Goal: Task Accomplishment & Management: Manage account settings

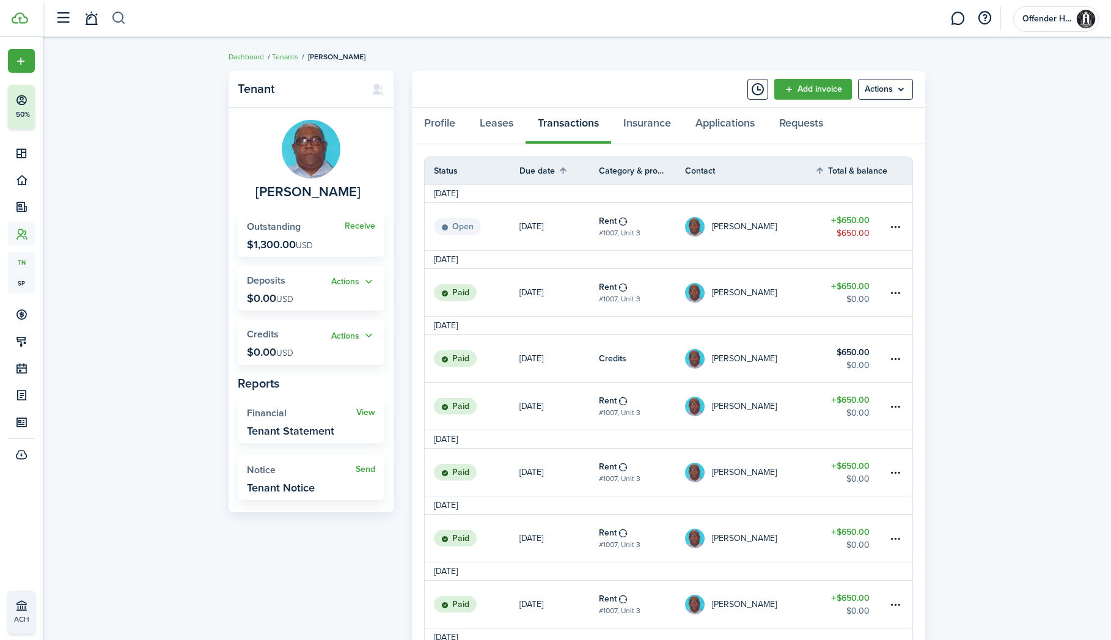
click at [123, 19] on button "button" at bounding box center [118, 18] width 15 height 21
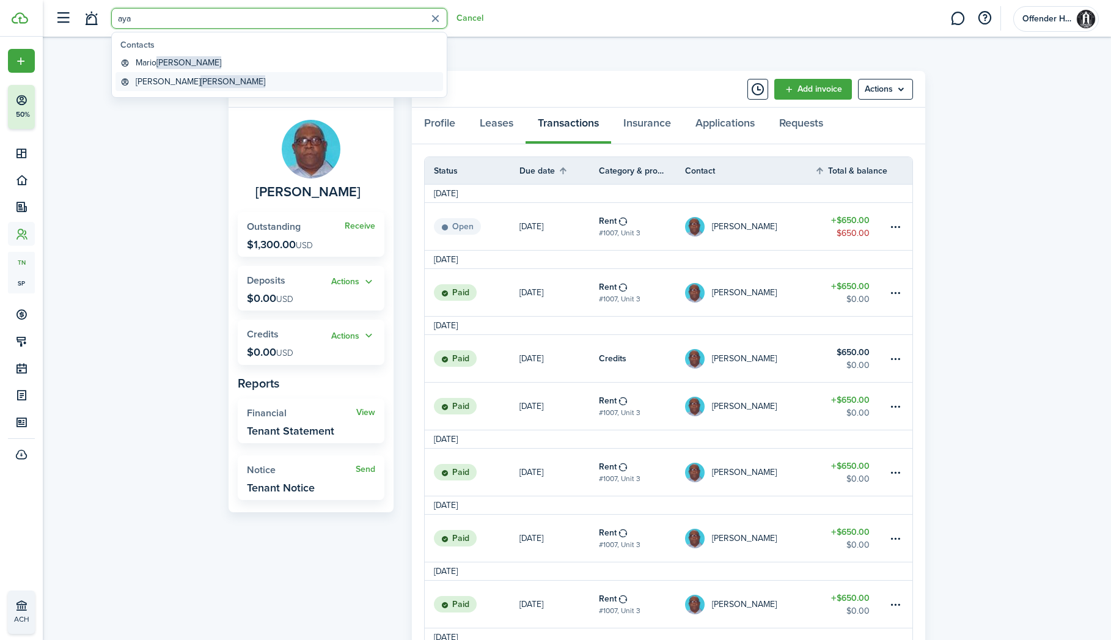
type input "aya"
click at [161, 80] on global-search-item-title "[PERSON_NAME]" at bounding box center [201, 81] width 130 height 13
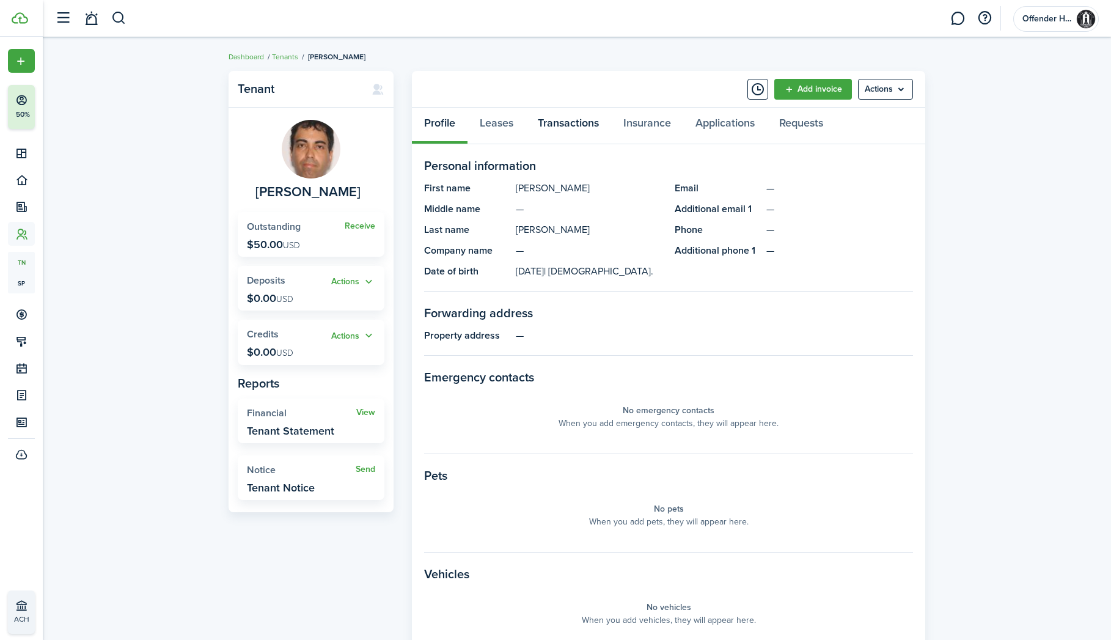
click at [578, 120] on link "Transactions" at bounding box center [569, 126] width 86 height 37
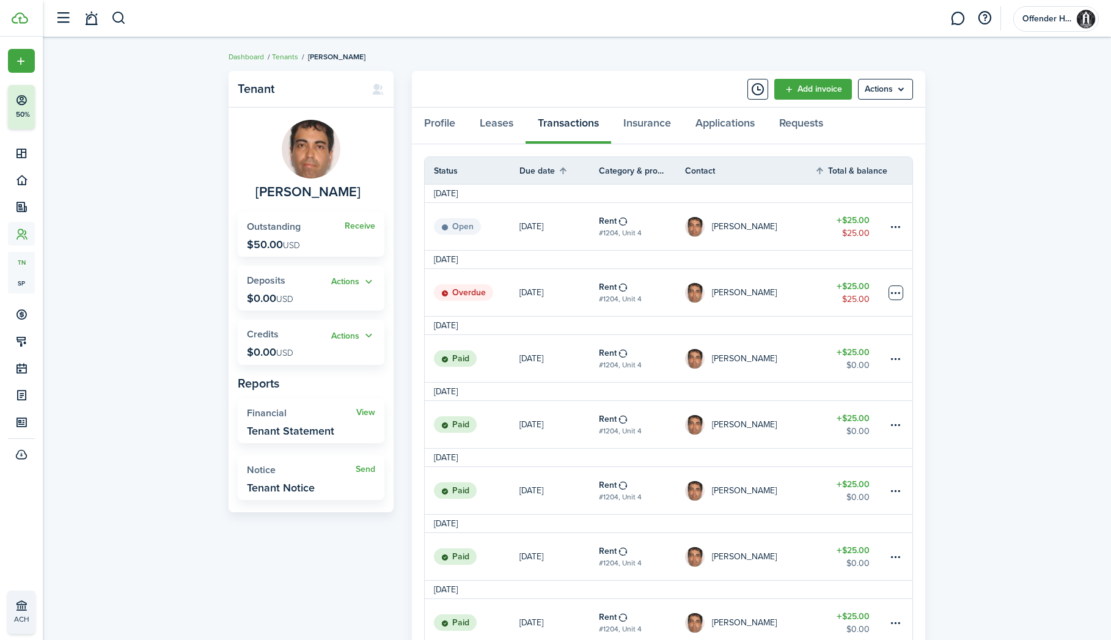
click at [897, 295] on table-menu-btn-icon at bounding box center [896, 292] width 15 height 15
click at [889, 338] on link "Mark as paid" at bounding box center [849, 338] width 107 height 21
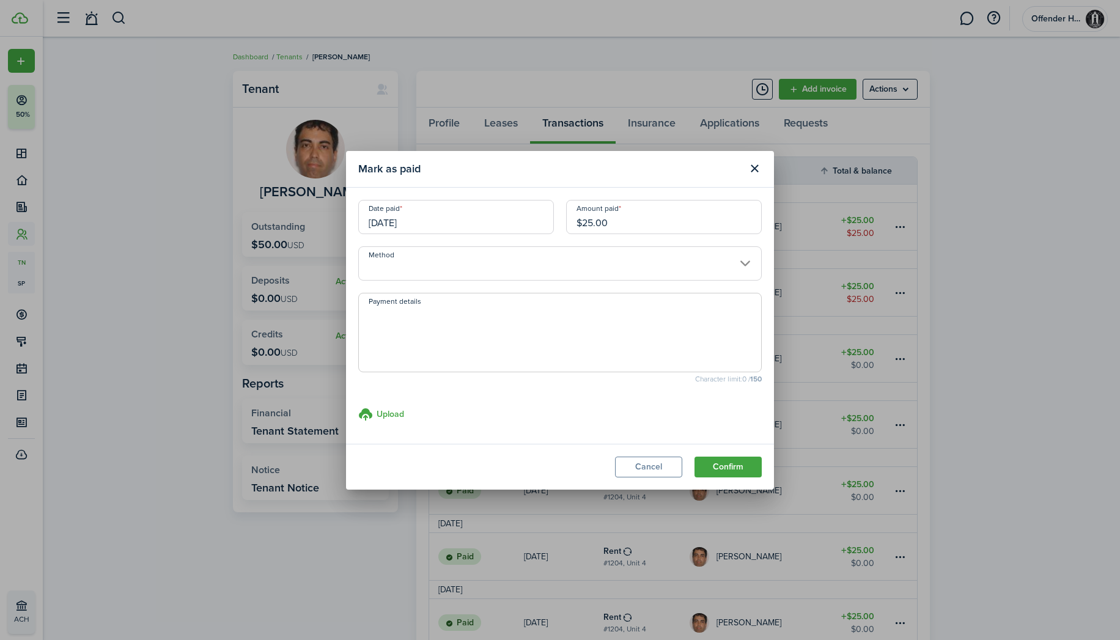
click at [457, 216] on input "[DATE]" at bounding box center [456, 217] width 196 height 34
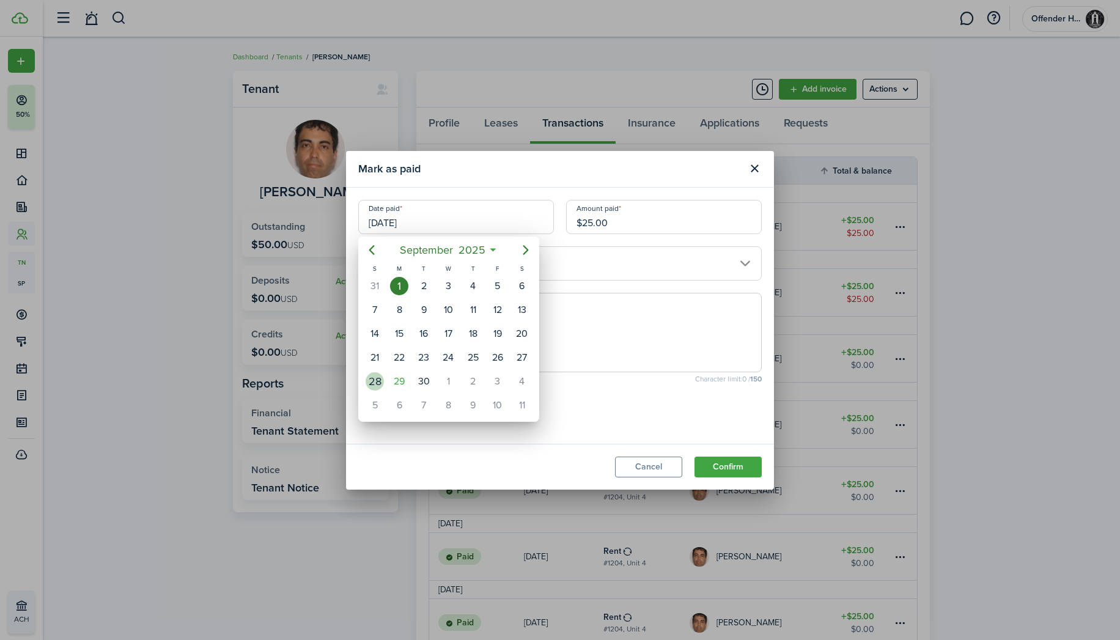
click at [384, 382] on div "28" at bounding box center [374, 381] width 24 height 23
type input "[DATE]"
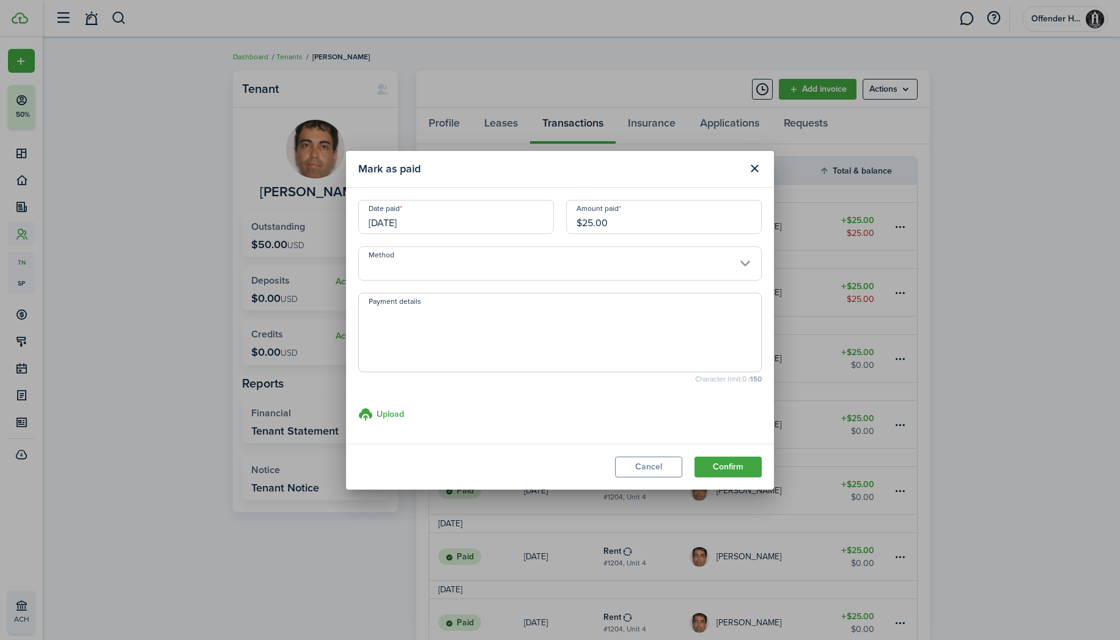
click at [537, 253] on input "Method" at bounding box center [559, 263] width 403 height 34
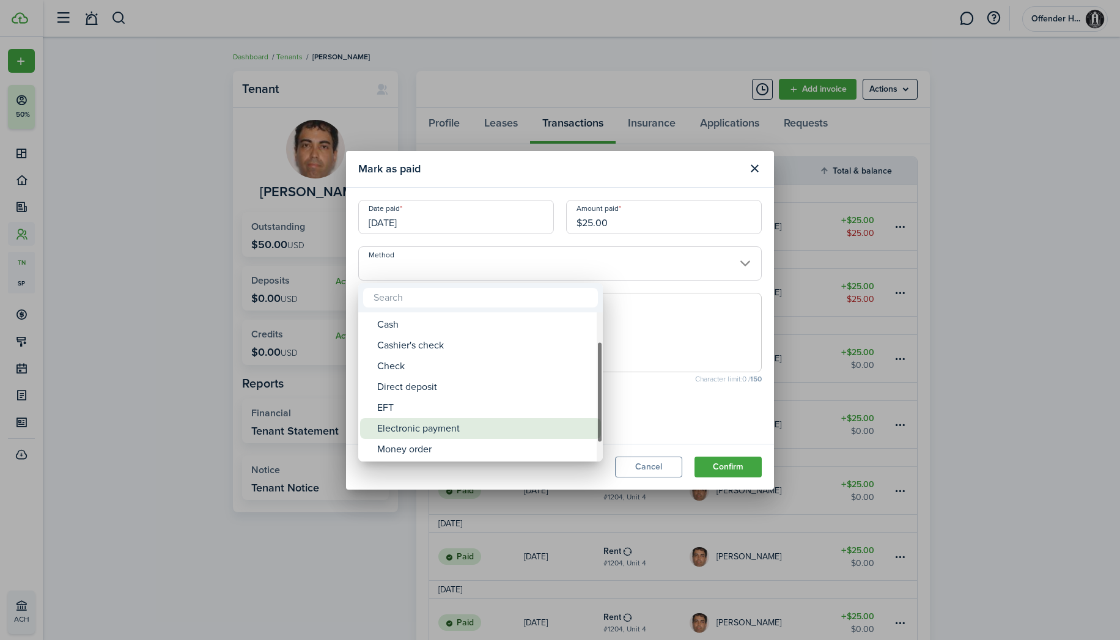
click at [488, 420] on div "Electronic payment" at bounding box center [485, 428] width 216 height 21
type input "Electronic payment"
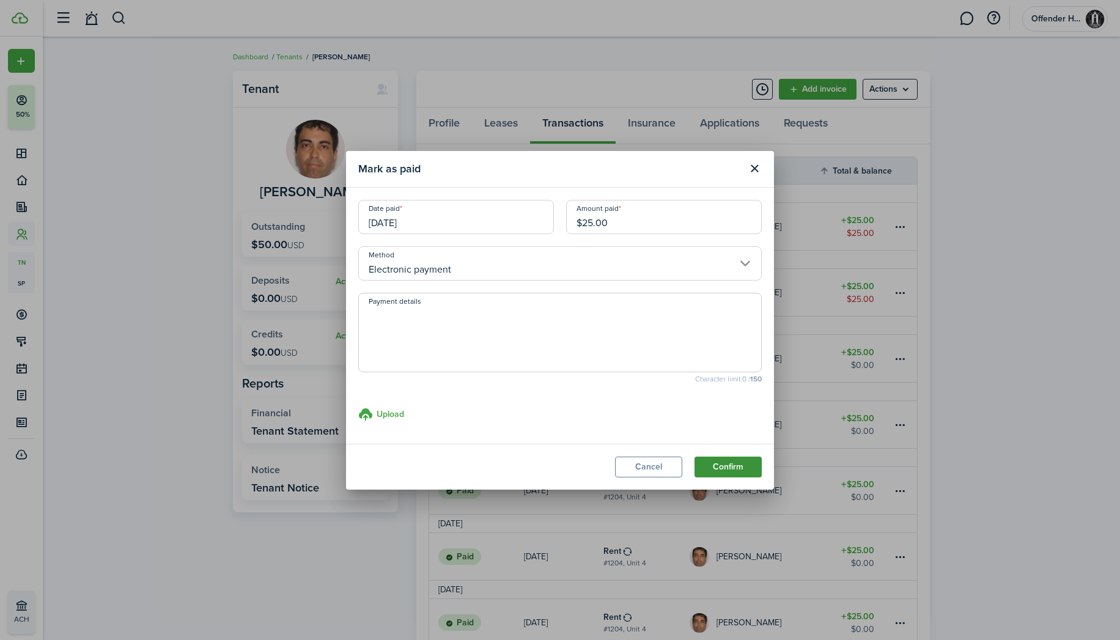
click at [716, 474] on button "Confirm" at bounding box center [727, 467] width 67 height 21
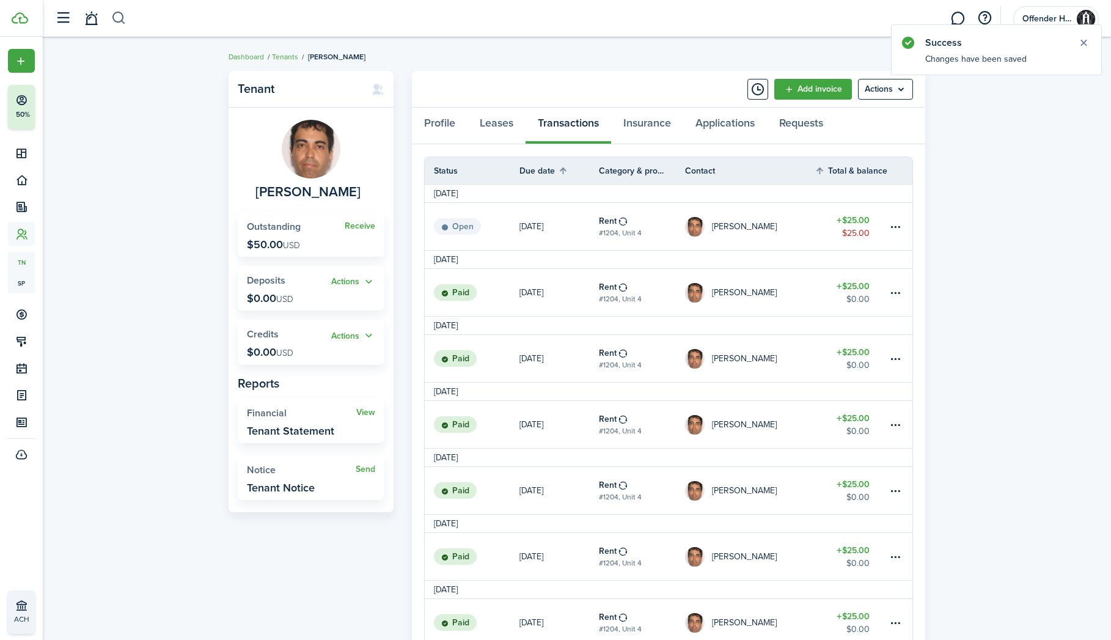
click at [121, 22] on button "button" at bounding box center [118, 18] width 15 height 21
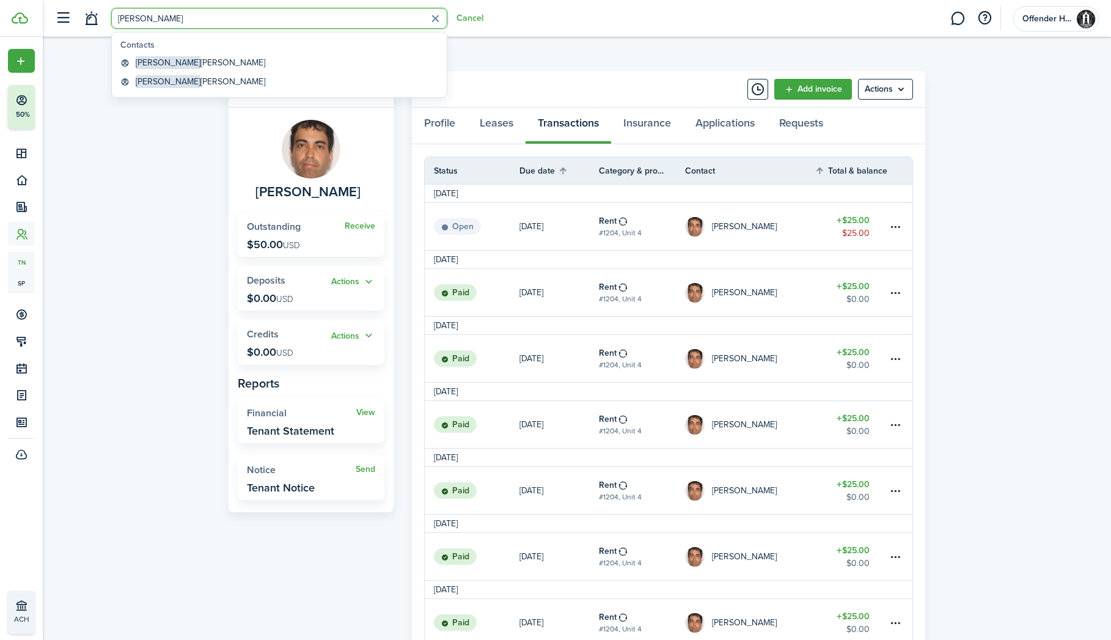
type input "[PERSON_NAME]"
drag, startPoint x: 121, startPoint y: 22, endPoint x: 167, endPoint y: 67, distance: 64.4
click at [167, 67] on global-search-item-title "[PERSON_NAME]" at bounding box center [201, 62] width 130 height 13
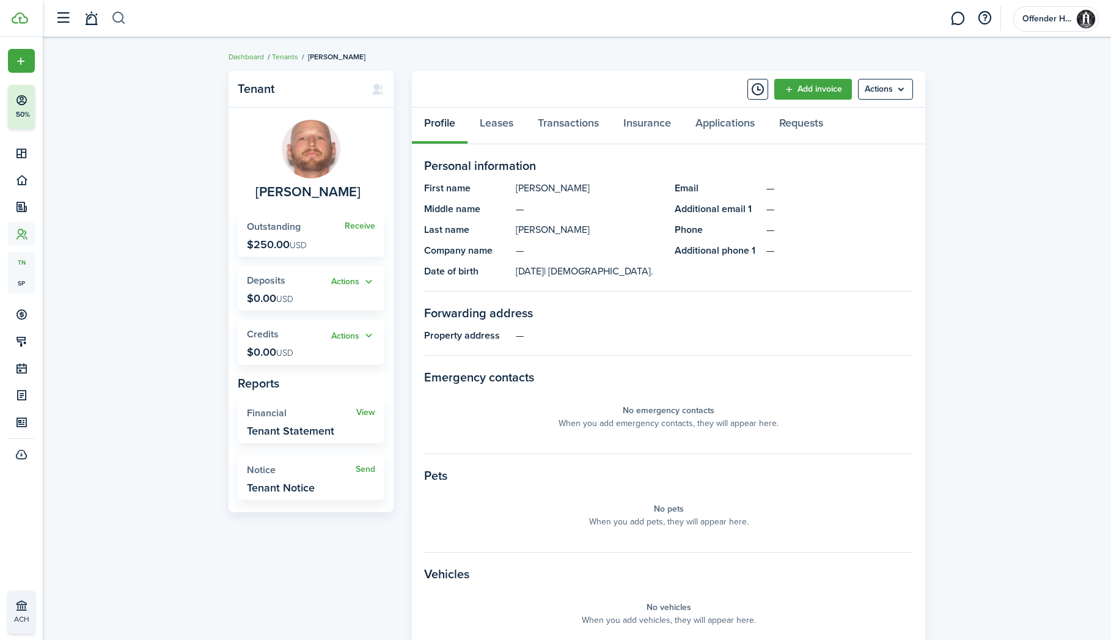
click at [115, 15] on button "button" at bounding box center [118, 18] width 15 height 21
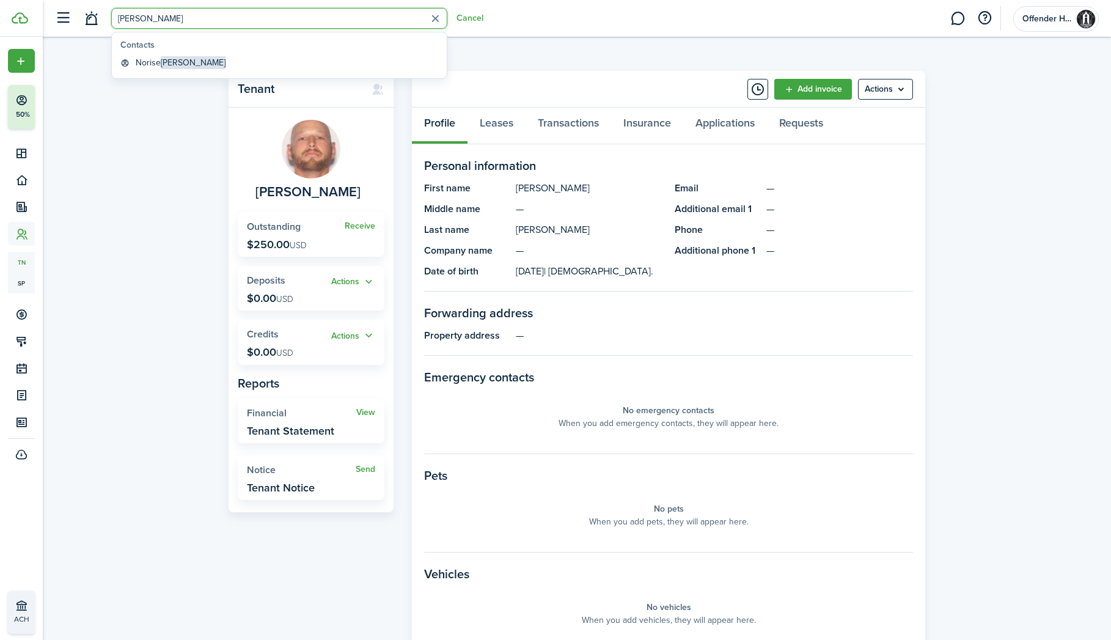
type input "[PERSON_NAME]"
drag, startPoint x: 115, startPoint y: 15, endPoint x: 163, endPoint y: 66, distance: 70.5
click at [163, 66] on span "[PERSON_NAME]" at bounding box center [193, 62] width 65 height 13
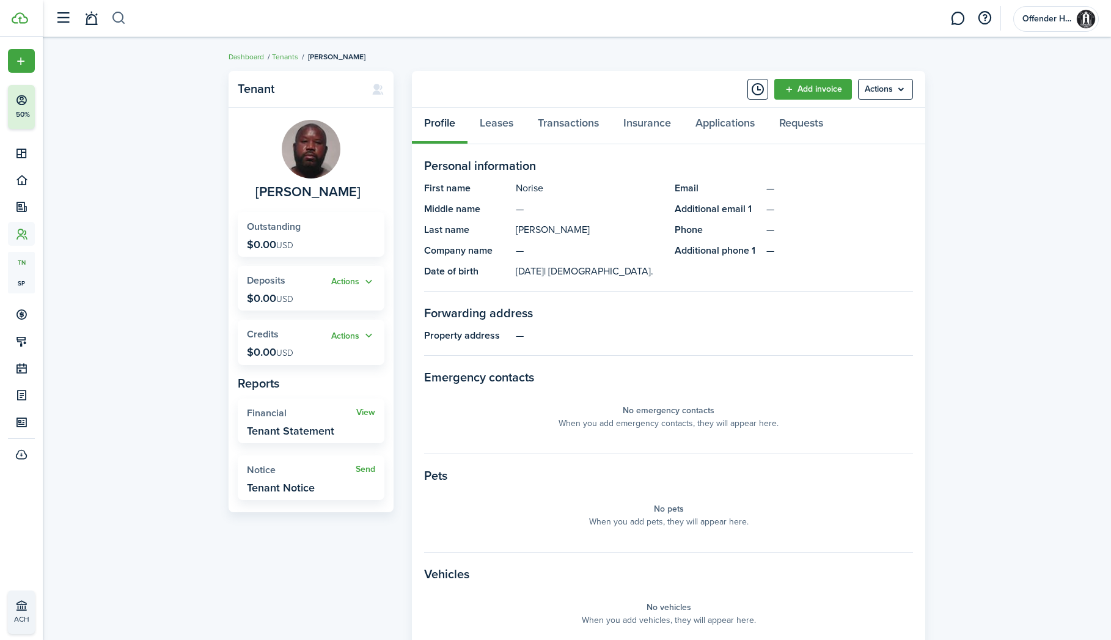
click at [116, 20] on button "button" at bounding box center [118, 18] width 15 height 21
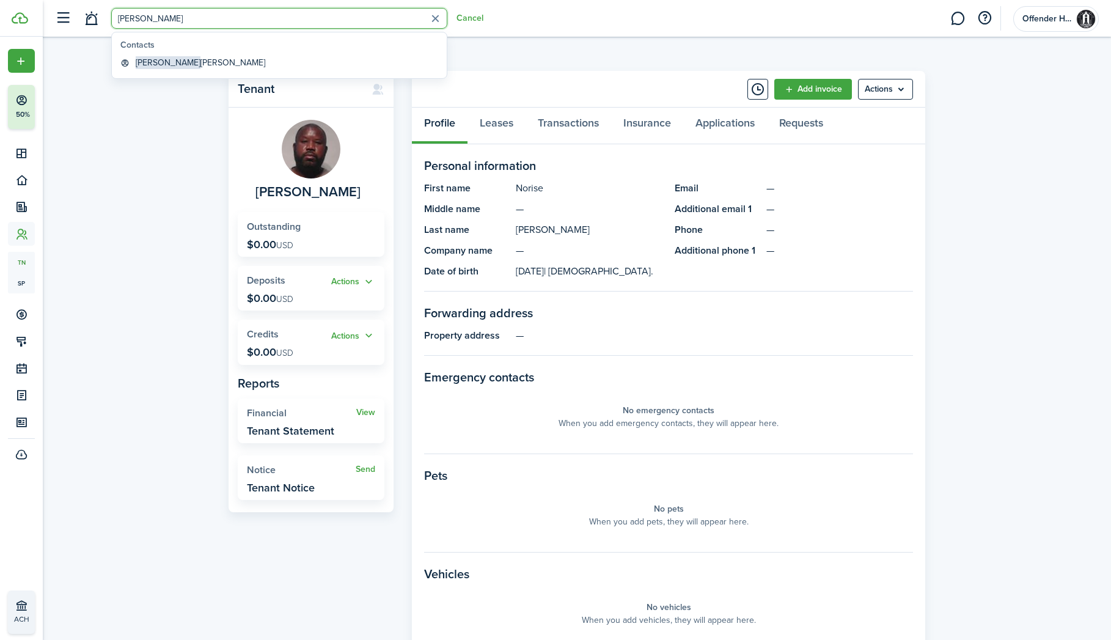
type input "[PERSON_NAME]"
drag, startPoint x: 122, startPoint y: 41, endPoint x: 161, endPoint y: 64, distance: 45.0
click at [161, 64] on span "[PERSON_NAME]" at bounding box center [168, 62] width 65 height 13
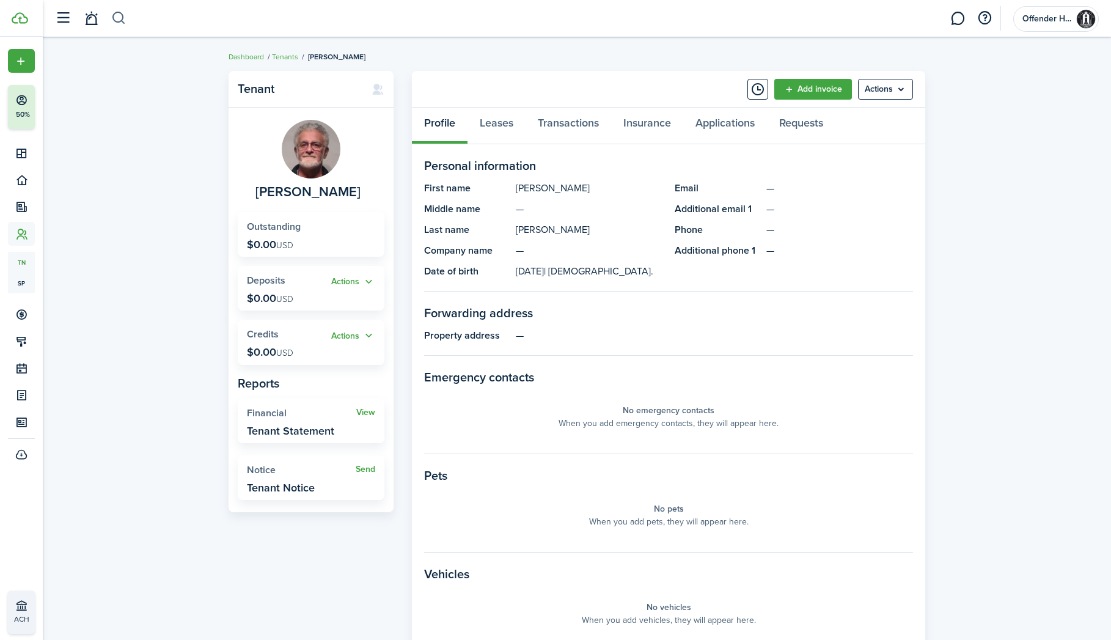
click at [120, 19] on button "button" at bounding box center [118, 18] width 15 height 21
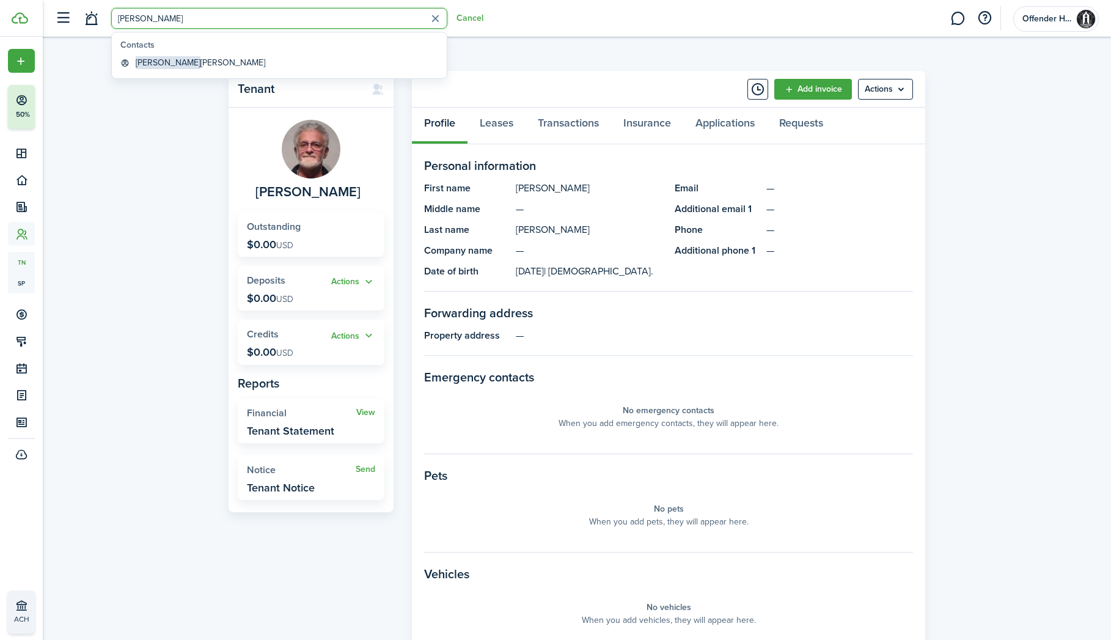
type input "[PERSON_NAME]"
drag, startPoint x: 126, startPoint y: 44, endPoint x: 172, endPoint y: 65, distance: 50.3
click at [172, 65] on global-search-item-title "[PERSON_NAME]" at bounding box center [201, 62] width 130 height 13
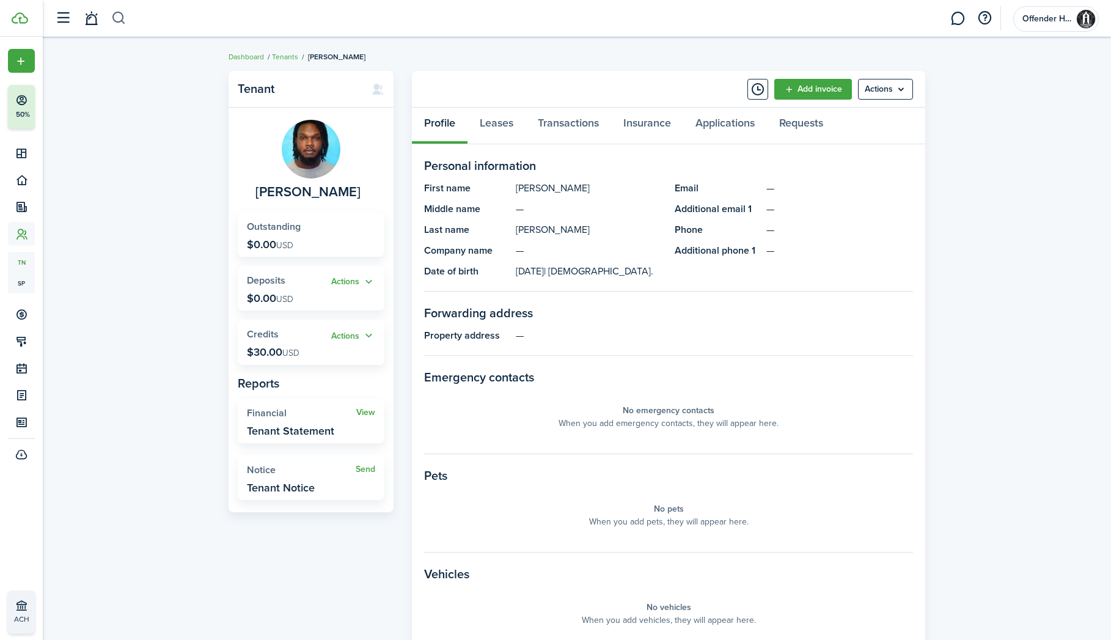
click at [117, 13] on button "button" at bounding box center [118, 18] width 15 height 21
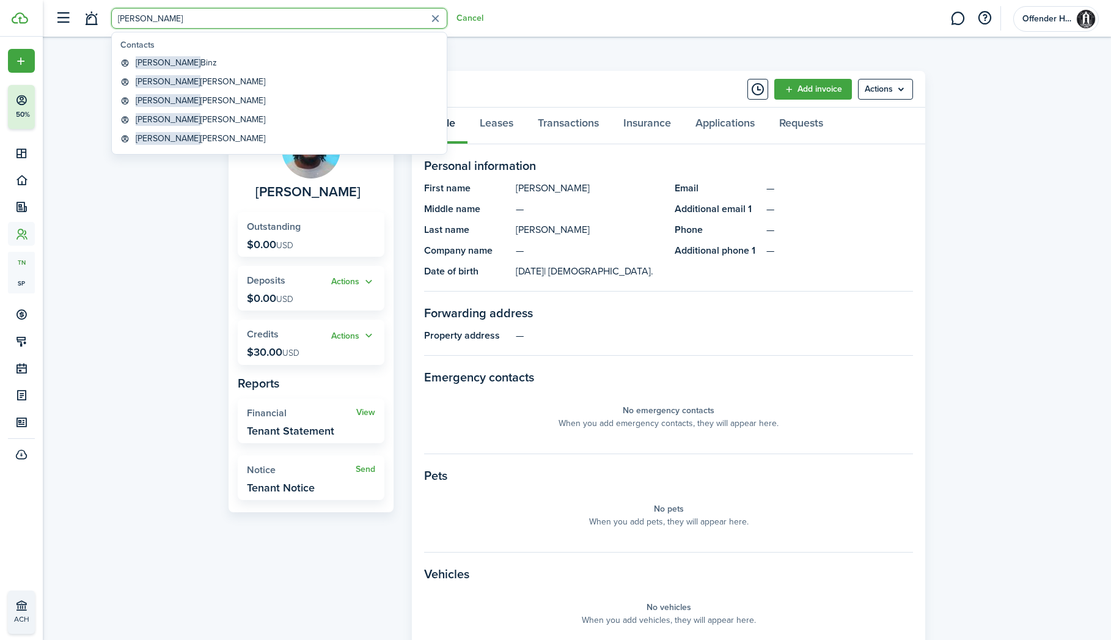
type input "[PERSON_NAME]"
drag, startPoint x: 117, startPoint y: 13, endPoint x: 172, endPoint y: 83, distance: 88.3
click at [172, 83] on global-search-item-title "[PERSON_NAME]" at bounding box center [201, 81] width 130 height 13
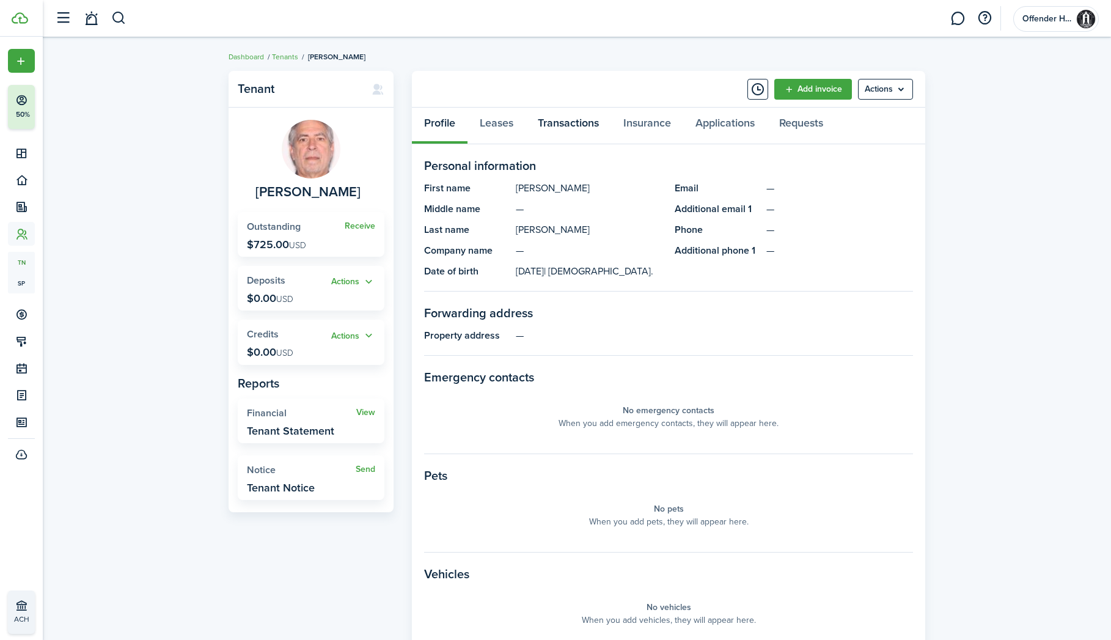
click at [578, 125] on link "Transactions" at bounding box center [569, 126] width 86 height 37
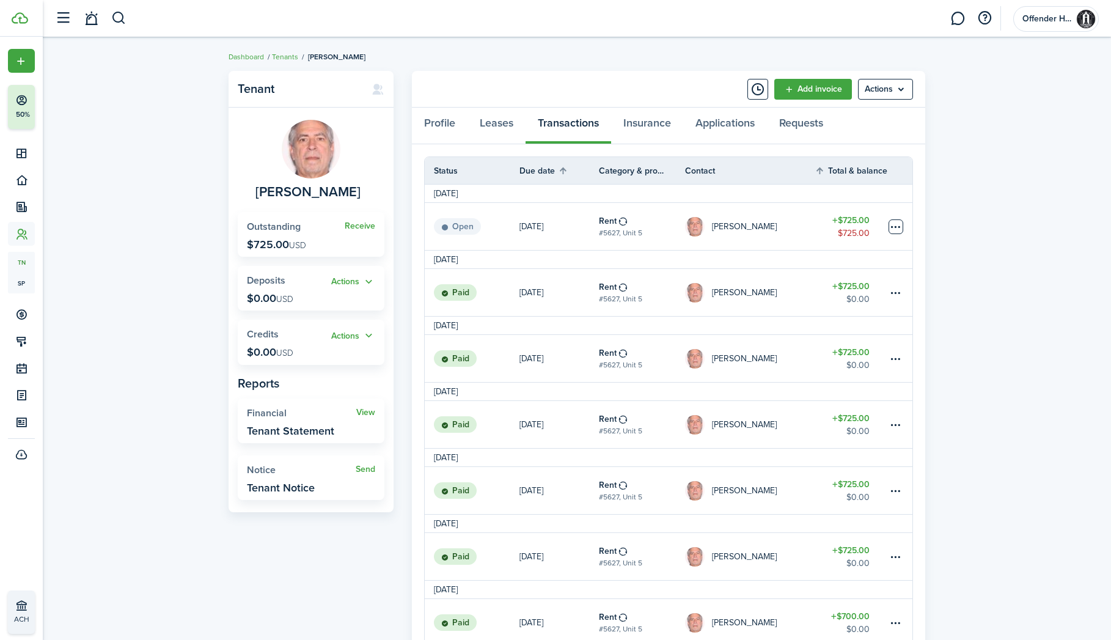
click at [896, 221] on table-menu-btn-icon at bounding box center [896, 226] width 15 height 15
click at [879, 265] on link "Mark as paid" at bounding box center [849, 272] width 107 height 21
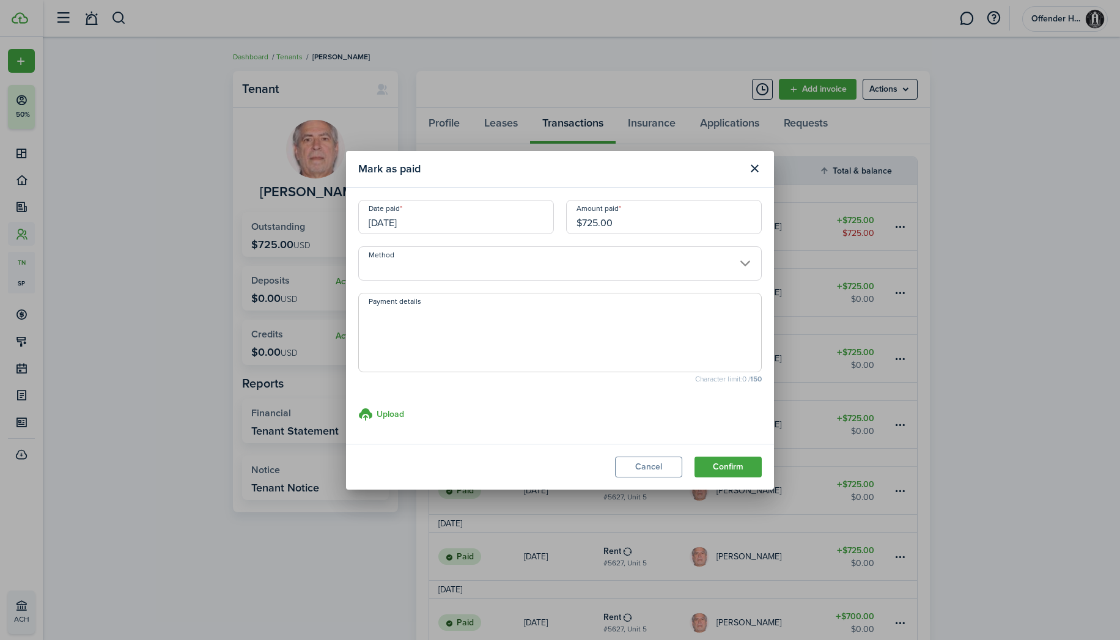
click at [445, 228] on input "[DATE]" at bounding box center [456, 217] width 196 height 34
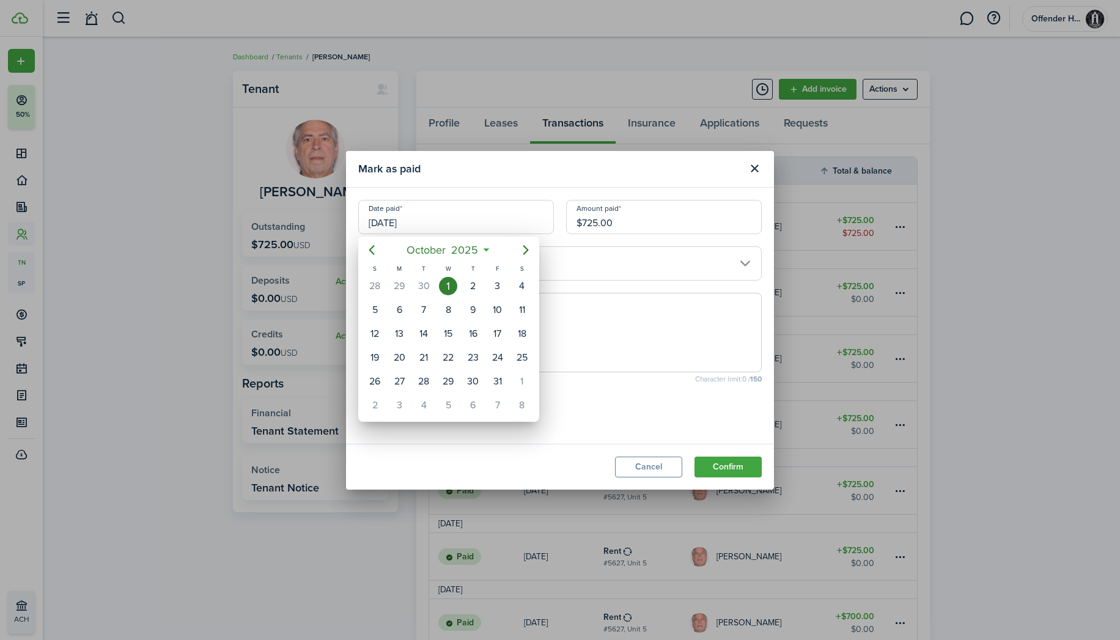
click at [598, 269] on div at bounding box center [559, 319] width 1315 height 835
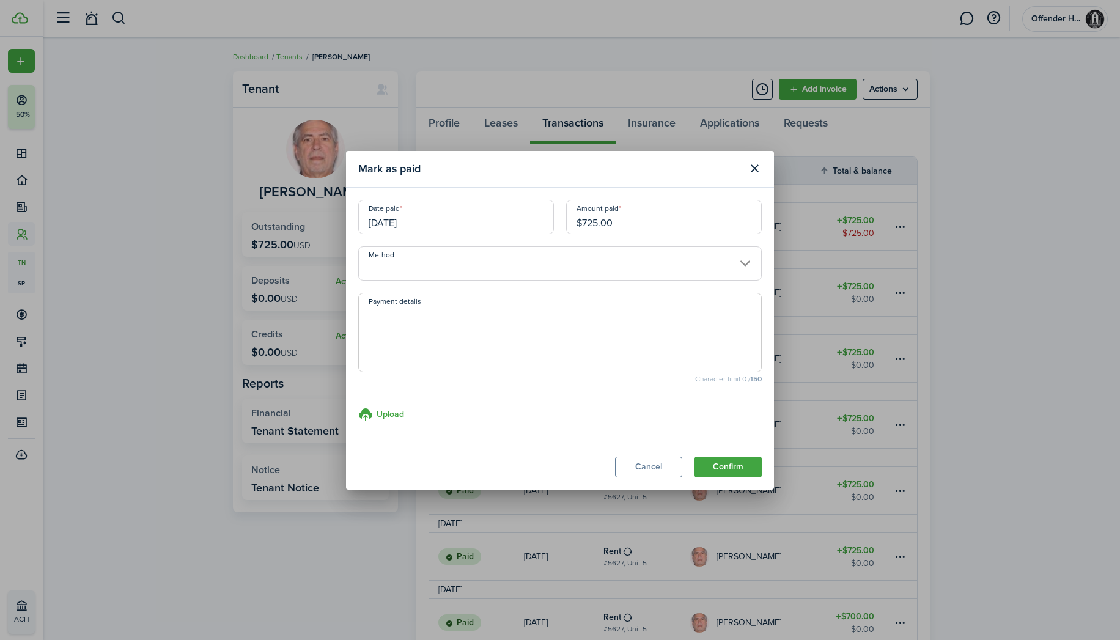
click at [597, 269] on input "Method" at bounding box center [559, 263] width 403 height 34
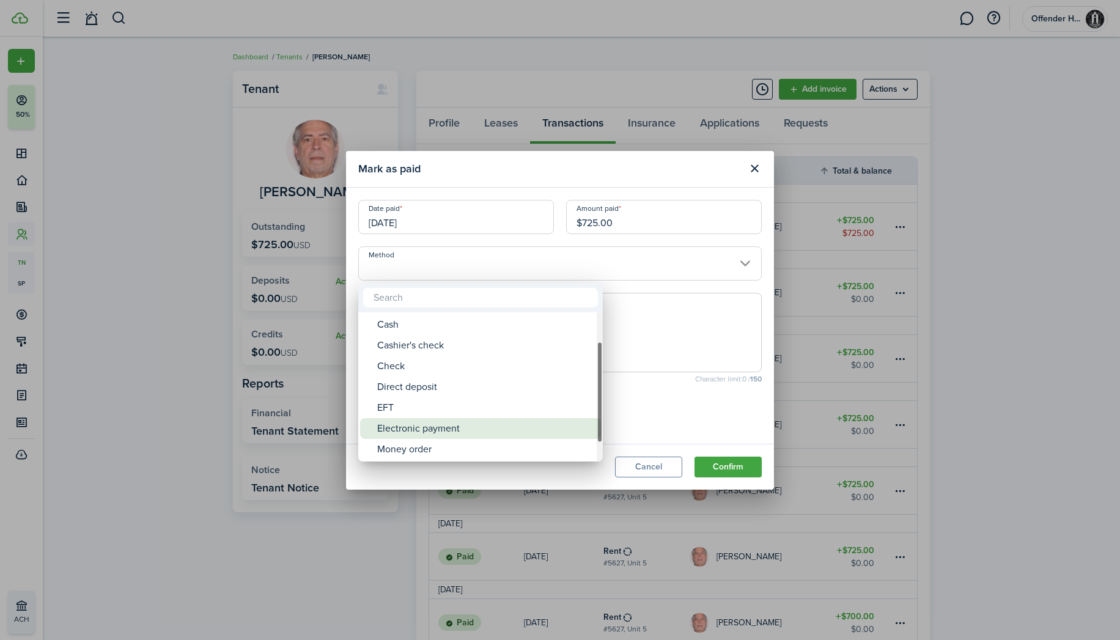
click at [494, 431] on div "Electronic payment" at bounding box center [485, 428] width 216 height 21
type input "Electronic payment"
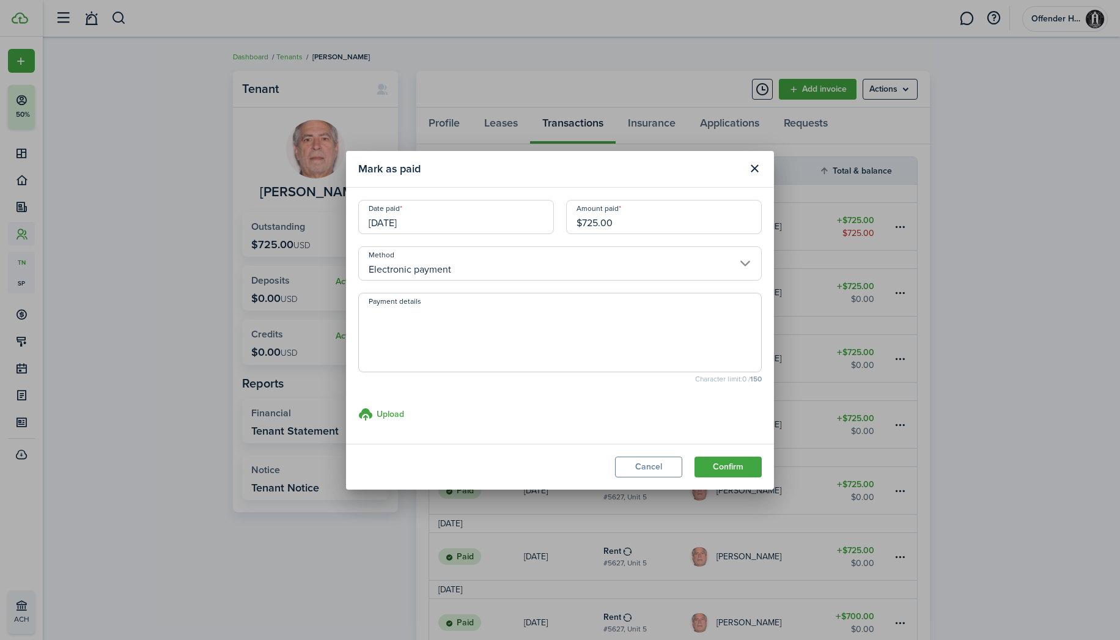
click at [722, 469] on button "Confirm" at bounding box center [727, 467] width 67 height 21
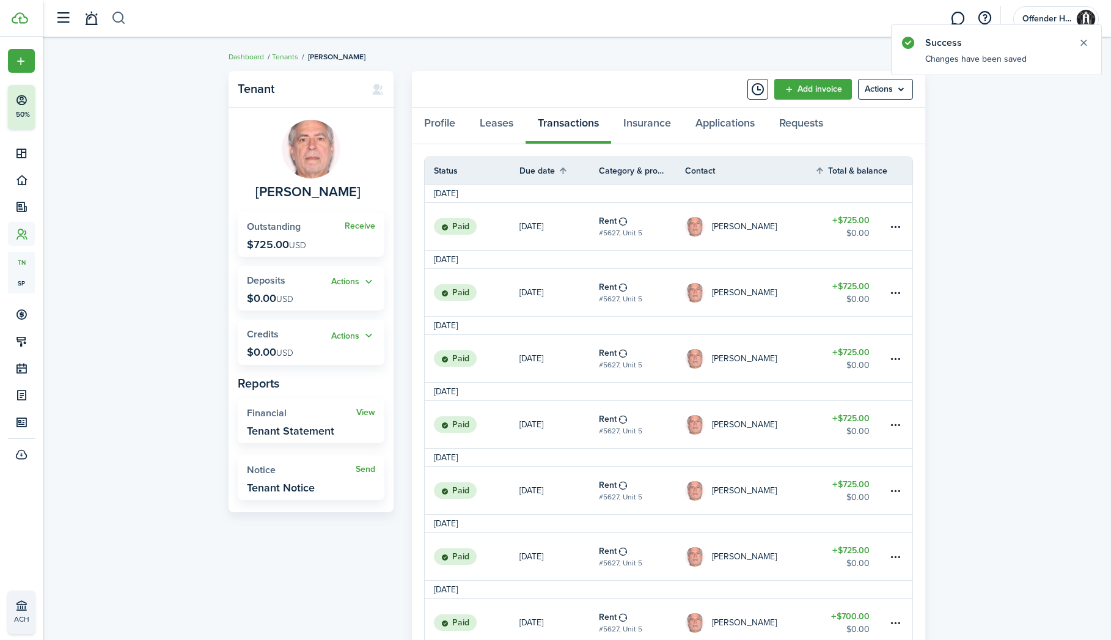
click at [120, 17] on button "button" at bounding box center [118, 18] width 15 height 21
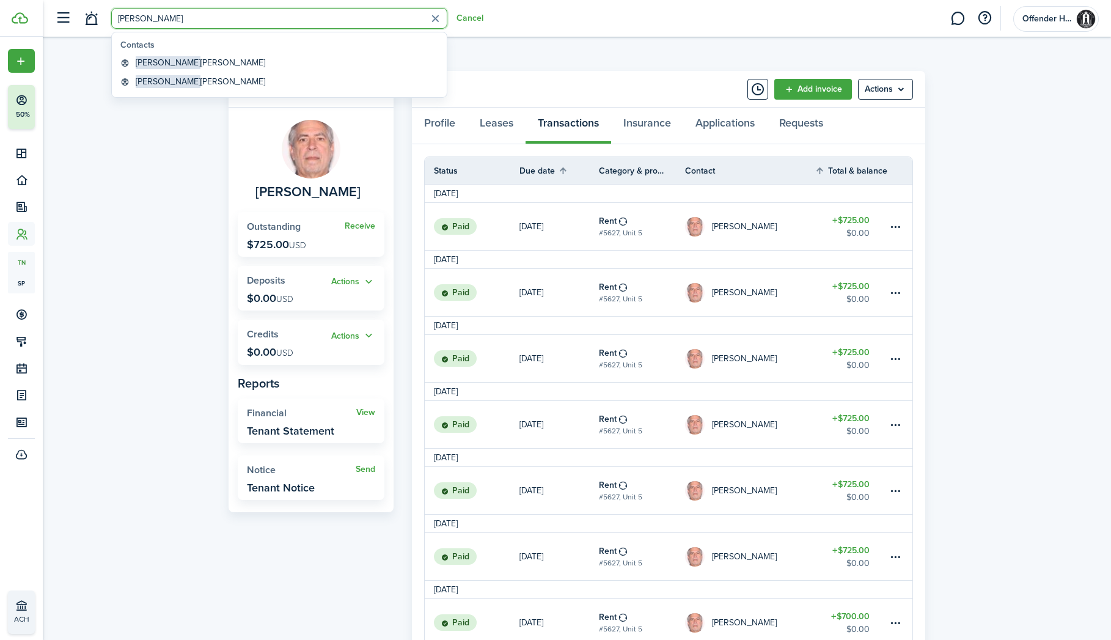
type input "[PERSON_NAME]"
drag, startPoint x: 125, startPoint y: 42, endPoint x: 170, endPoint y: 84, distance: 61.8
click at [170, 84] on global-search-item-title "[PERSON_NAME]" at bounding box center [201, 81] width 130 height 13
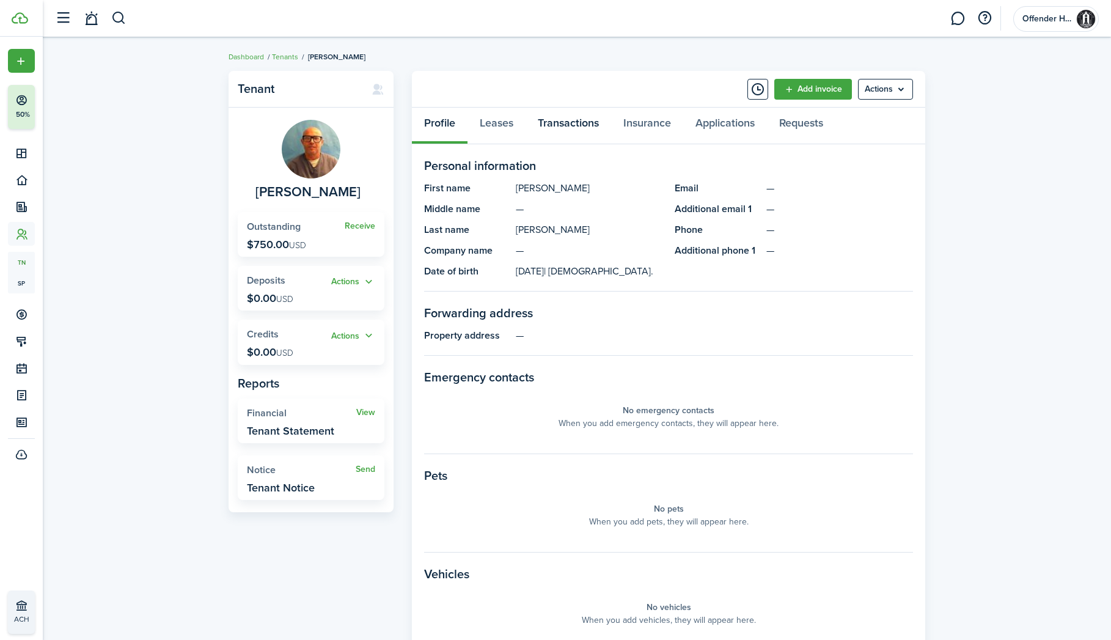
click at [561, 119] on link "Transactions" at bounding box center [569, 126] width 86 height 37
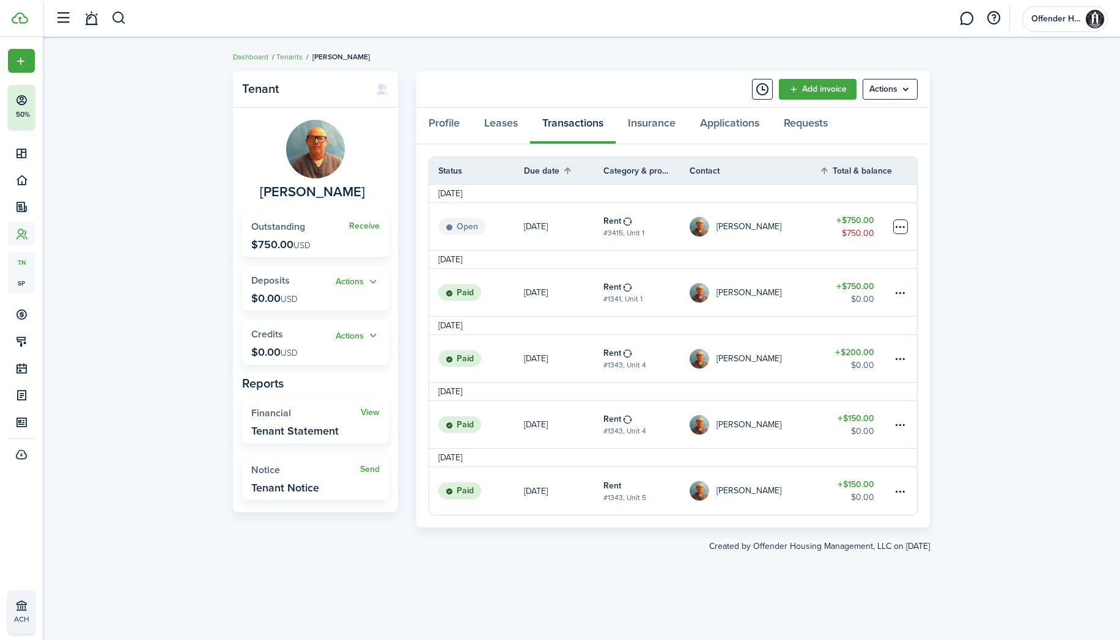
click at [901, 225] on table-menu-btn-icon at bounding box center [900, 226] width 15 height 15
click at [870, 266] on link "Mark as paid" at bounding box center [854, 272] width 107 height 21
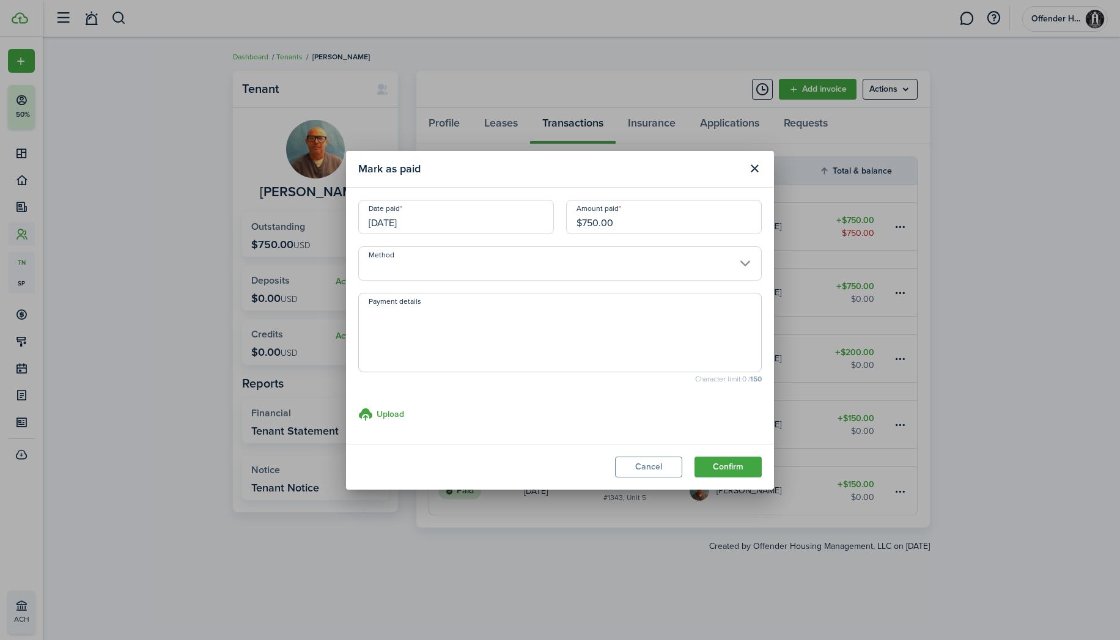
click at [597, 222] on input "$750.00" at bounding box center [664, 217] width 196 height 34
click at [606, 257] on input "Method" at bounding box center [559, 263] width 403 height 34
type input "$725.00"
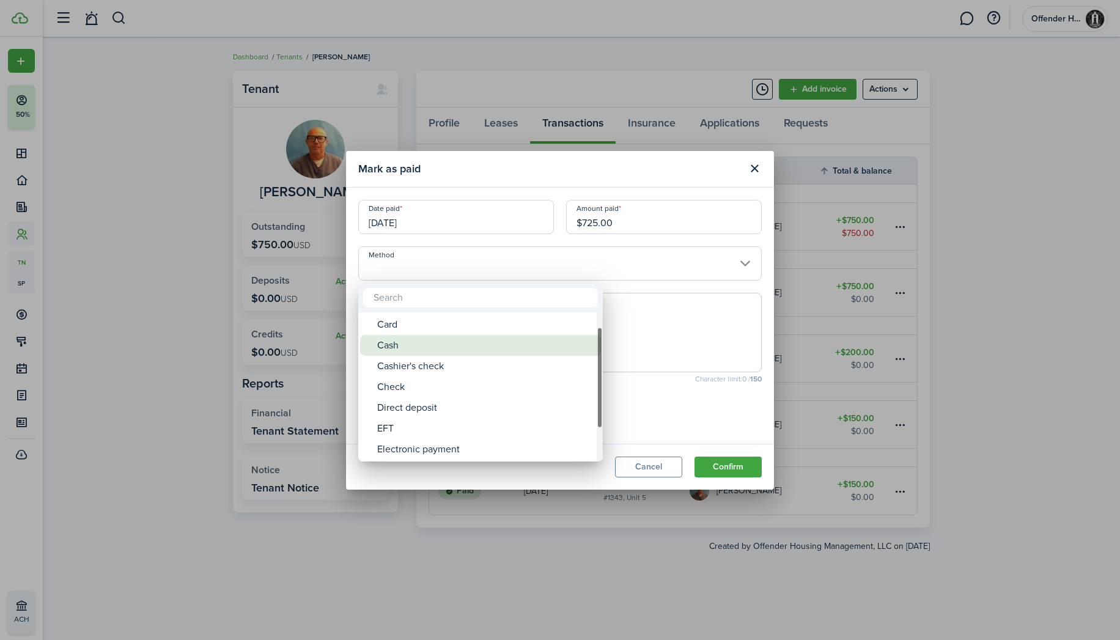
click at [501, 337] on div "Cash" at bounding box center [485, 345] width 216 height 21
type input "Cash"
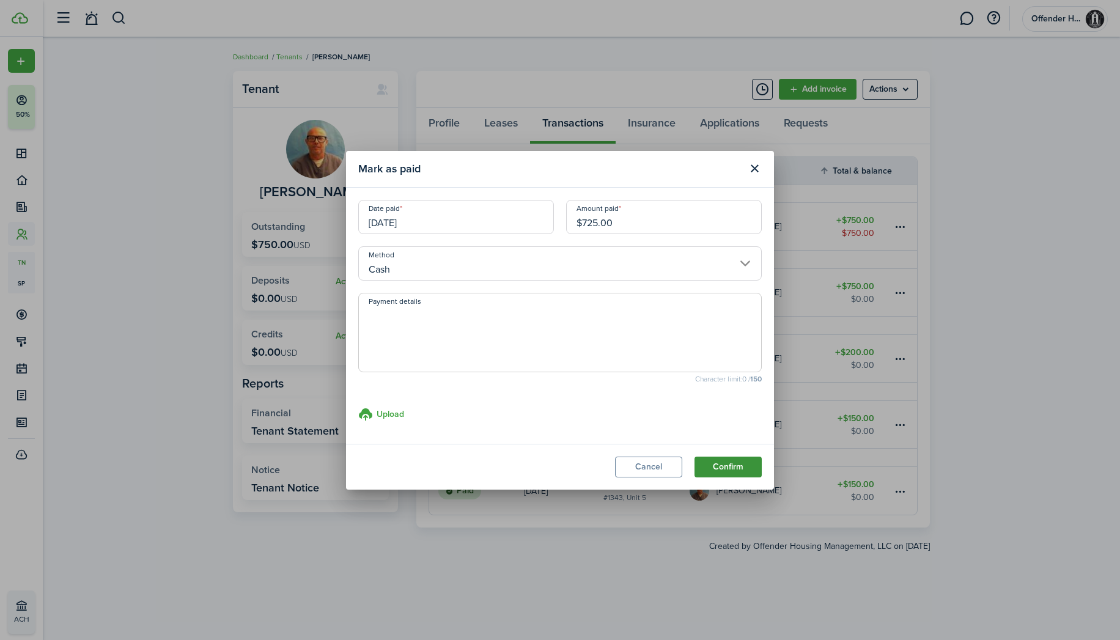
click at [735, 465] on button "Confirm" at bounding box center [727, 467] width 67 height 21
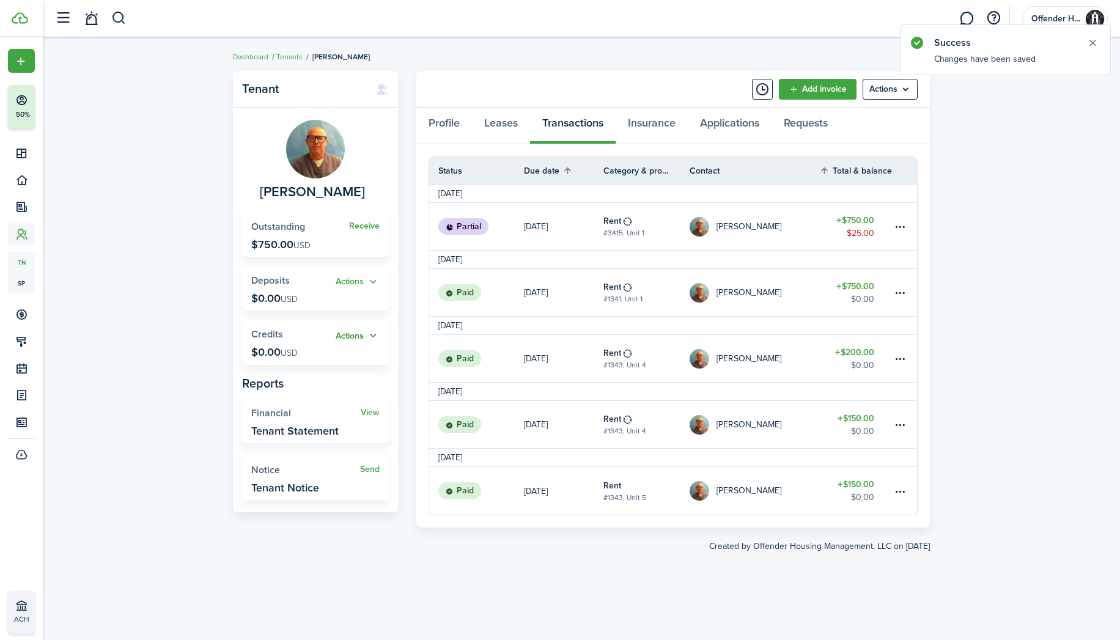
click at [361, 334] on button "Actions" at bounding box center [358, 336] width 44 height 14
click at [354, 358] on link "Add" at bounding box center [326, 358] width 107 height 21
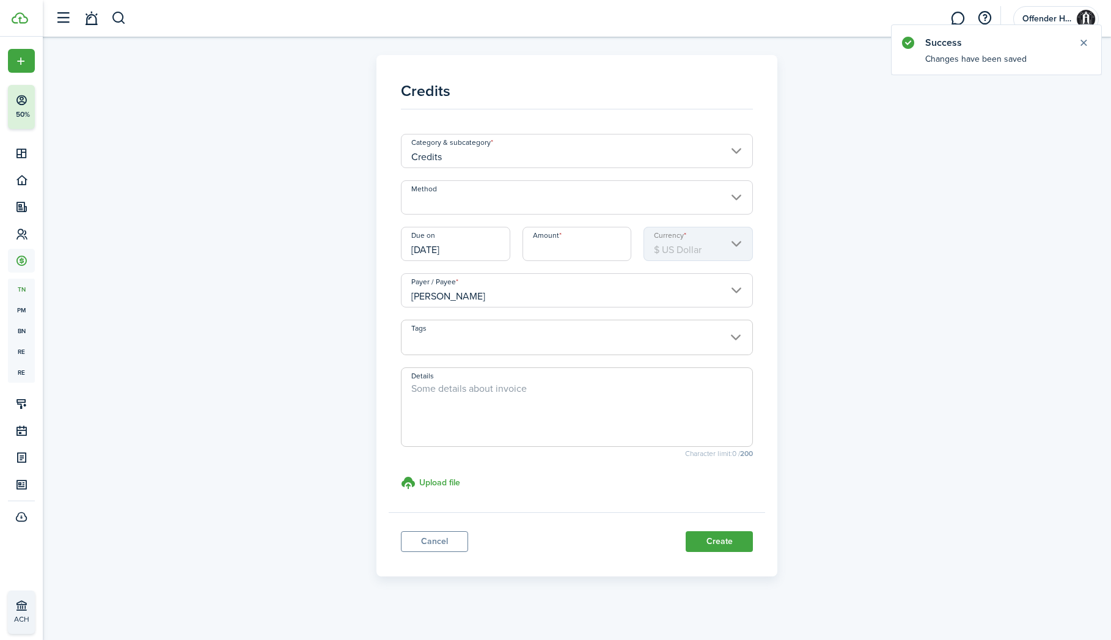
click at [552, 245] on input "Amount" at bounding box center [577, 244] width 109 height 34
click at [533, 205] on input "Method" at bounding box center [577, 197] width 353 height 34
type input "$25.00"
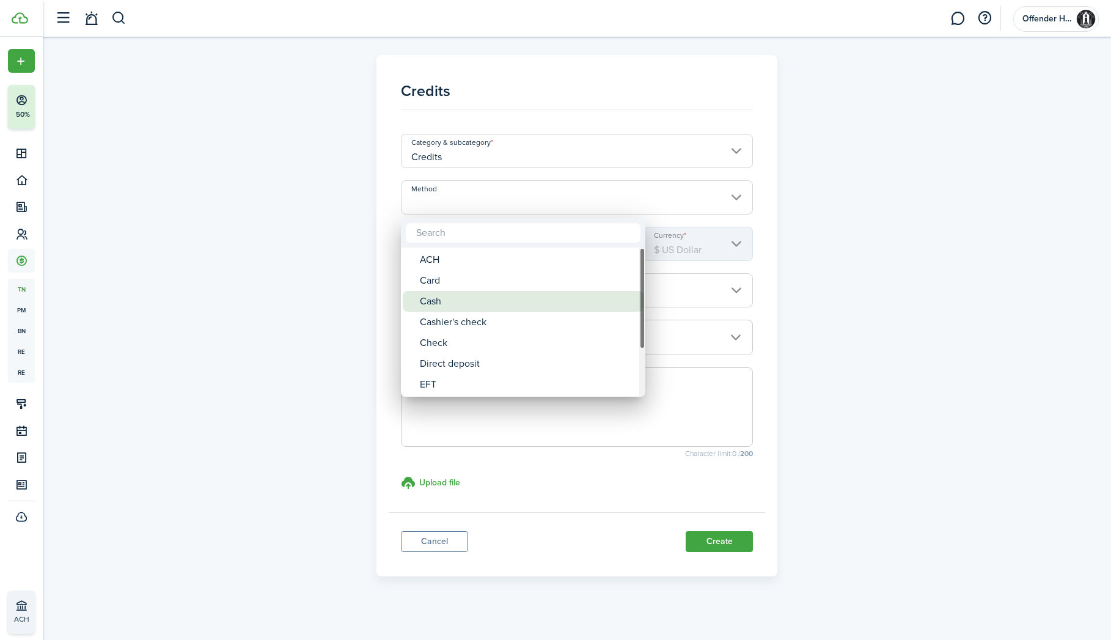
click at [523, 296] on div "Cash" at bounding box center [528, 301] width 216 height 21
type input "Cash"
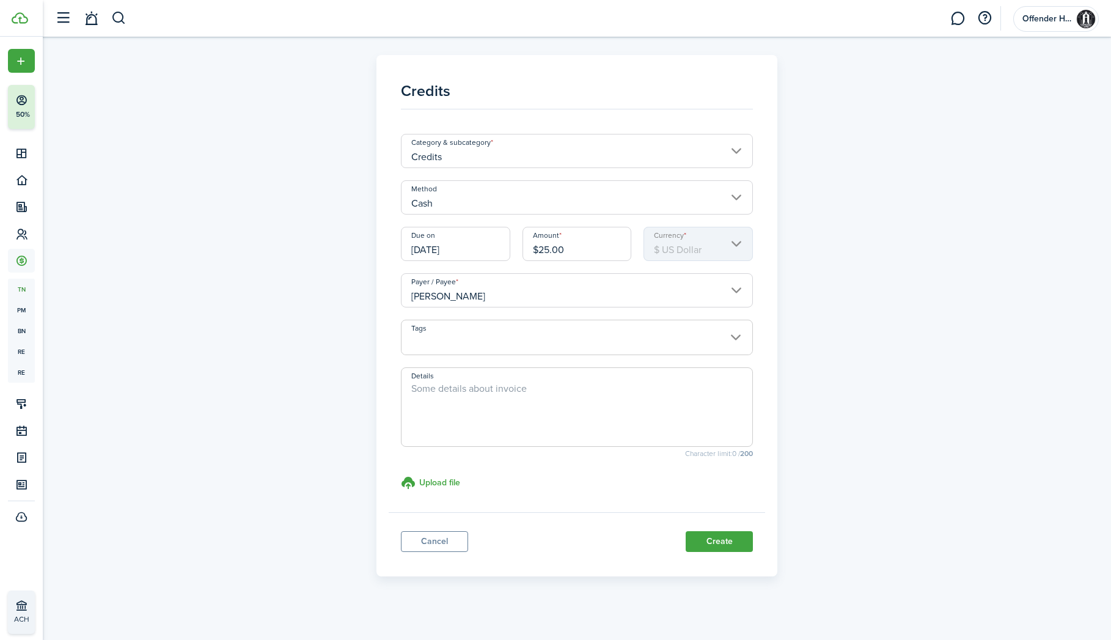
click at [503, 411] on textarea "Details" at bounding box center [577, 410] width 351 height 59
click at [518, 205] on input "Cash" at bounding box center [577, 197] width 353 height 34
type textarea "Early Rent Payment"
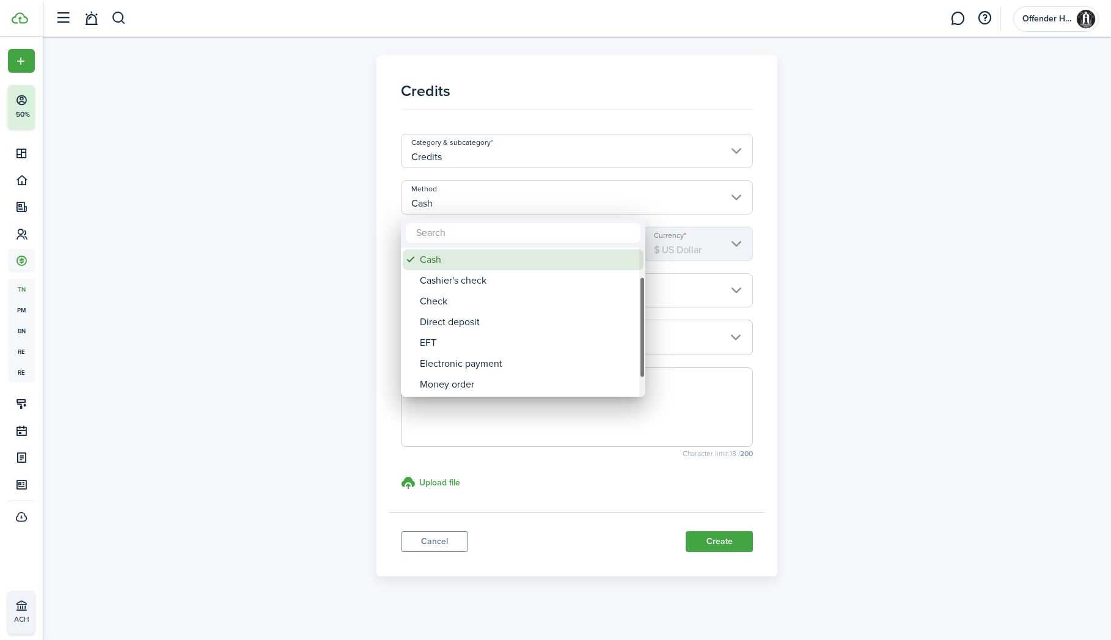
click at [513, 268] on div "Cash" at bounding box center [528, 259] width 216 height 21
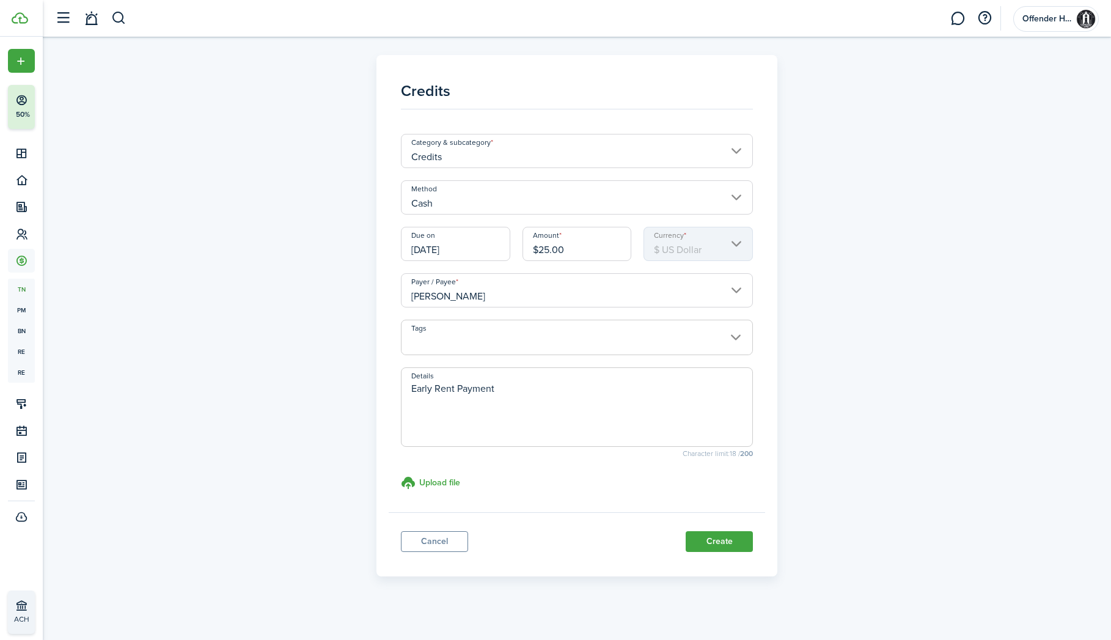
click at [494, 196] on input "Cash" at bounding box center [577, 197] width 353 height 34
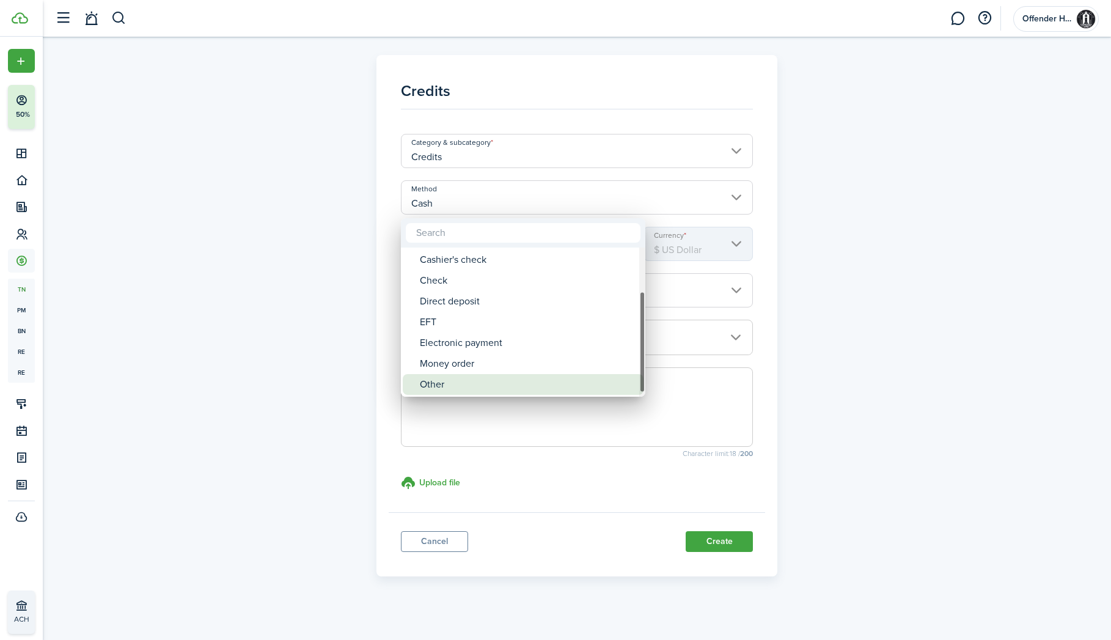
click at [492, 380] on div "Other" at bounding box center [528, 384] width 216 height 21
type input "Other"
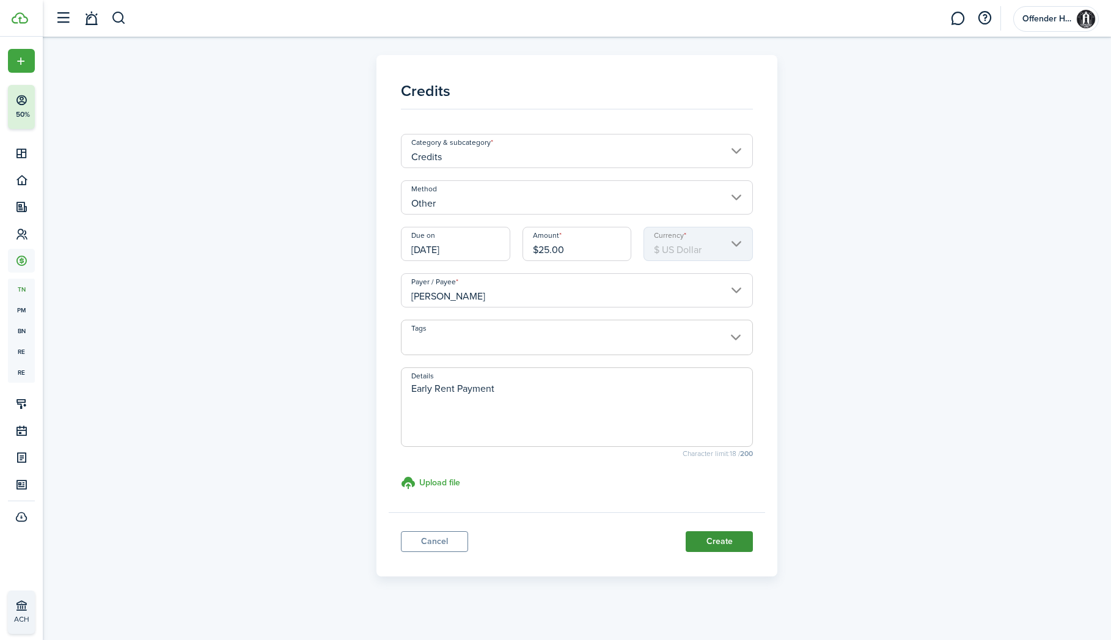
click at [725, 540] on button "Create" at bounding box center [719, 541] width 67 height 21
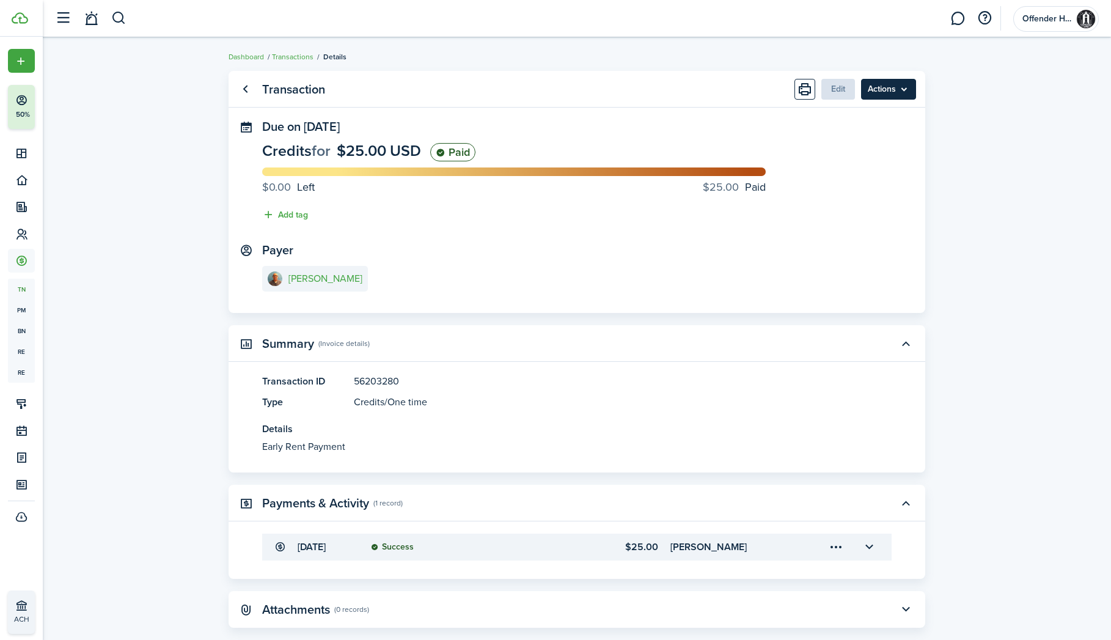
click at [905, 94] on menu-btn "Actions" at bounding box center [888, 89] width 55 height 21
click at [681, 222] on panel-main-content "Credits for $25.00 USD Paid $0.00 Left $25.00 Paid Add tag" at bounding box center [577, 185] width 630 height 85
click at [337, 285] on link "[PERSON_NAME]" at bounding box center [315, 279] width 106 height 26
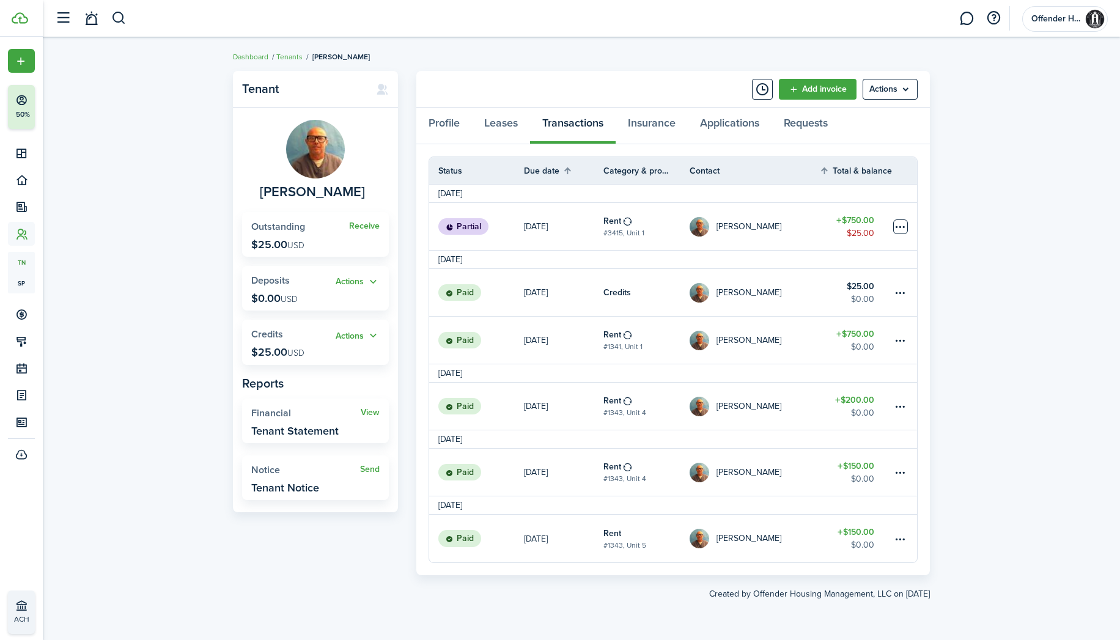
click at [900, 226] on table-menu-btn-icon at bounding box center [900, 226] width 15 height 15
click at [856, 362] on button "Apply credits" at bounding box center [854, 357] width 107 height 21
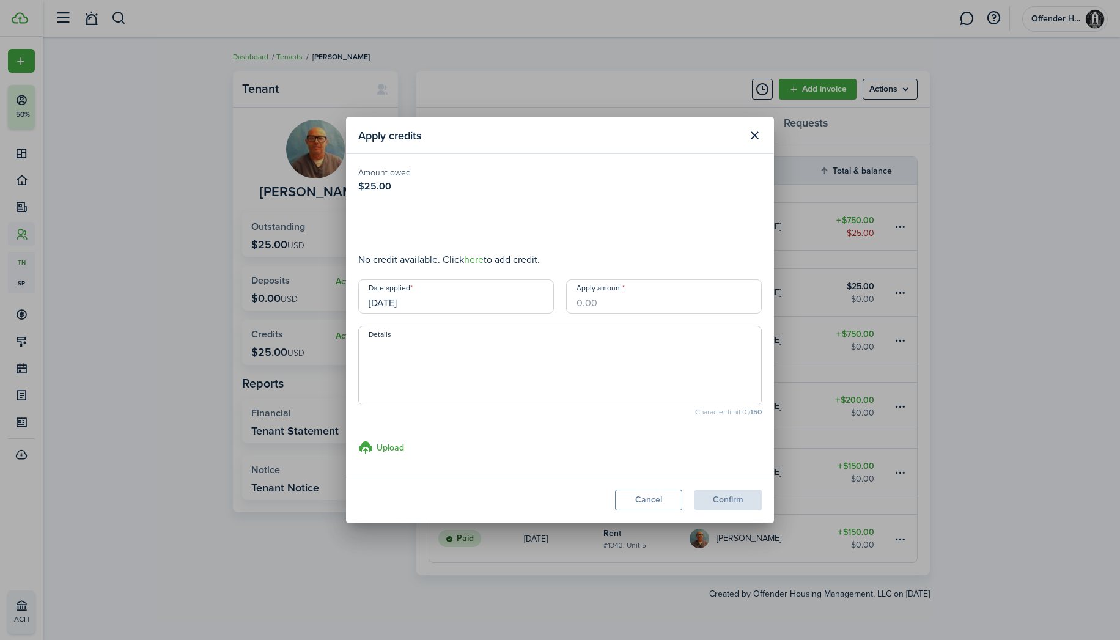
type input "$25.00"
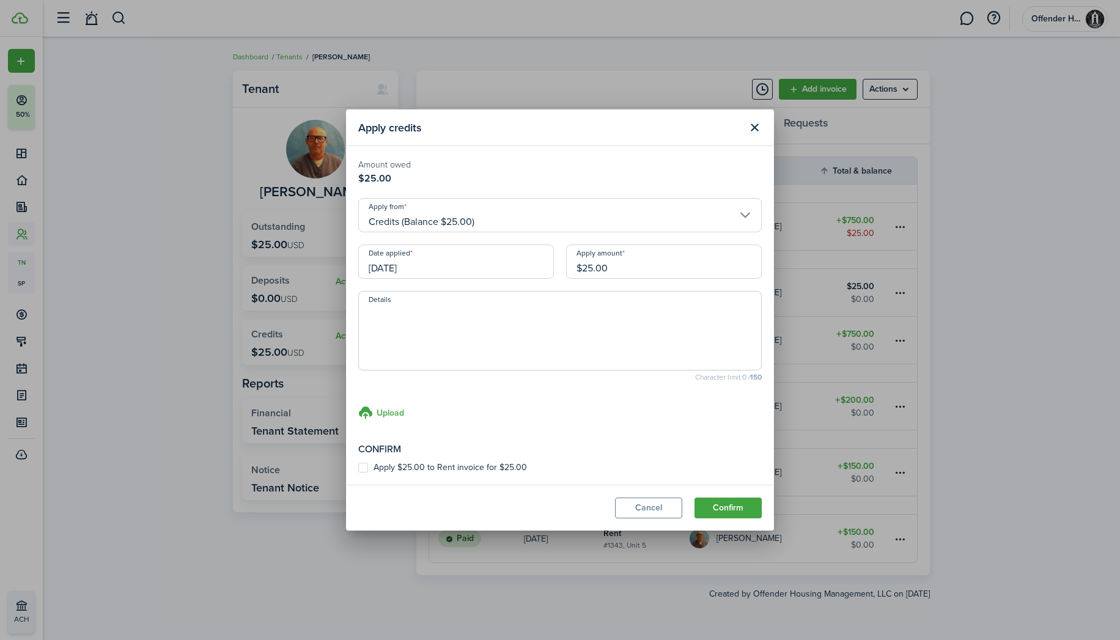
click at [409, 460] on div "Confirm Apply $25.00 to Rent invoice for $25.00" at bounding box center [559, 457] width 403 height 31
click at [408, 463] on label "Apply $25.00 to Rent invoice for $25.00" at bounding box center [442, 468] width 169 height 10
click at [358, 468] on input "Apply $25.00 to Rent invoice for $25.00" at bounding box center [358, 468] width 1 height 1
checkbox input "true"
click at [708, 512] on button "Confirm" at bounding box center [727, 507] width 67 height 21
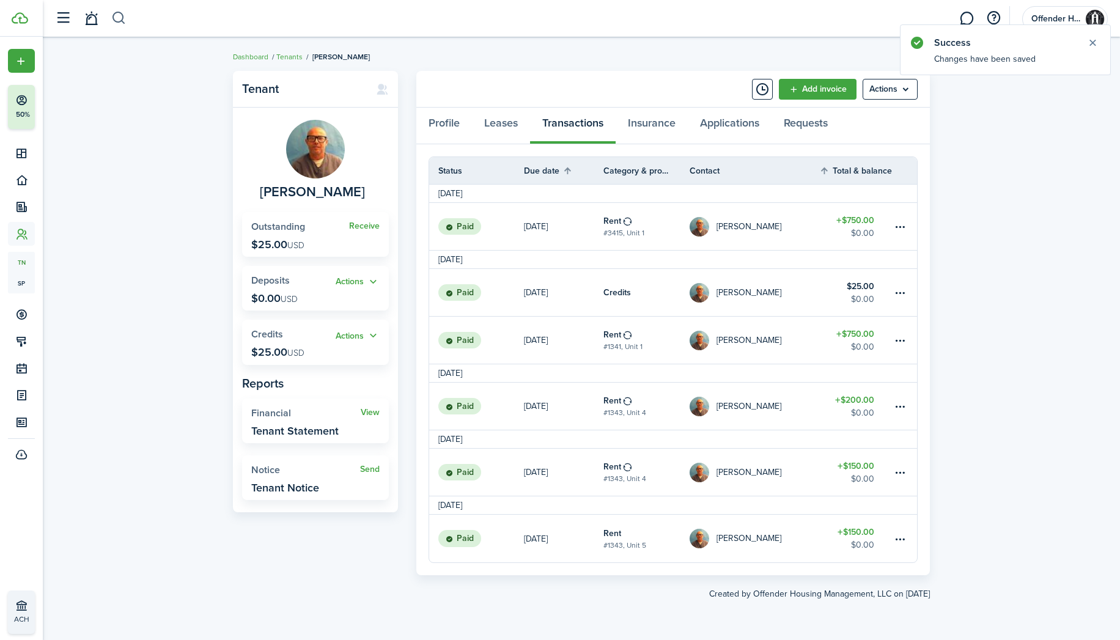
click at [119, 13] on button "button" at bounding box center [118, 18] width 15 height 21
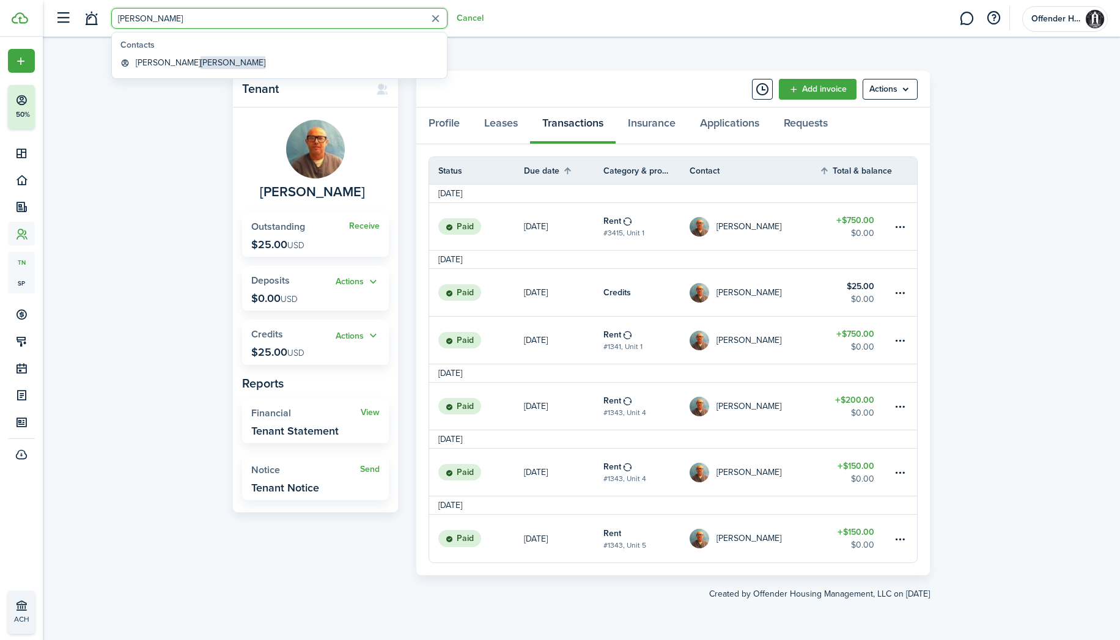
type input "bunco"
drag, startPoint x: 180, startPoint y: 23, endPoint x: 191, endPoint y: 67, distance: 45.2
click at [191, 67] on link "[PERSON_NAME]" at bounding box center [280, 62] width 328 height 19
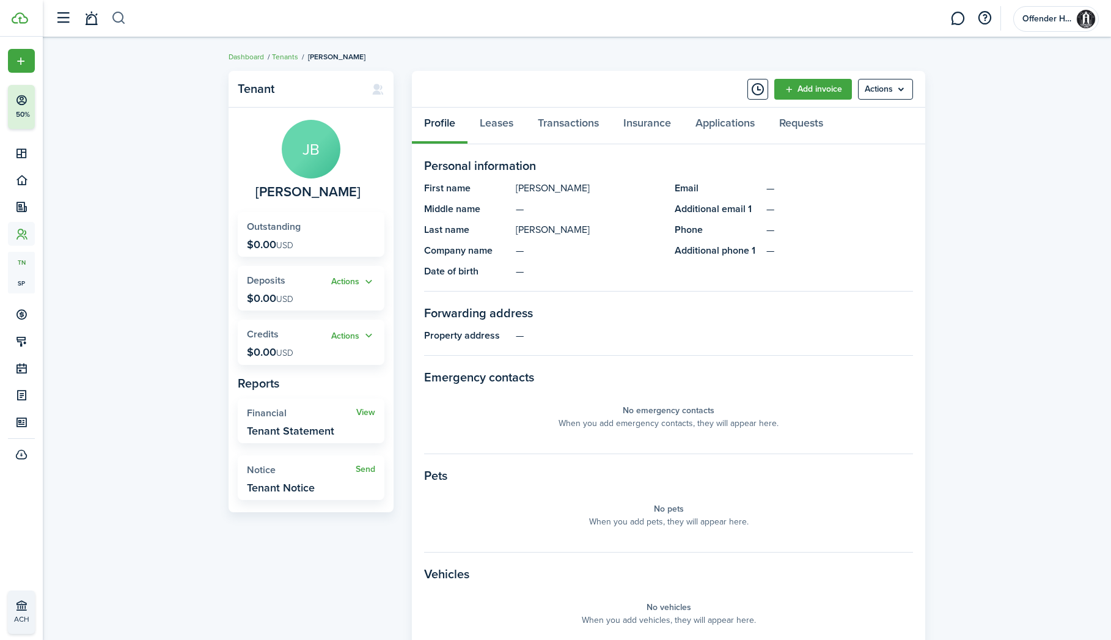
click at [123, 21] on button "button" at bounding box center [118, 18] width 15 height 21
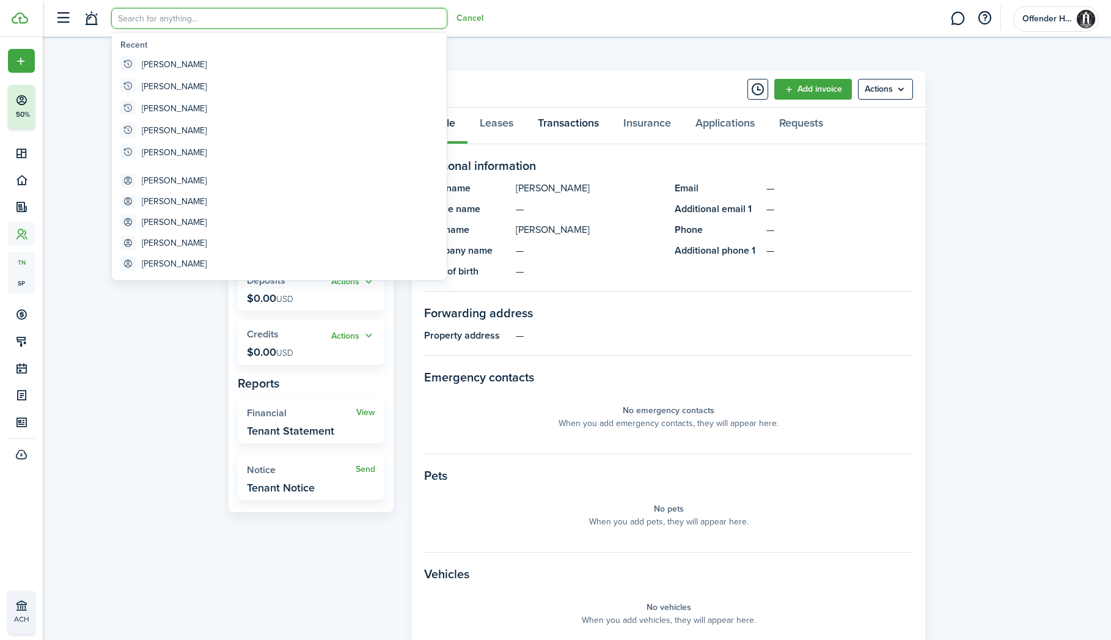
click at [551, 121] on link "Transactions" at bounding box center [569, 126] width 86 height 37
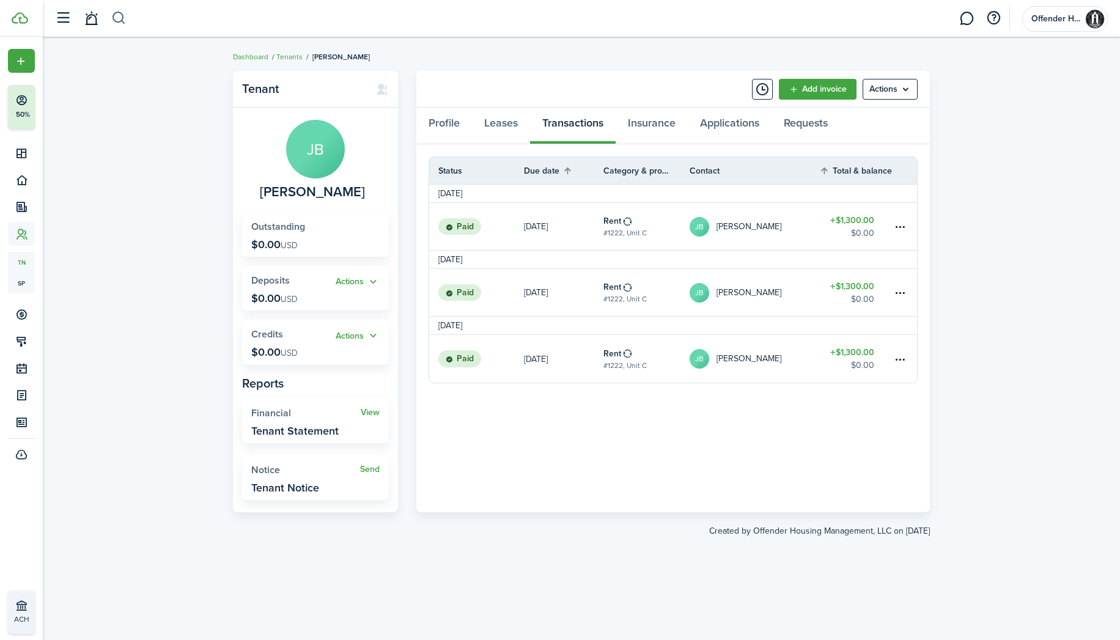
click at [120, 20] on button "button" at bounding box center [118, 18] width 15 height 21
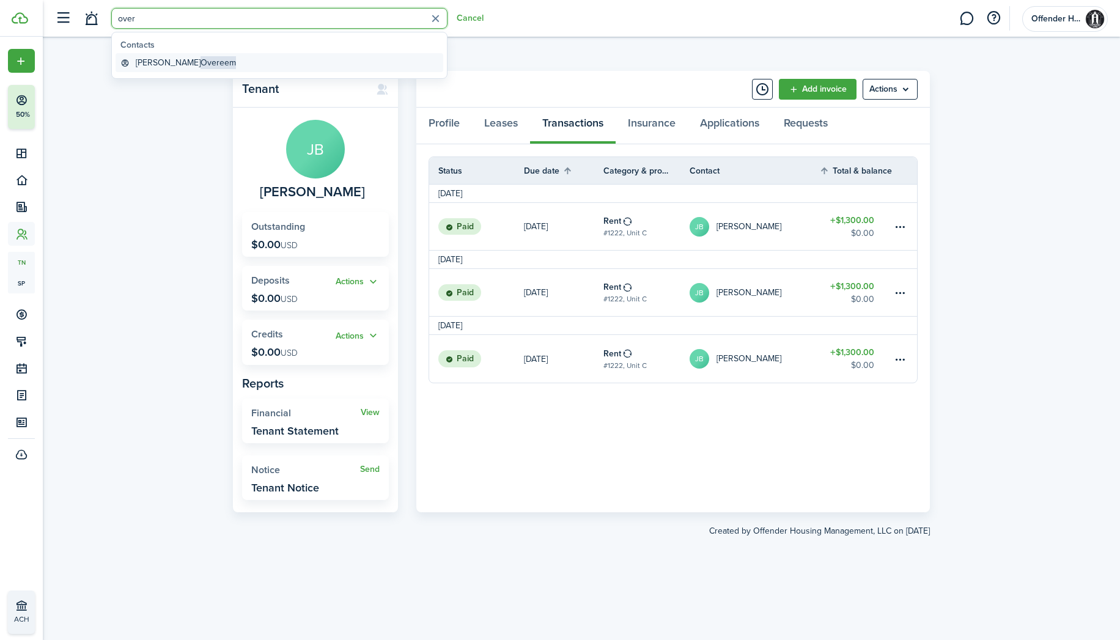
type input "over"
click at [167, 67] on global-search-item-title "[PERSON_NAME]" at bounding box center [186, 62] width 100 height 13
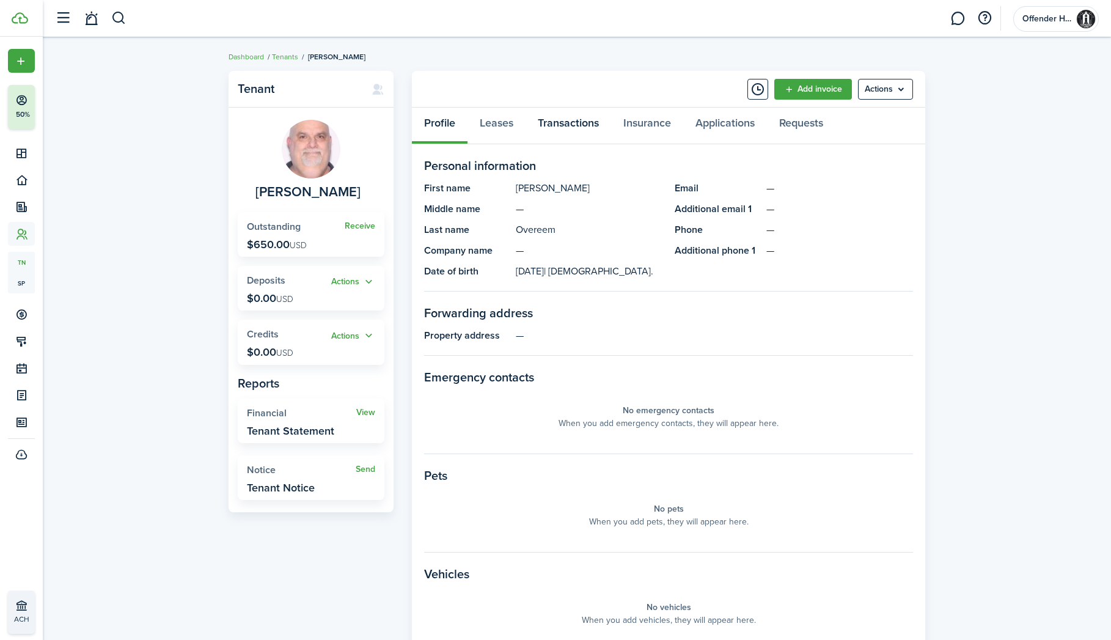
click at [571, 127] on link "Transactions" at bounding box center [569, 126] width 86 height 37
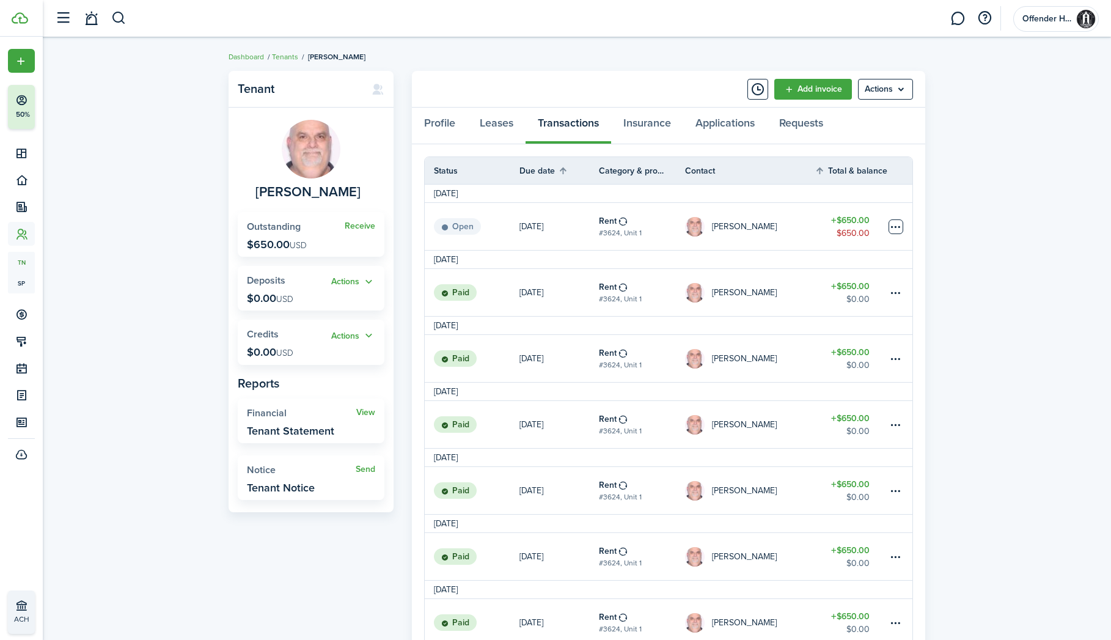
click at [894, 229] on table-menu-btn-icon at bounding box center [896, 226] width 15 height 15
click at [875, 274] on link "Mark as paid" at bounding box center [849, 272] width 107 height 21
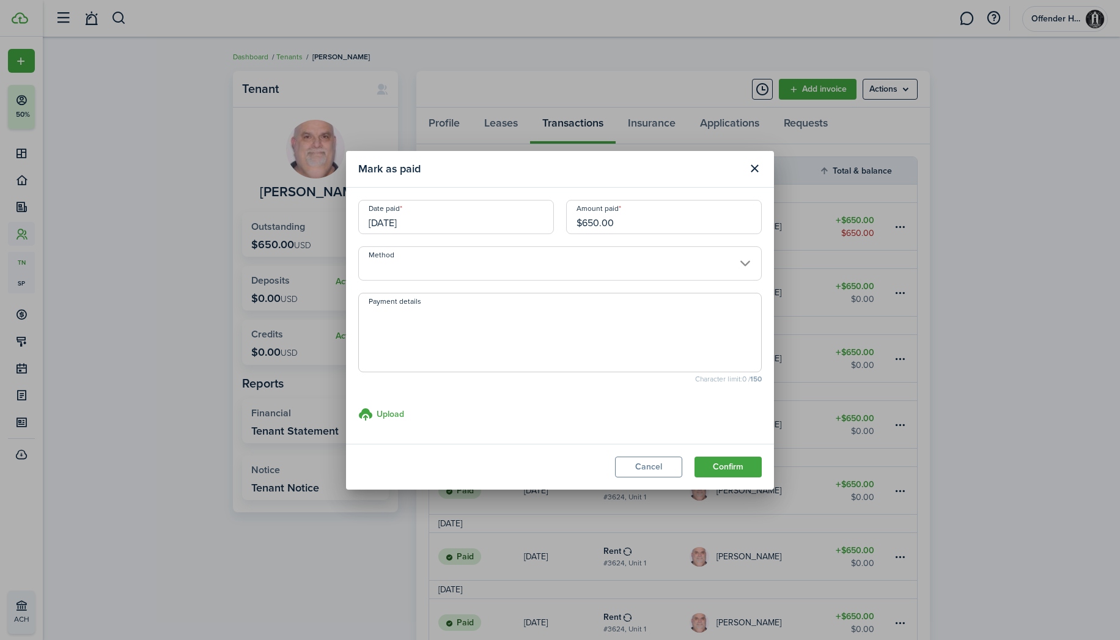
click at [452, 269] on input "Method" at bounding box center [559, 263] width 403 height 34
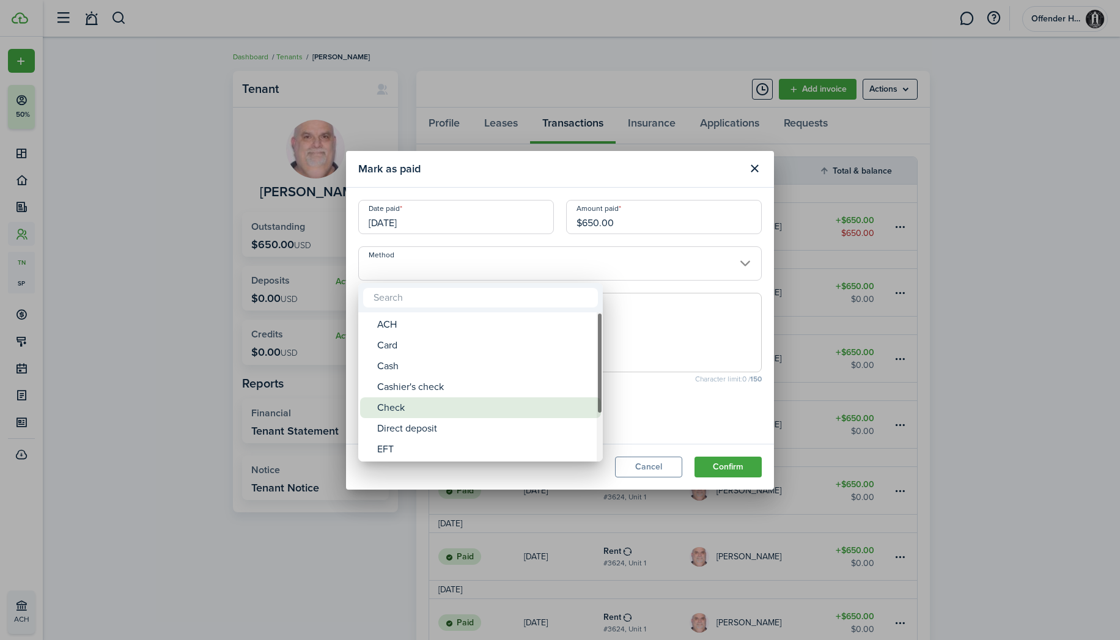
click at [444, 407] on div "Check" at bounding box center [485, 407] width 216 height 21
type input "Check"
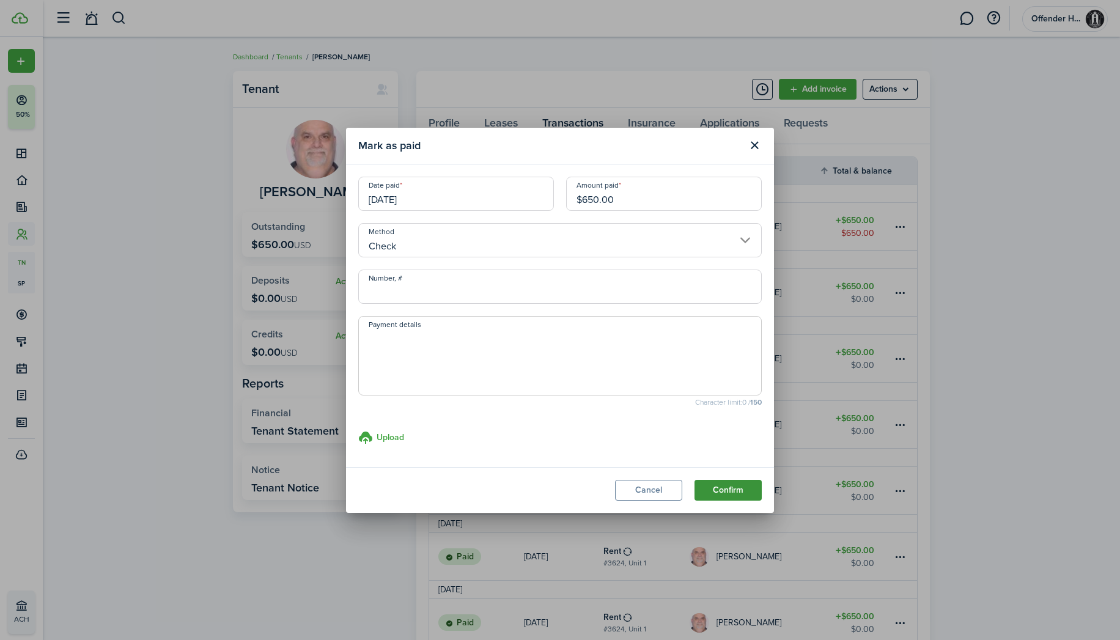
click at [721, 492] on button "Confirm" at bounding box center [727, 490] width 67 height 21
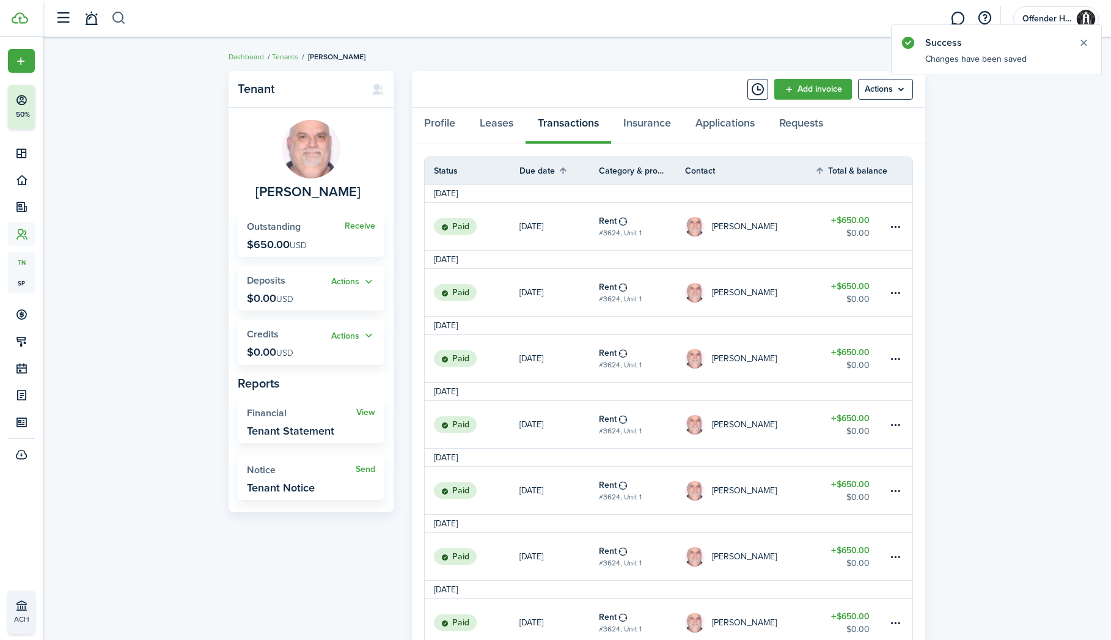
click at [118, 20] on button "button" at bounding box center [118, 18] width 15 height 21
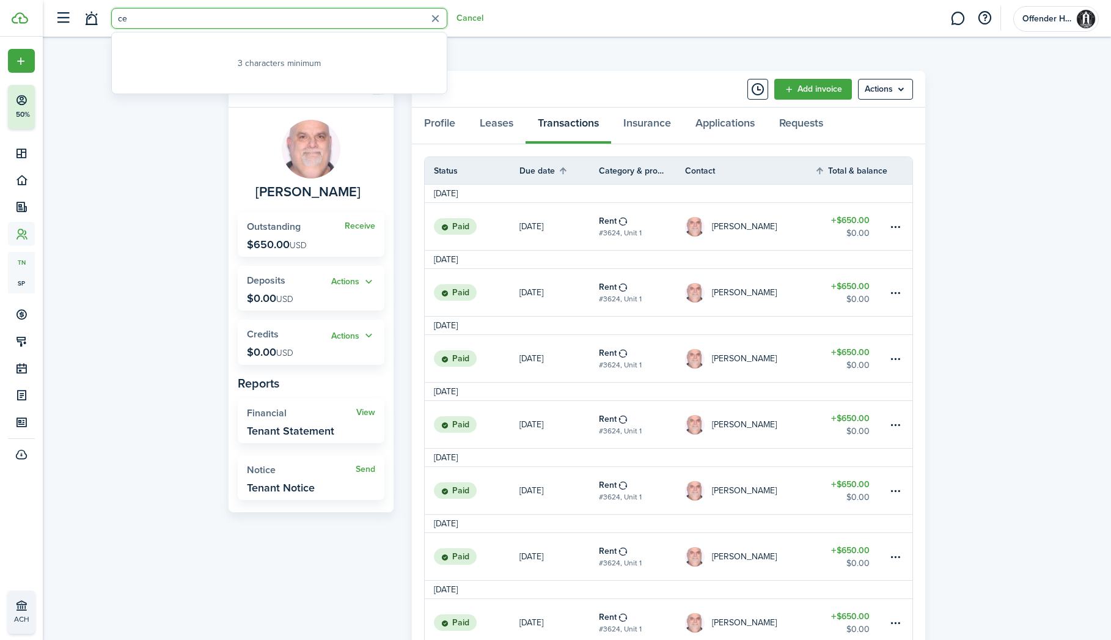
type input "c"
type input "esc"
click at [200, 97] on span "[PERSON_NAME]" at bounding box center [232, 100] width 65 height 13
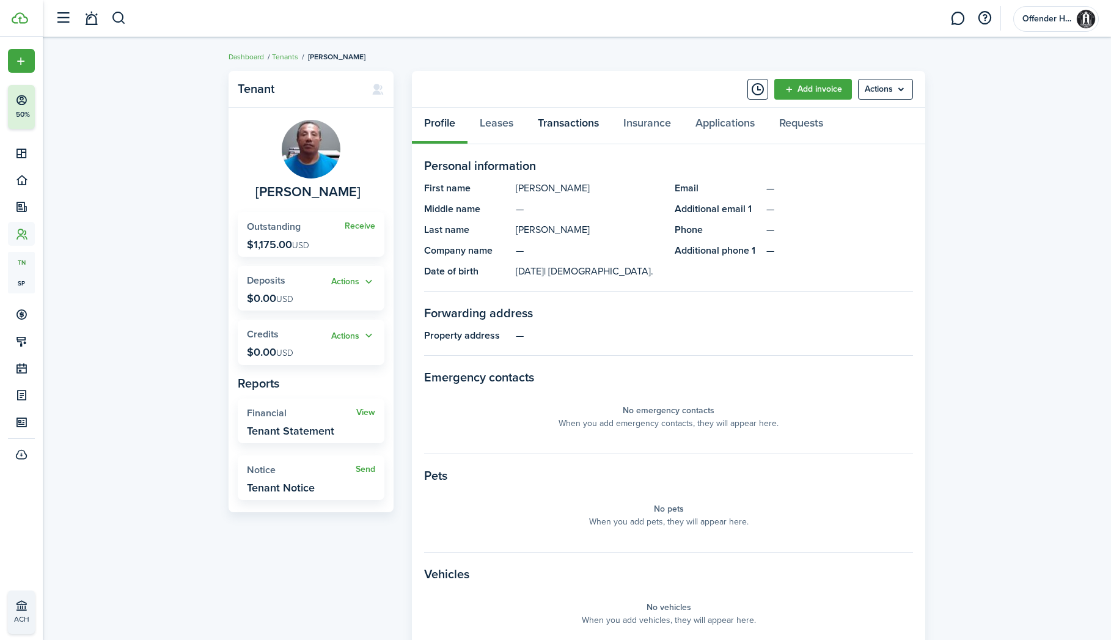
click at [560, 120] on link "Transactions" at bounding box center [569, 126] width 86 height 37
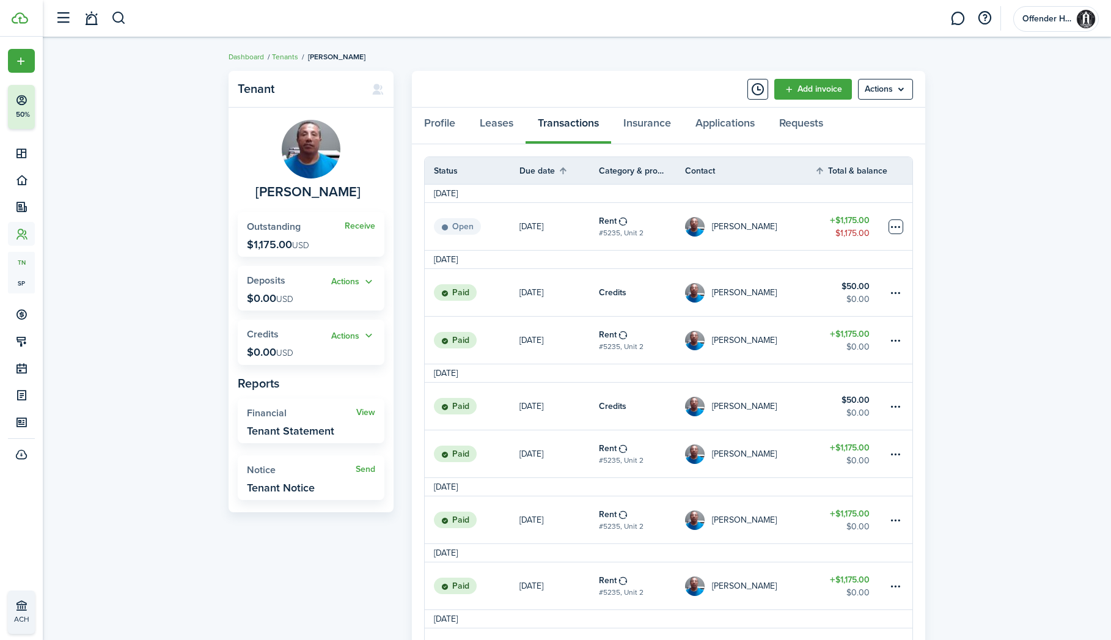
click at [897, 227] on table-menu-btn-icon at bounding box center [896, 226] width 15 height 15
click at [866, 273] on link "Mark as paid" at bounding box center [849, 272] width 107 height 21
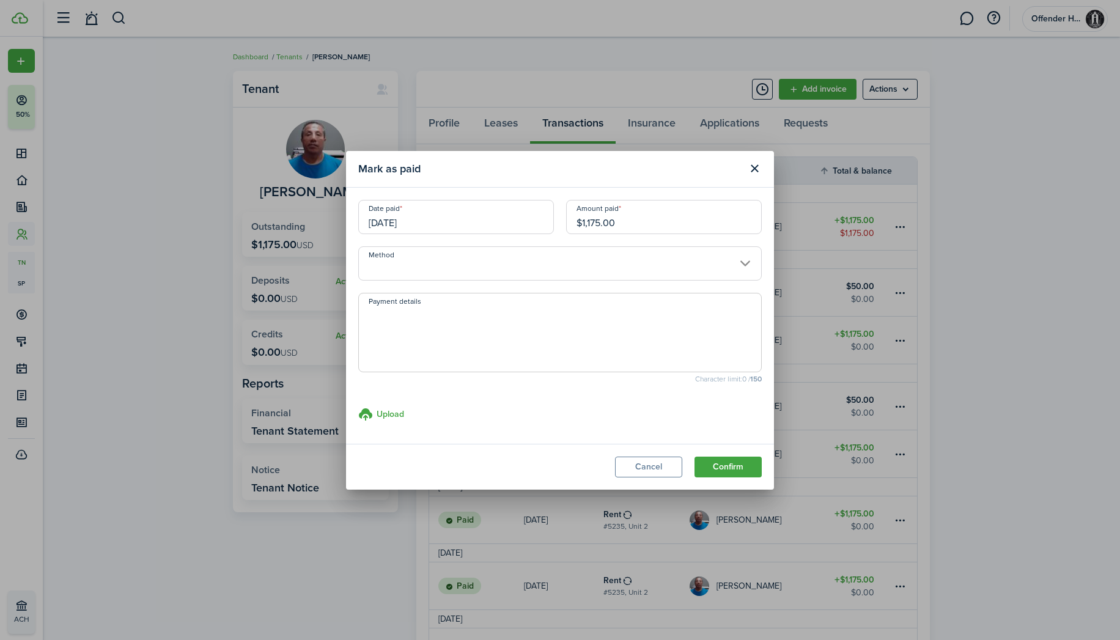
click at [600, 221] on input "$1,175.00" at bounding box center [664, 217] width 196 height 34
type input "$1,125.00"
click at [500, 262] on input "Method" at bounding box center [559, 263] width 403 height 34
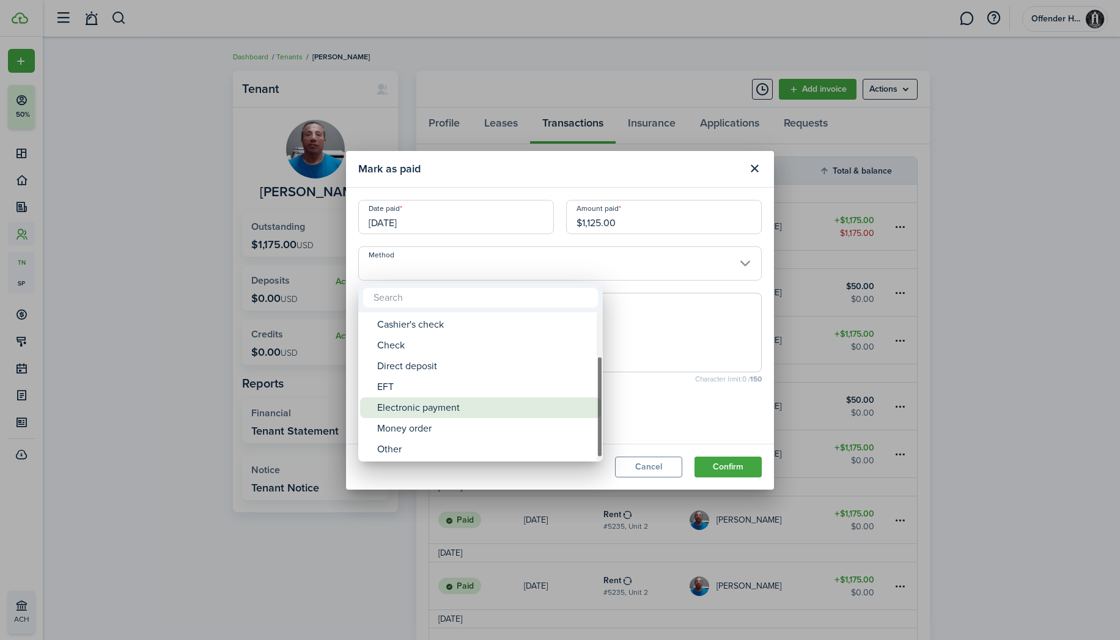
click at [462, 406] on div "Electronic payment" at bounding box center [485, 407] width 216 height 21
type input "Electronic payment"
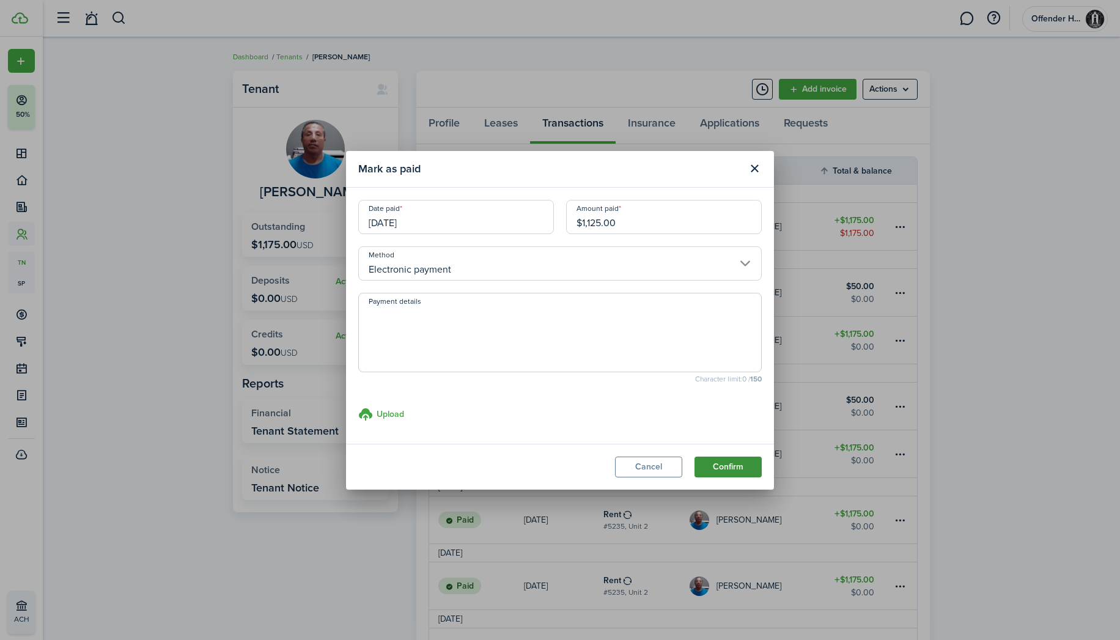
click at [732, 466] on button "Confirm" at bounding box center [727, 467] width 67 height 21
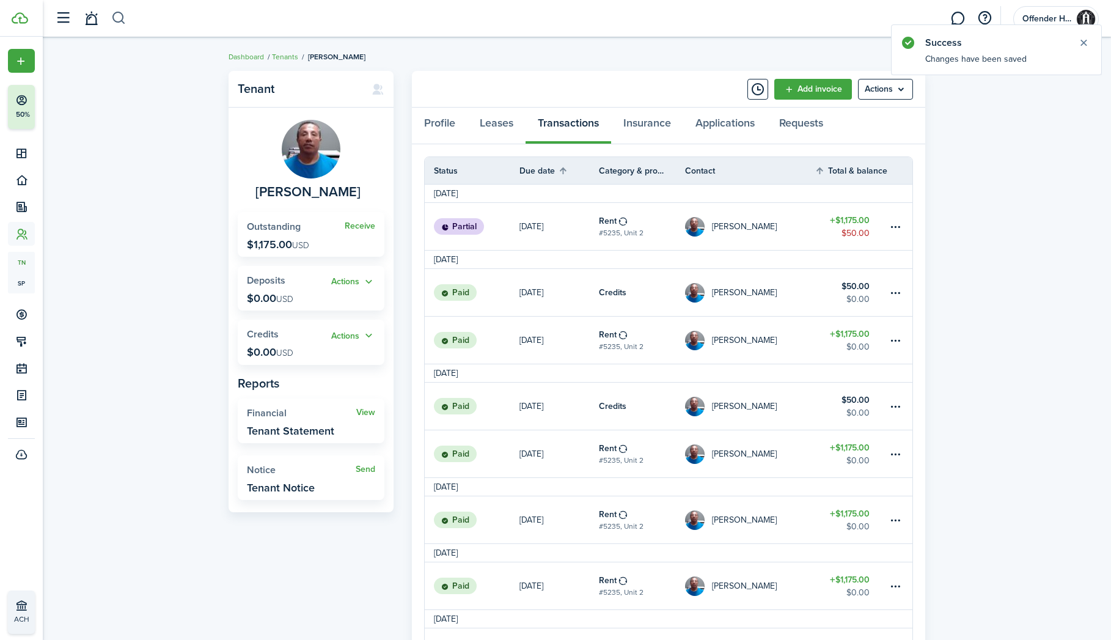
click at [119, 18] on button "button" at bounding box center [118, 18] width 15 height 21
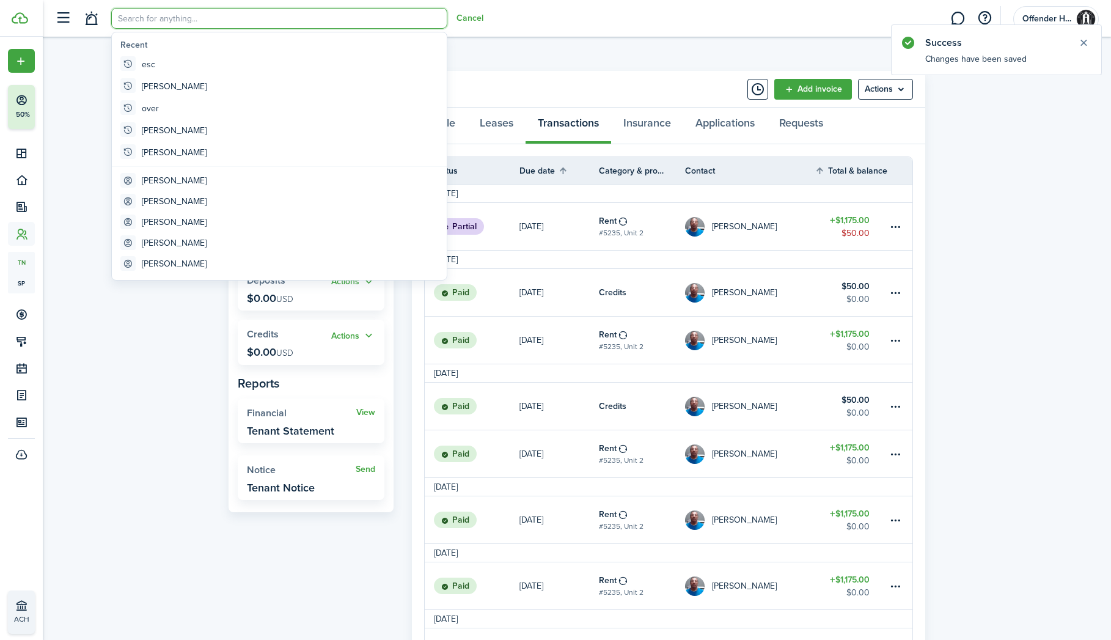
click at [170, 18] on input "search" at bounding box center [279, 18] width 336 height 21
click at [145, 15] on input "search" at bounding box center [279, 18] width 336 height 21
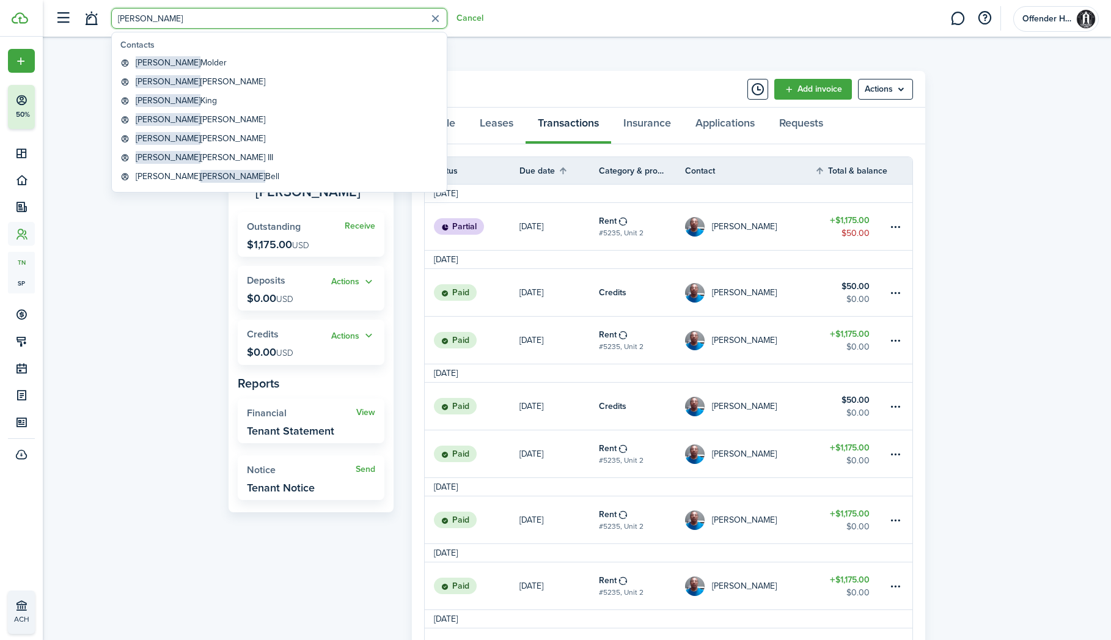
type input "[PERSON_NAME]"
drag, startPoint x: 147, startPoint y: 42, endPoint x: 170, endPoint y: 134, distance: 94.4
click at [170, 134] on global-search-item-title "[PERSON_NAME]" at bounding box center [201, 138] width 130 height 13
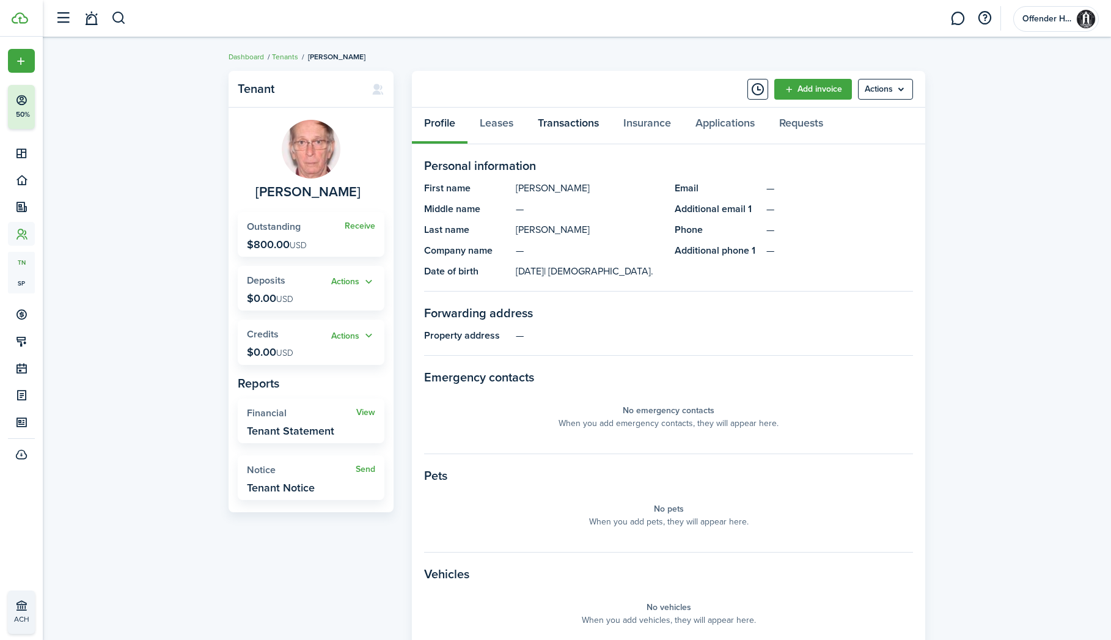
click at [560, 115] on link "Transactions" at bounding box center [569, 126] width 86 height 37
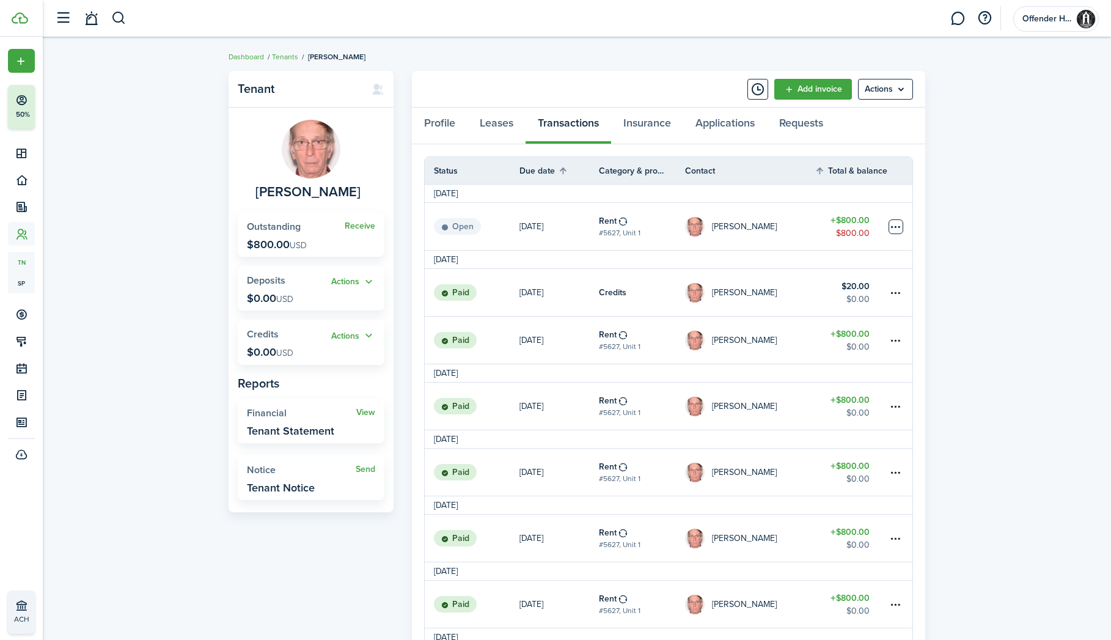
click at [900, 224] on table-menu-btn-icon at bounding box center [896, 226] width 15 height 15
click at [876, 268] on link "Mark as paid" at bounding box center [849, 272] width 107 height 21
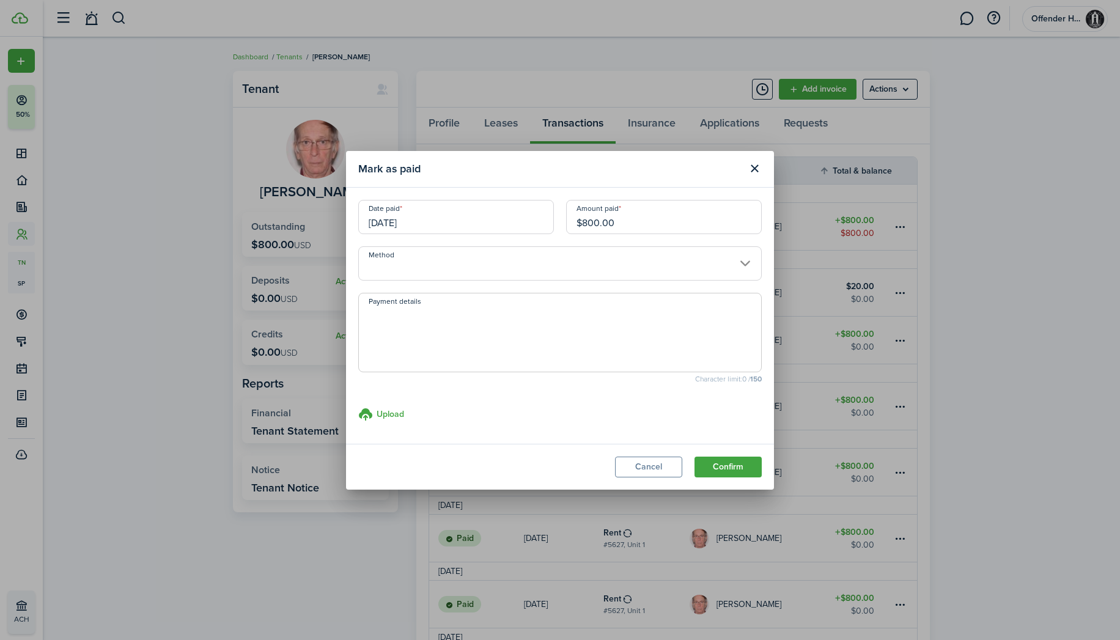
click at [457, 265] on input "Method" at bounding box center [559, 263] width 403 height 34
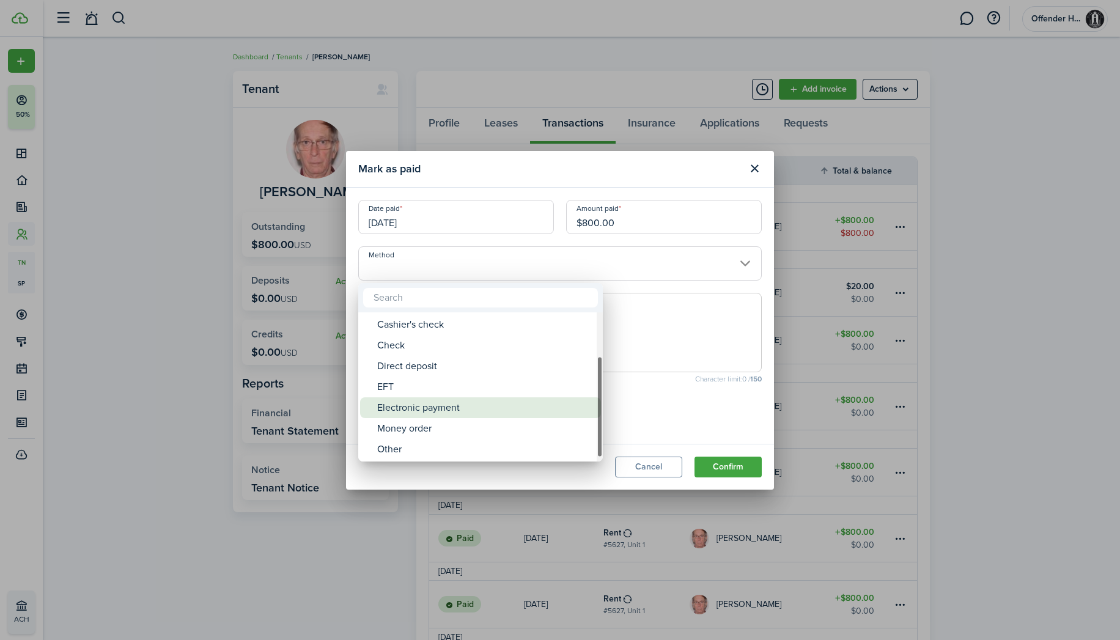
click at [464, 400] on div "Electronic payment" at bounding box center [485, 407] width 216 height 21
type input "Electronic payment"
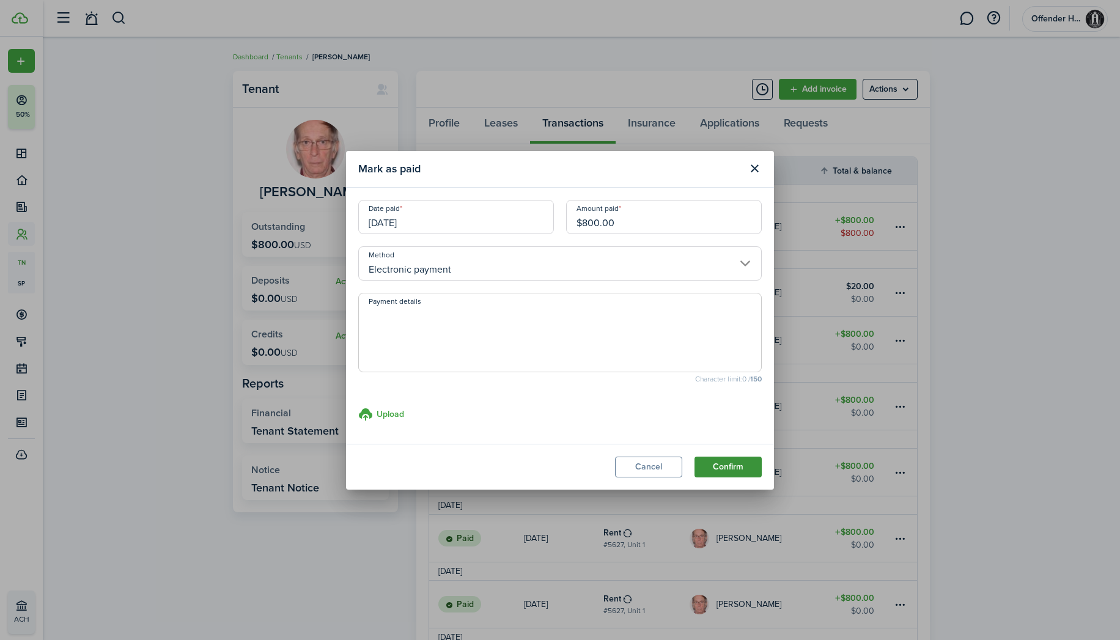
click at [729, 460] on button "Confirm" at bounding box center [727, 467] width 67 height 21
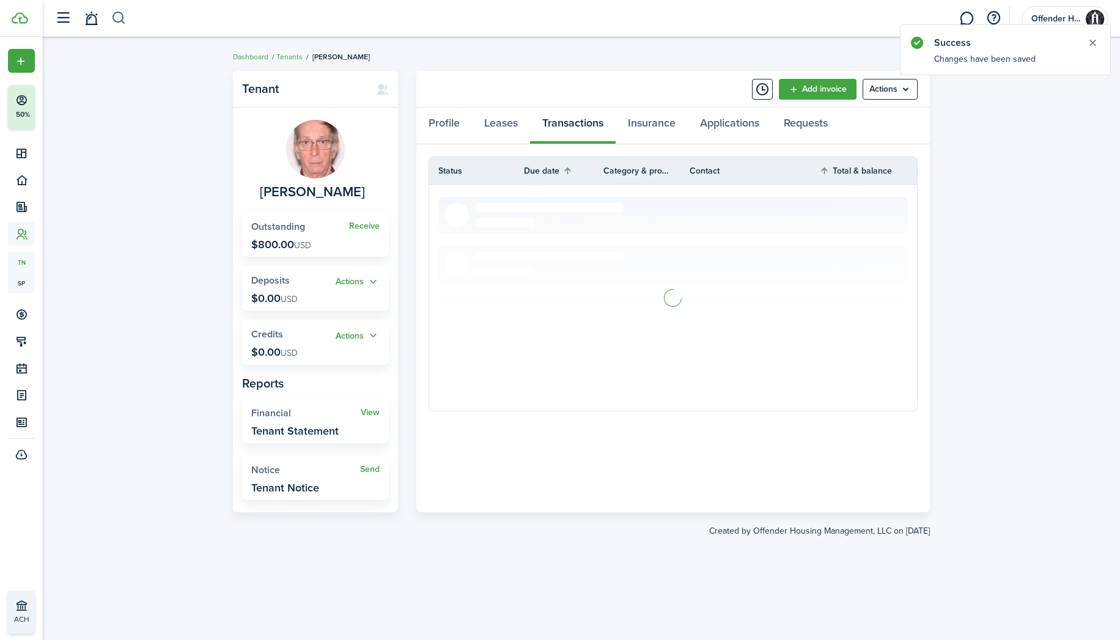
click at [116, 18] on button "button" at bounding box center [118, 18] width 15 height 21
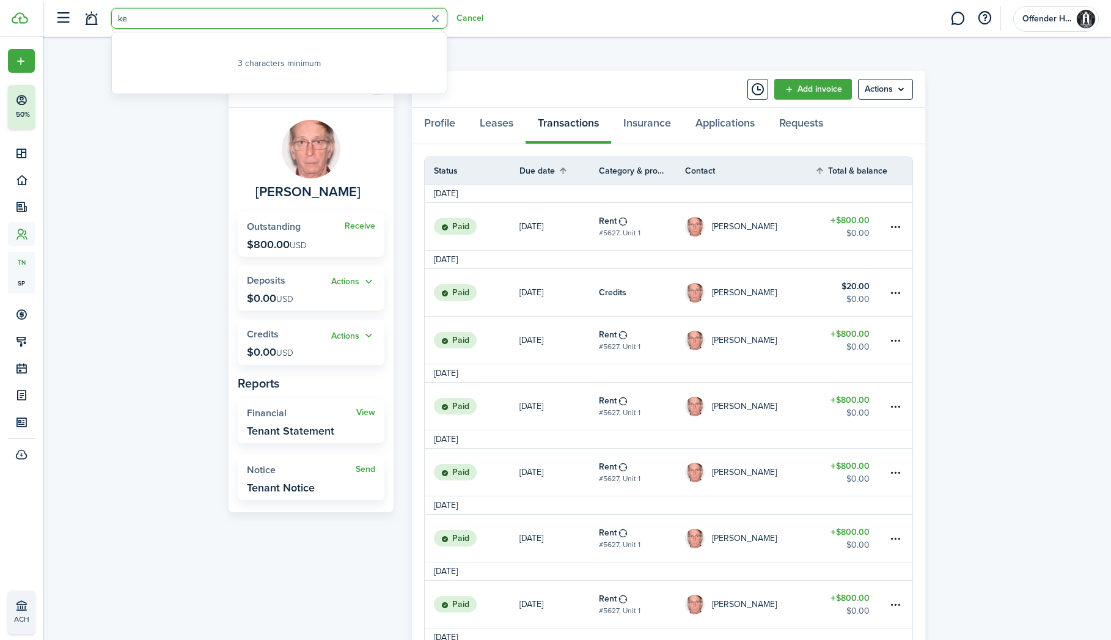
type input "k"
type input "[PERSON_NAME]"
drag, startPoint x: 164, startPoint y: 30, endPoint x: 194, endPoint y: 61, distance: 43.7
click at [194, 61] on link "[PERSON_NAME]" at bounding box center [280, 62] width 328 height 19
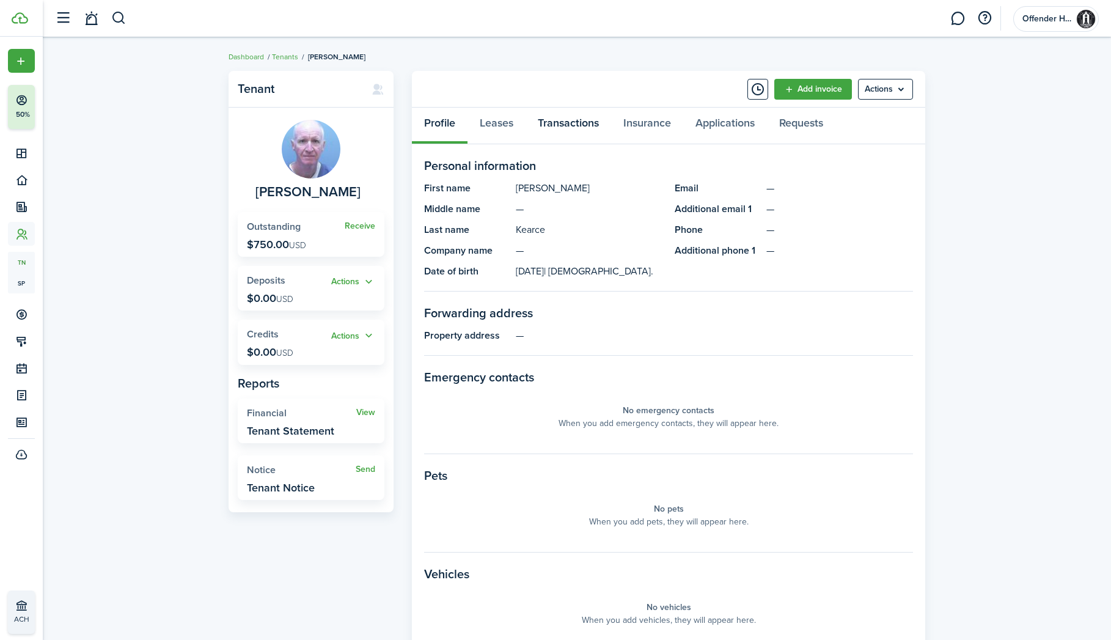
click at [571, 110] on link "Transactions" at bounding box center [569, 126] width 86 height 37
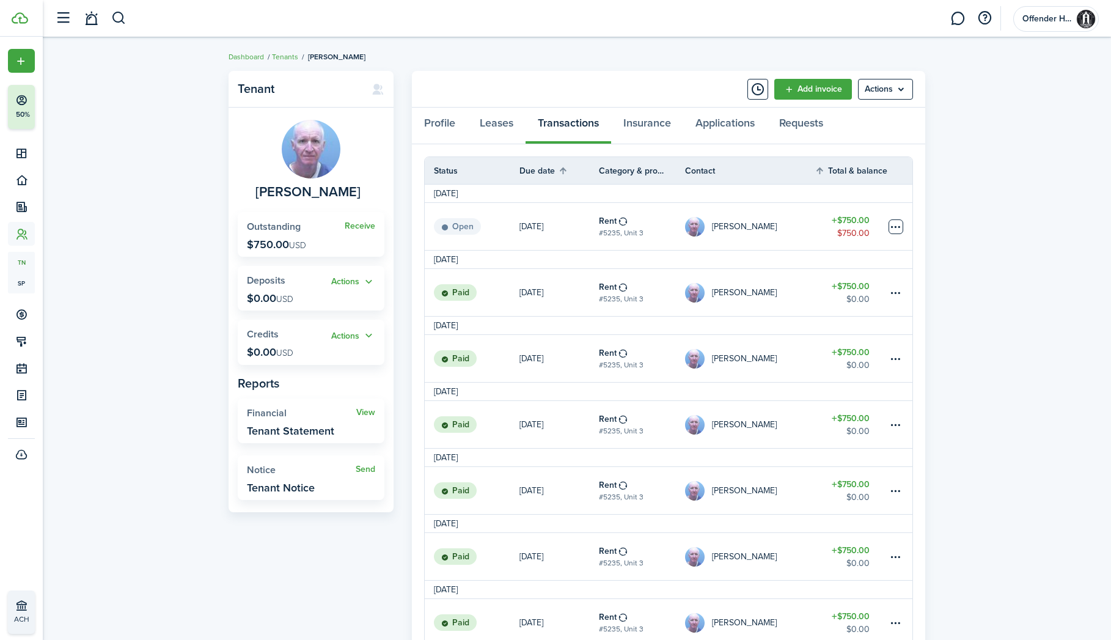
click at [894, 224] on table-menu-btn-icon at bounding box center [896, 226] width 15 height 15
click at [845, 266] on link "Mark as paid" at bounding box center [849, 272] width 107 height 21
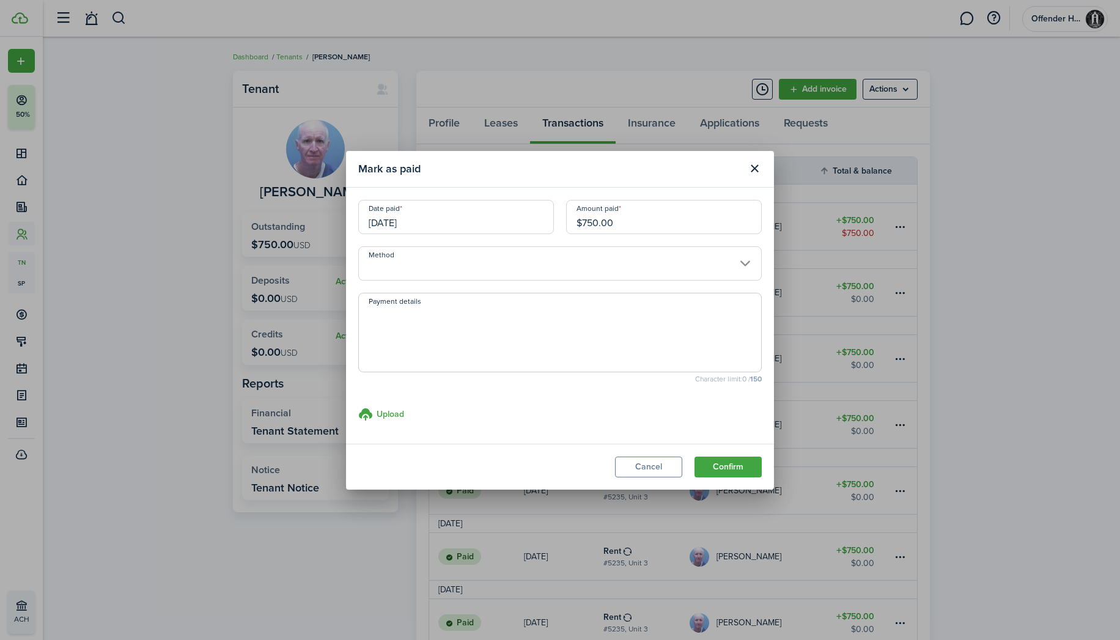
click at [475, 260] on input "Method" at bounding box center [559, 263] width 403 height 34
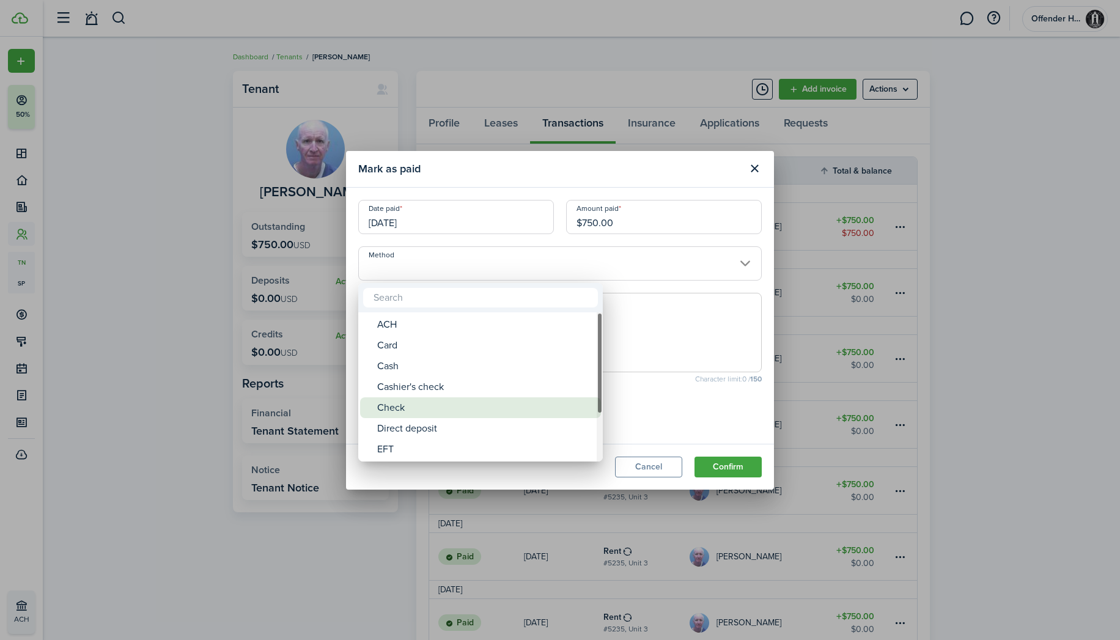
click at [448, 411] on div "Check" at bounding box center [485, 407] width 216 height 21
type input "Check"
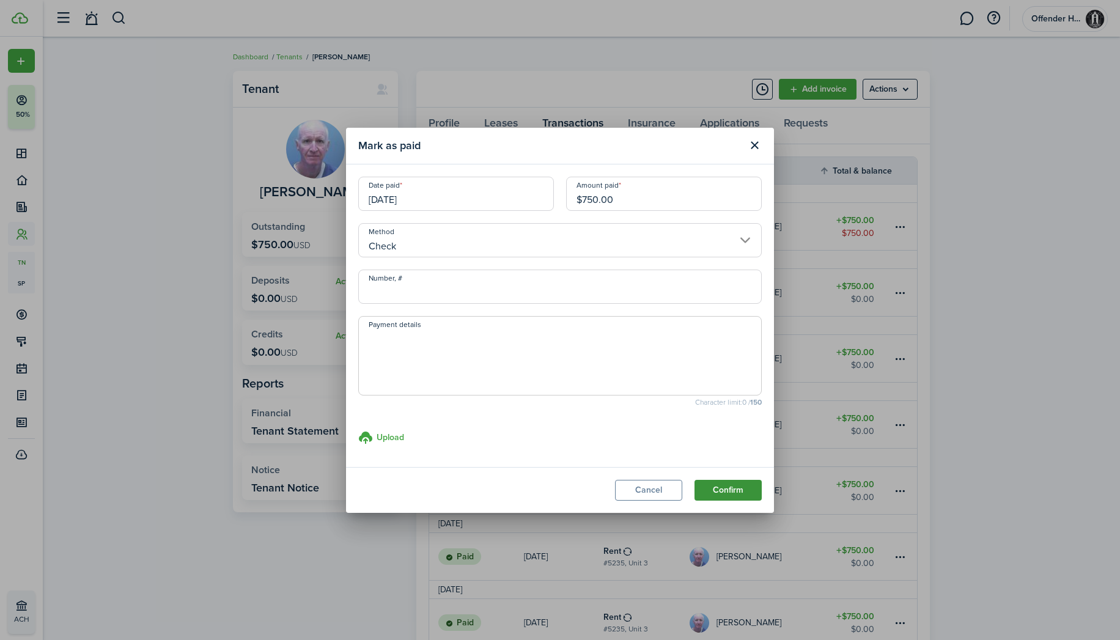
click at [719, 483] on button "Confirm" at bounding box center [727, 490] width 67 height 21
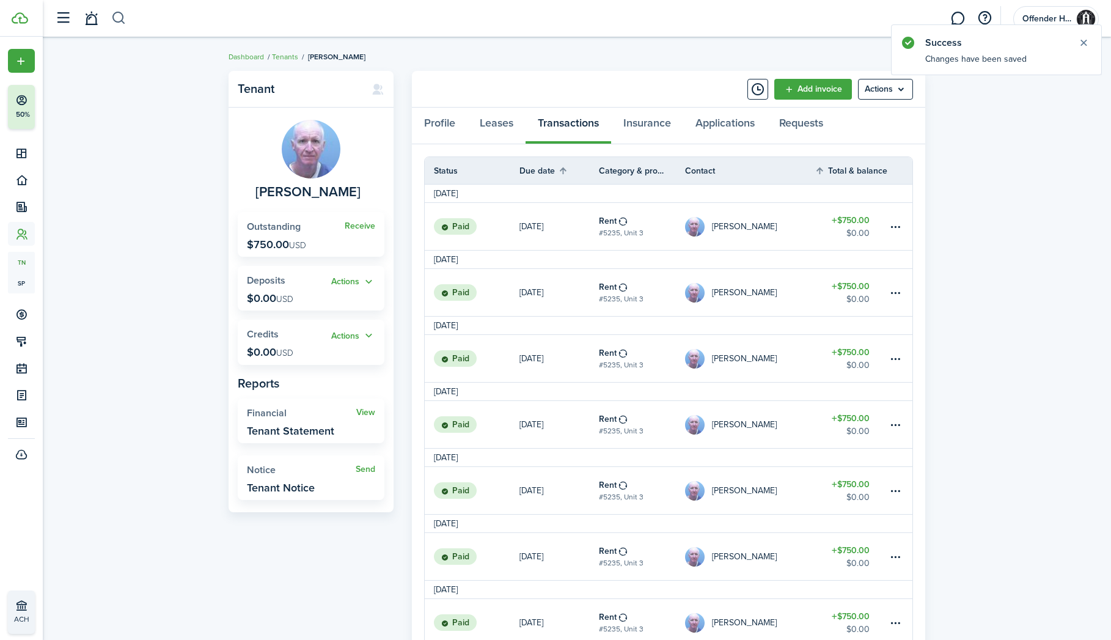
click at [117, 18] on button "button" at bounding box center [118, 18] width 15 height 21
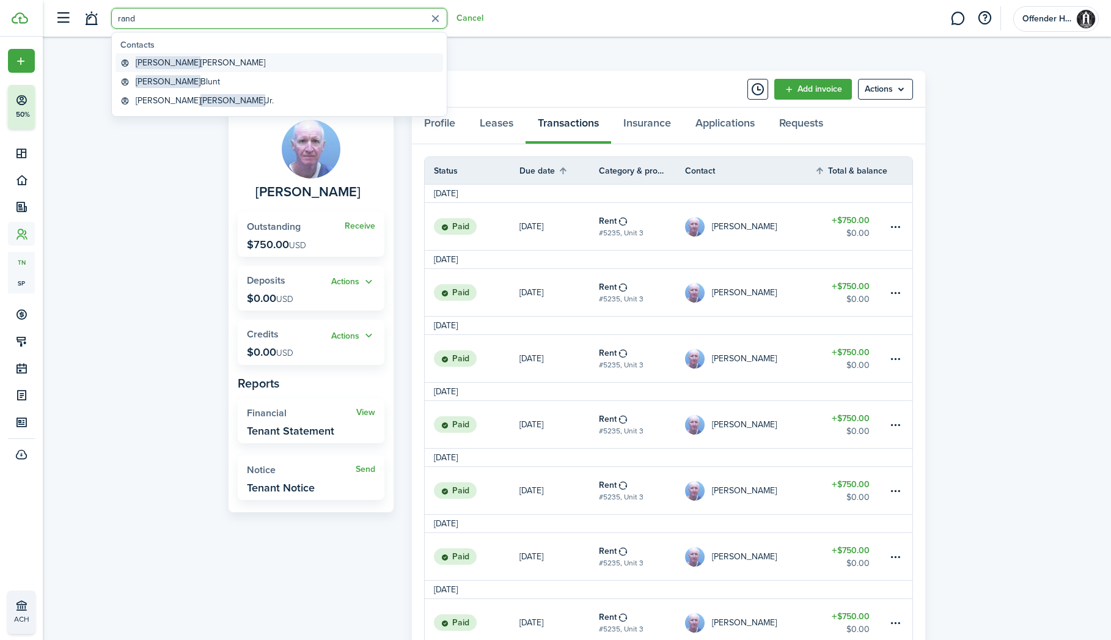
type input "rand"
click at [194, 64] on global-search-item-title "[PERSON_NAME]" at bounding box center [201, 62] width 130 height 13
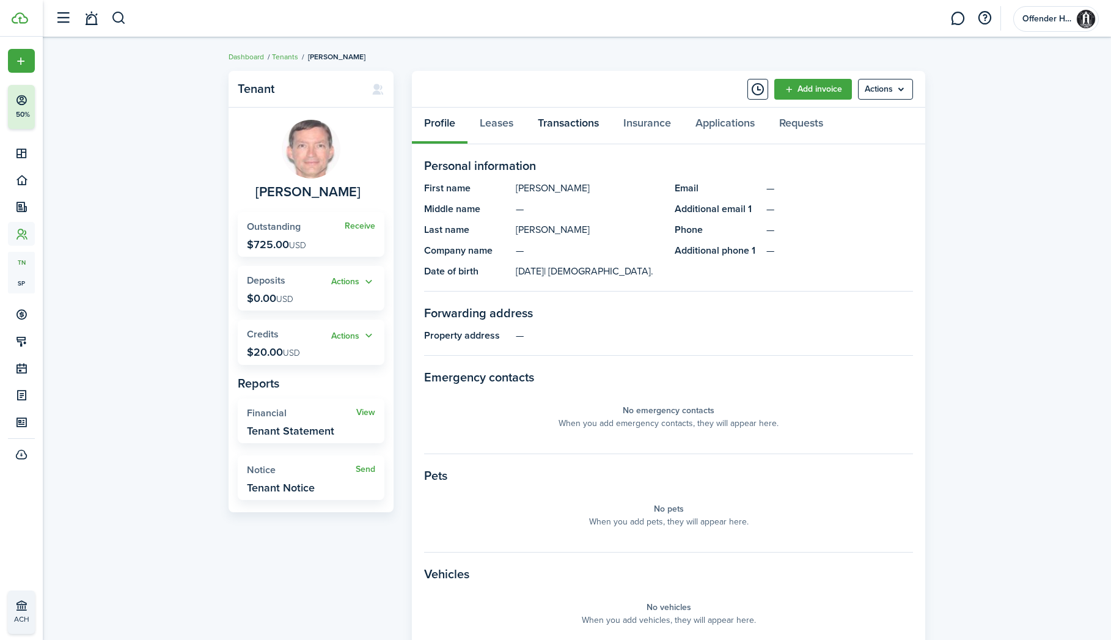
click at [577, 124] on link "Transactions" at bounding box center [569, 126] width 86 height 37
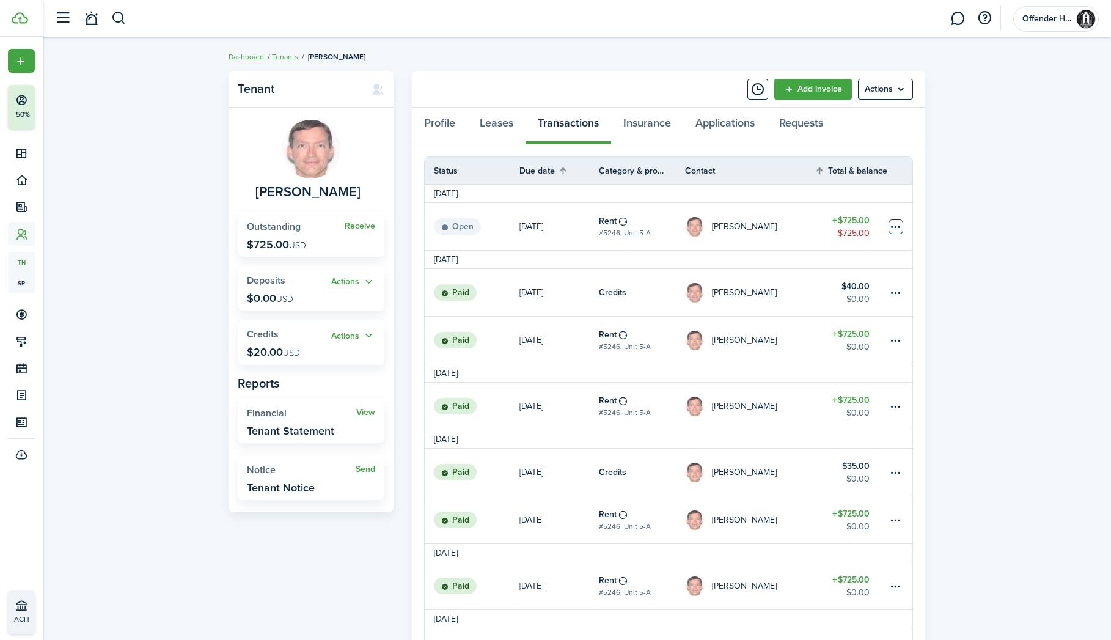
click at [897, 224] on table-menu-btn-icon at bounding box center [896, 226] width 15 height 15
click at [897, 228] on table-menu-btn-icon "Open menu" at bounding box center [896, 226] width 15 height 15
click at [857, 252] on button "Edit" at bounding box center [849, 250] width 107 height 21
click at [895, 230] on table-menu-btn-icon "Open menu" at bounding box center [896, 226] width 15 height 15
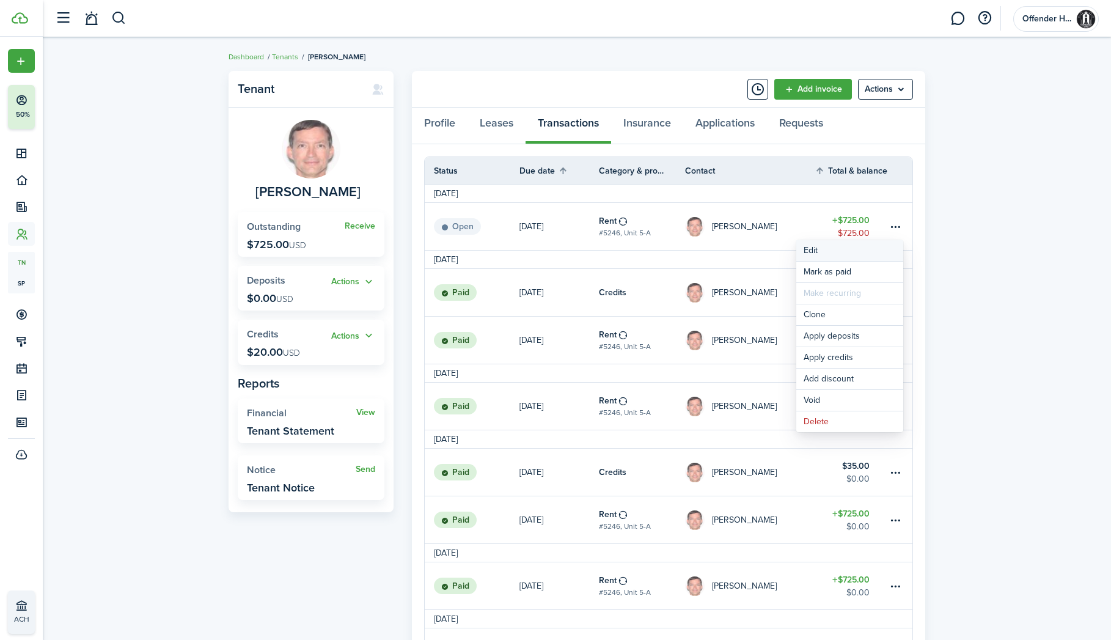
click at [885, 249] on button "Edit" at bounding box center [849, 250] width 107 height 21
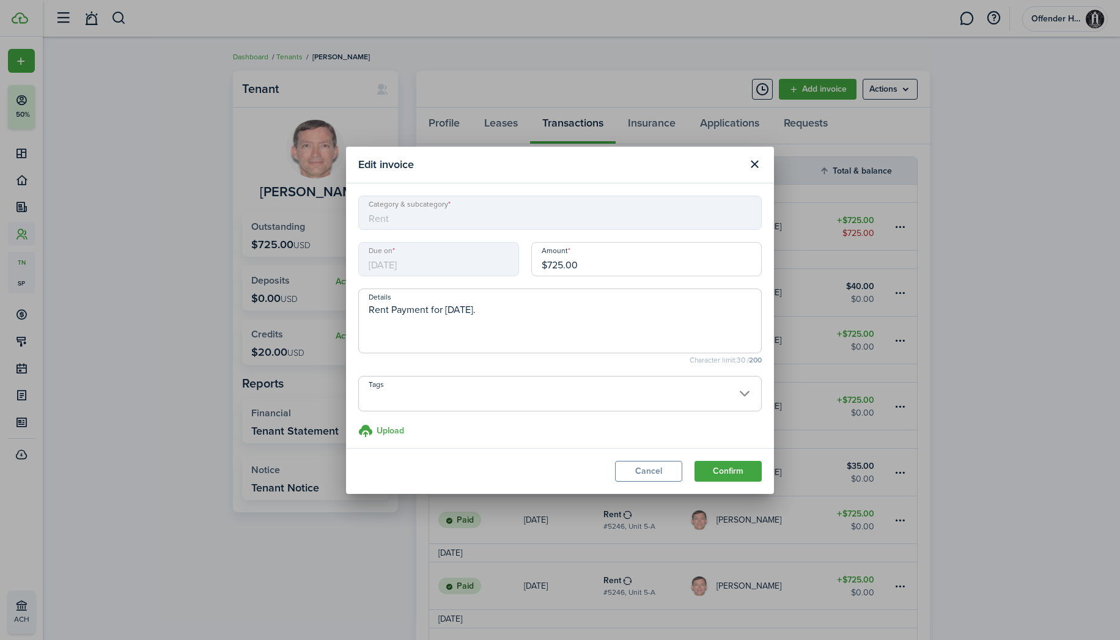
click at [606, 266] on input "$725.00" at bounding box center [646, 259] width 230 height 34
type input "$685.00"
click at [731, 475] on button "Confirm" at bounding box center [727, 471] width 67 height 21
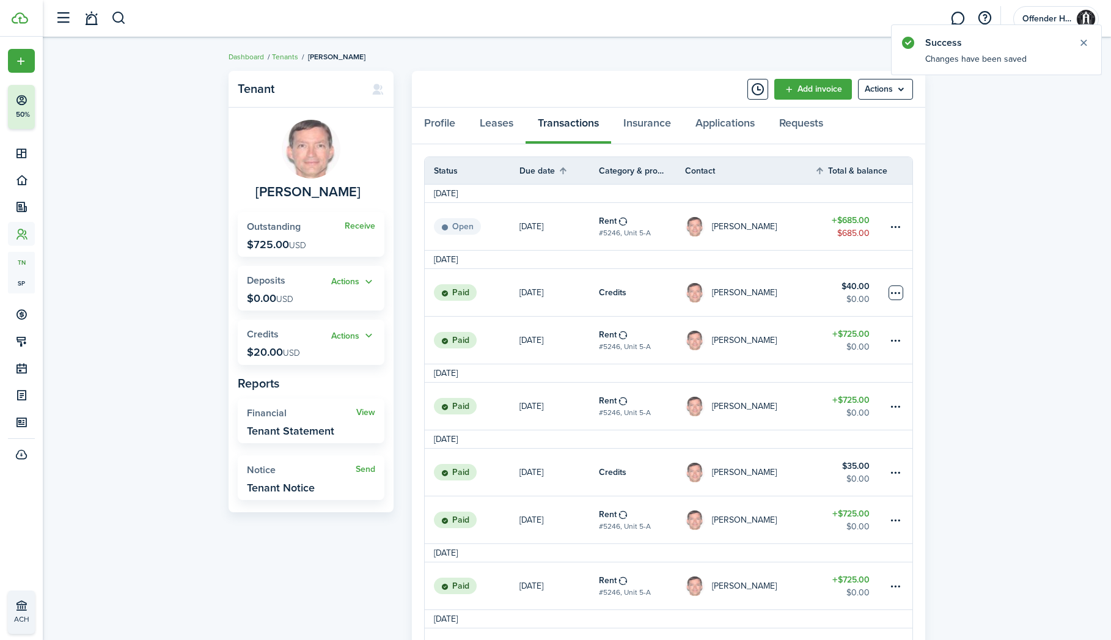
click at [899, 295] on table-menu-btn-icon at bounding box center [896, 292] width 15 height 15
click at [900, 226] on table-menu-btn-icon at bounding box center [896, 226] width 15 height 15
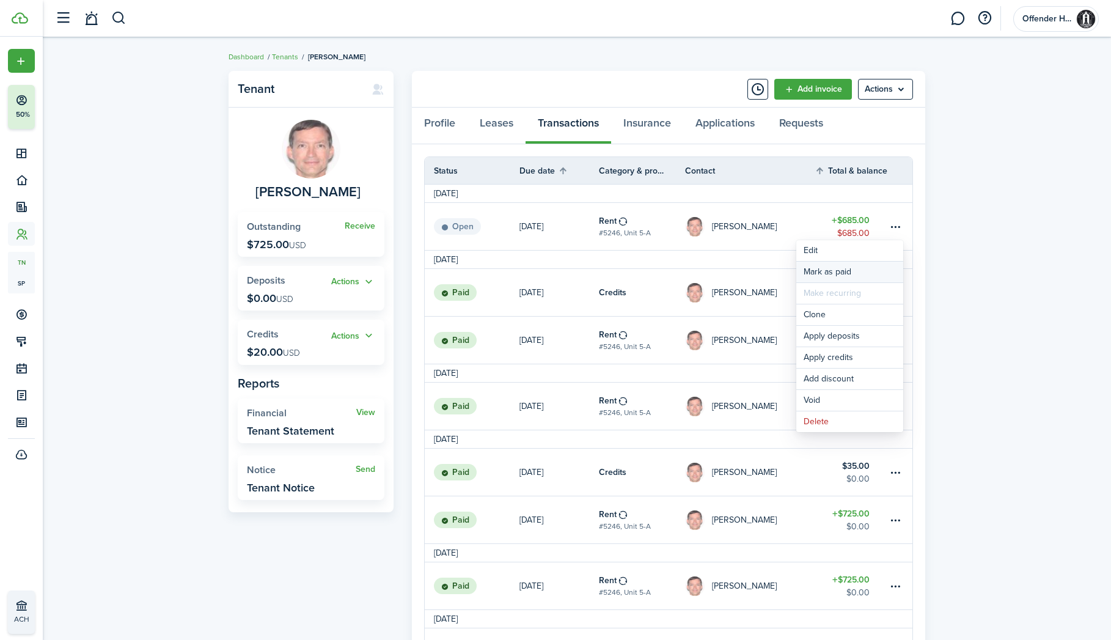
click at [869, 270] on link "Mark as paid" at bounding box center [849, 272] width 107 height 21
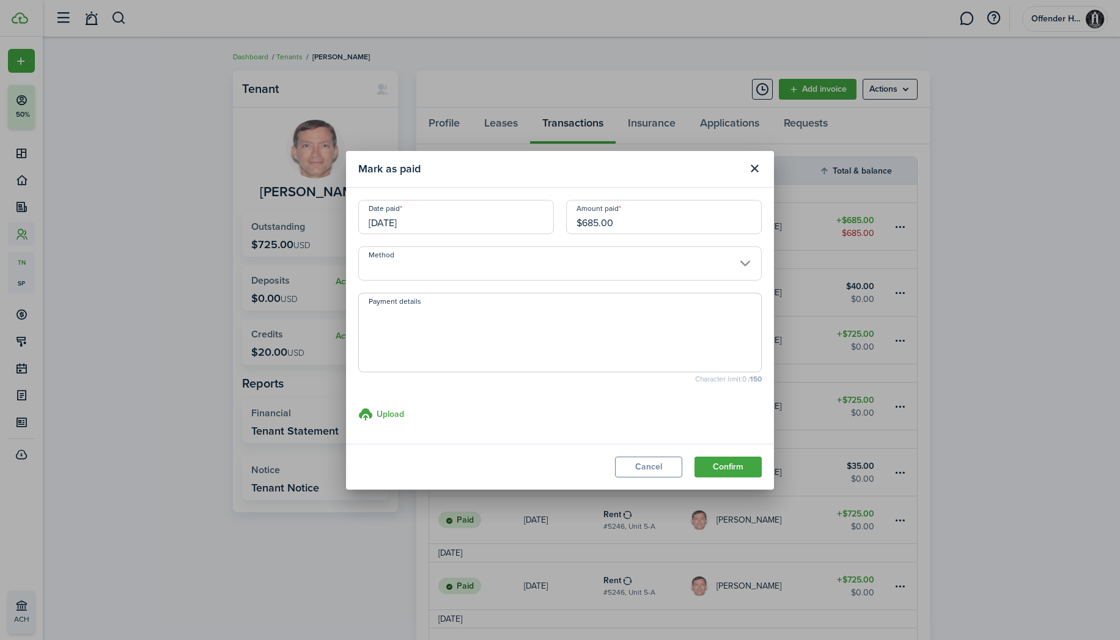
click at [574, 255] on input "Method" at bounding box center [559, 263] width 403 height 34
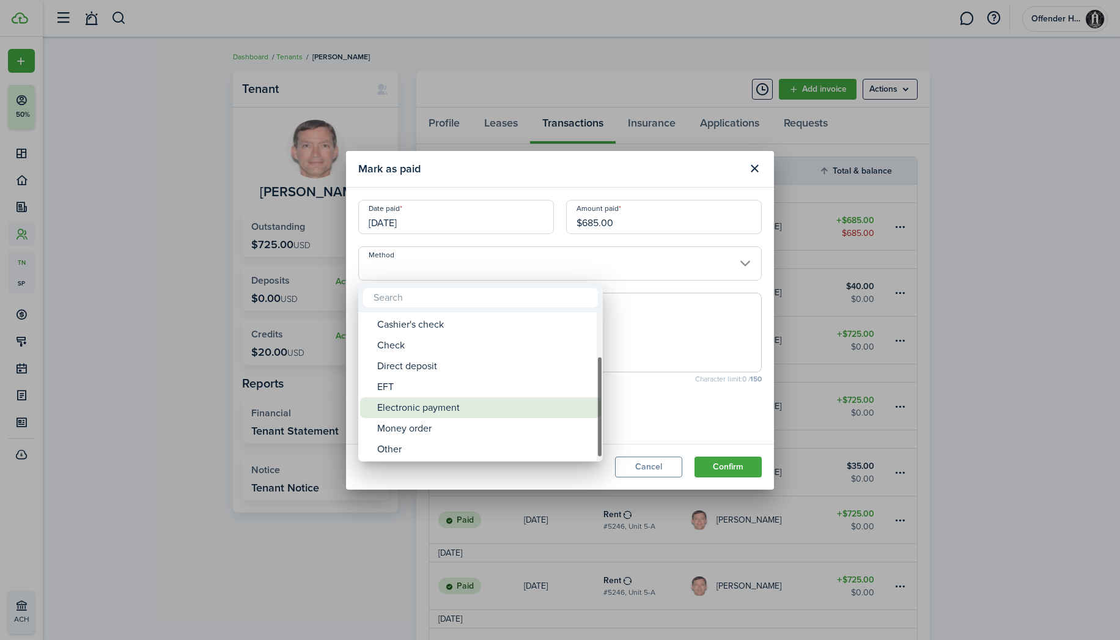
click at [507, 400] on div "Electronic payment" at bounding box center [485, 407] width 216 height 21
type input "Electronic payment"
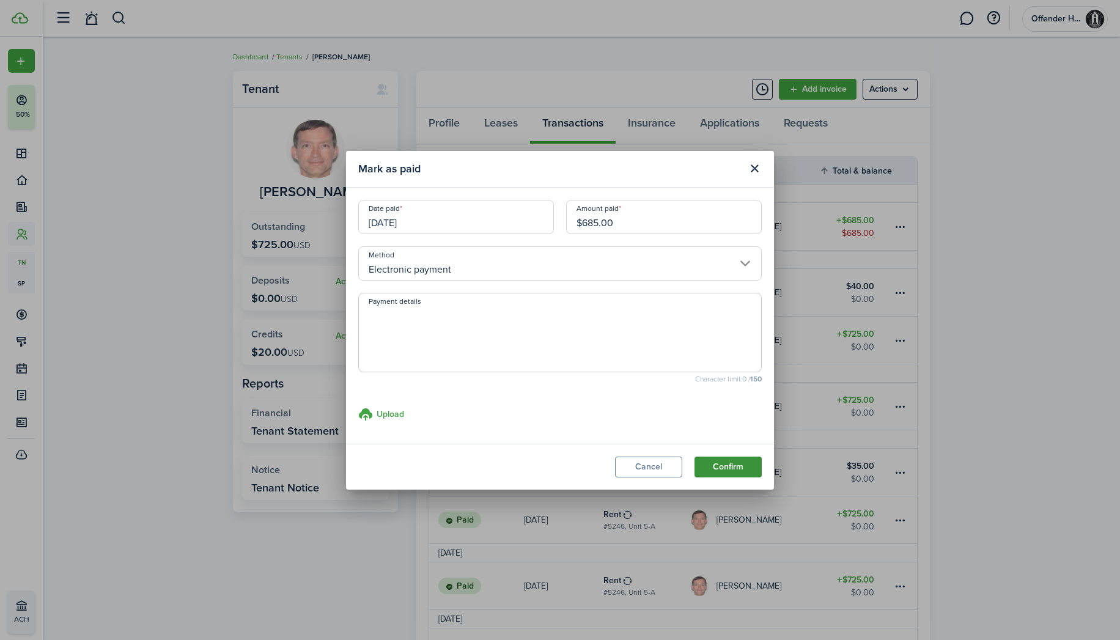
click at [727, 471] on button "Confirm" at bounding box center [727, 467] width 67 height 21
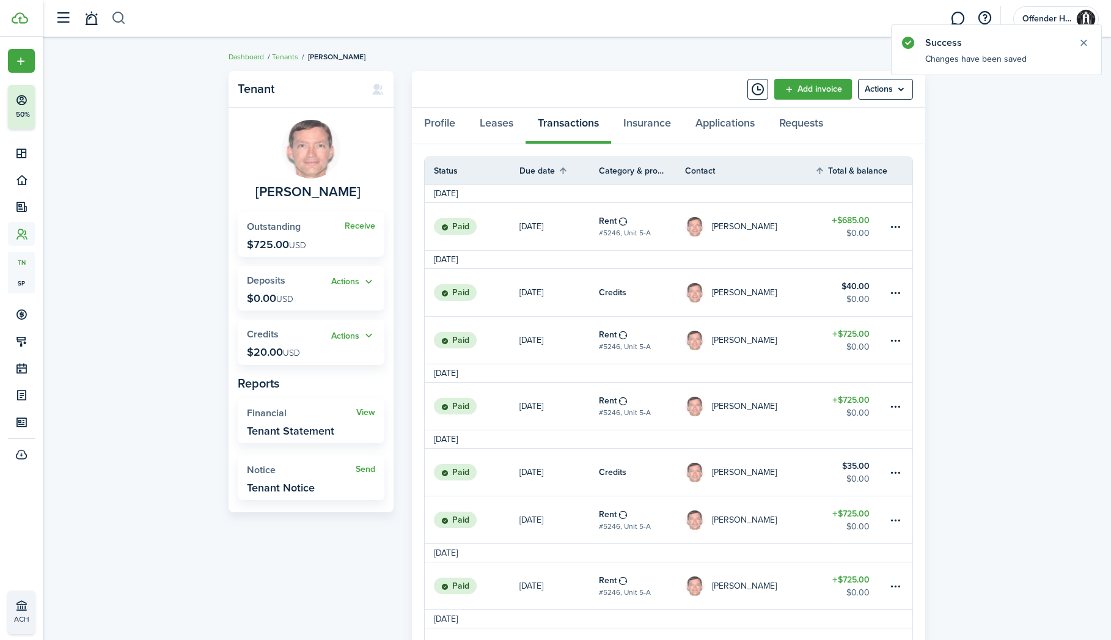
click at [116, 18] on button "button" at bounding box center [118, 18] width 15 height 21
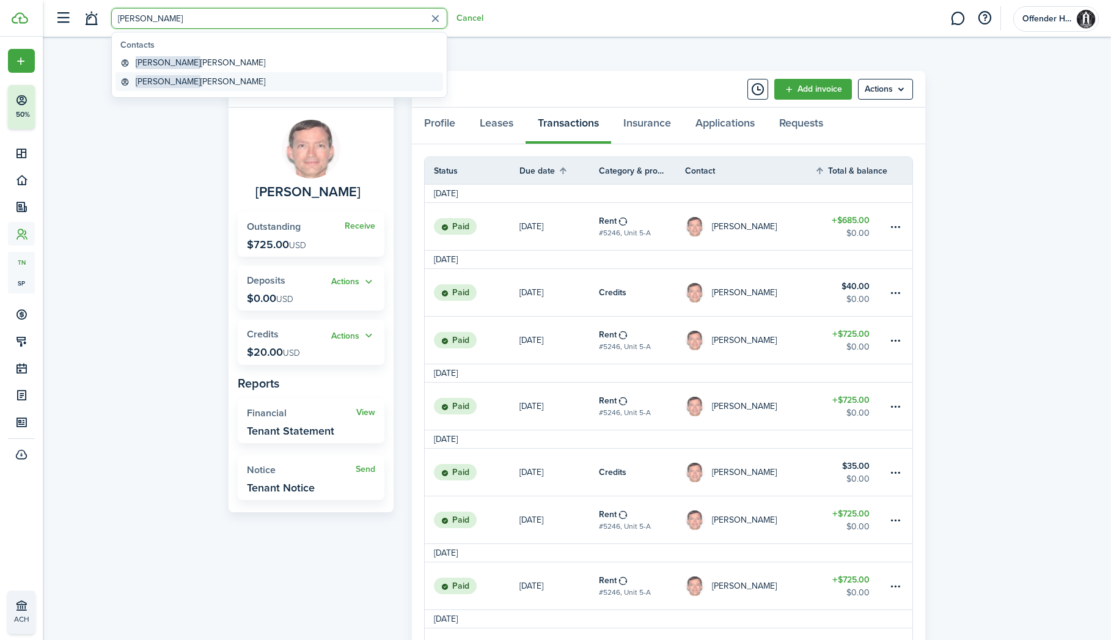
type input "[PERSON_NAME]"
click at [156, 78] on global-search-item-title "[PERSON_NAME] [PERSON_NAME]" at bounding box center [201, 81] width 130 height 13
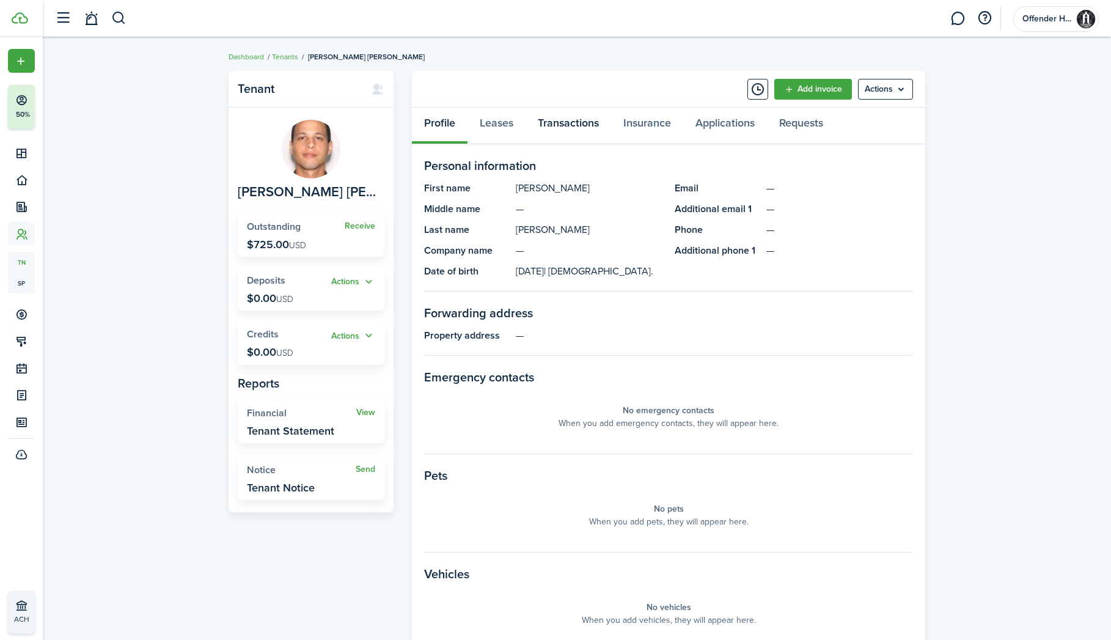
click at [563, 120] on link "Transactions" at bounding box center [569, 126] width 86 height 37
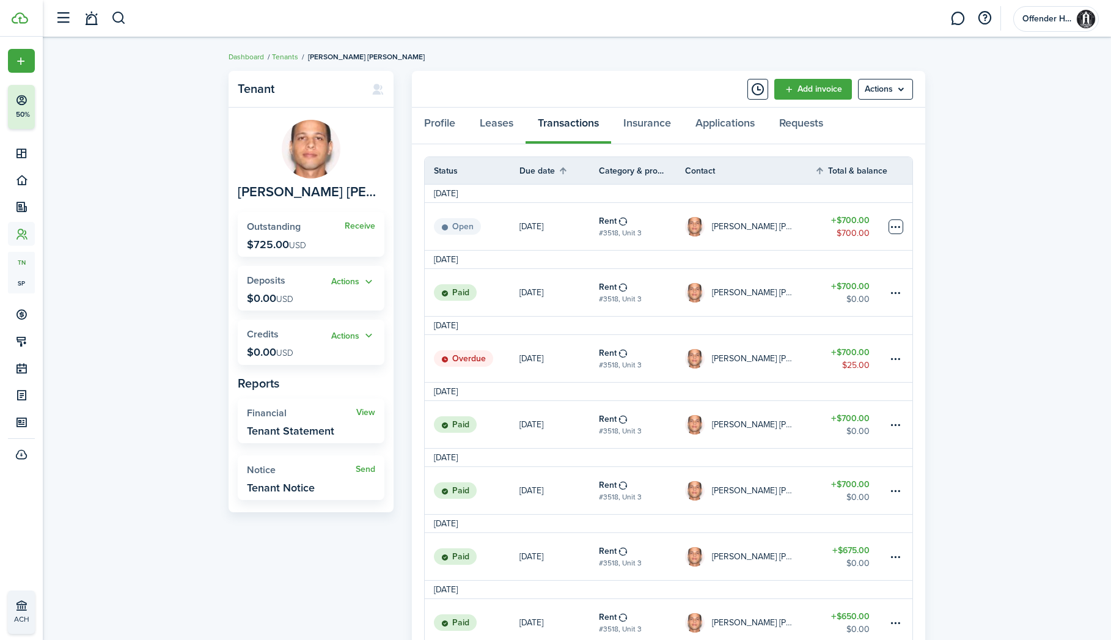
click at [893, 229] on table-menu-btn-icon at bounding box center [896, 226] width 15 height 15
click at [894, 272] on link "Mark as paid" at bounding box center [849, 272] width 107 height 21
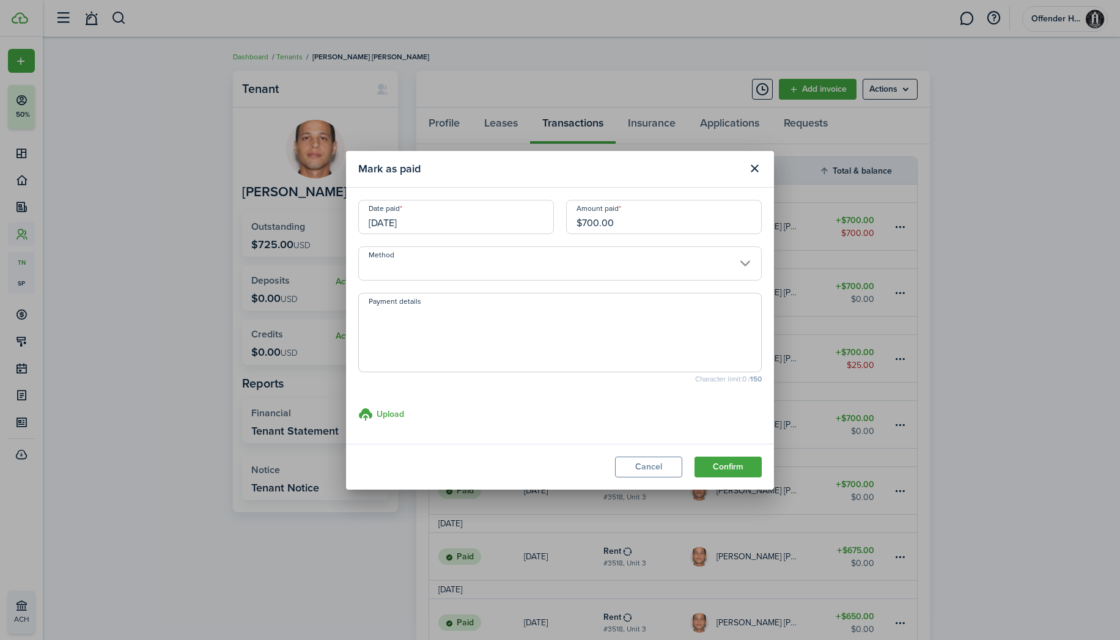
click at [509, 272] on input "Method" at bounding box center [559, 263] width 403 height 34
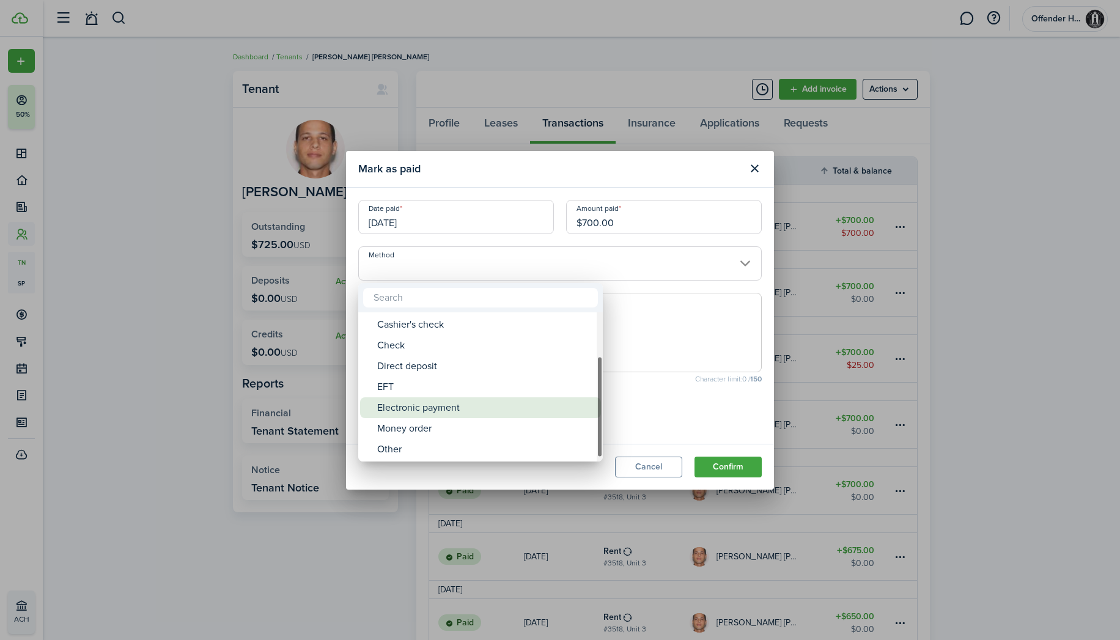
click at [505, 410] on div "Electronic payment" at bounding box center [485, 407] width 216 height 21
type input "Electronic payment"
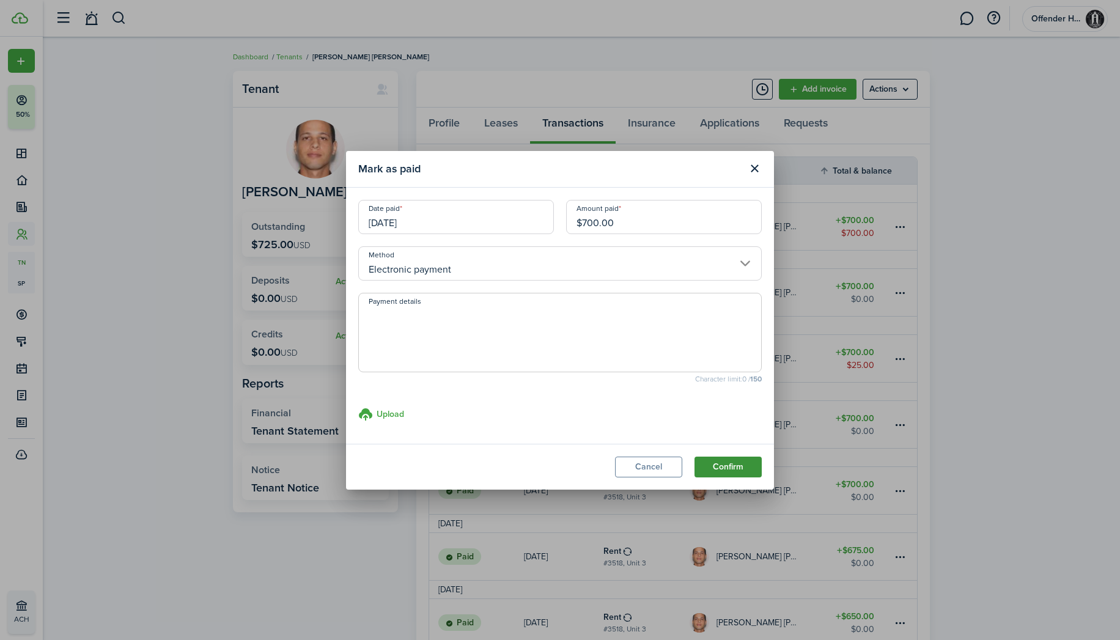
click at [723, 459] on button "Confirm" at bounding box center [727, 467] width 67 height 21
click at [720, 465] on button "Confirm" at bounding box center [727, 467] width 67 height 21
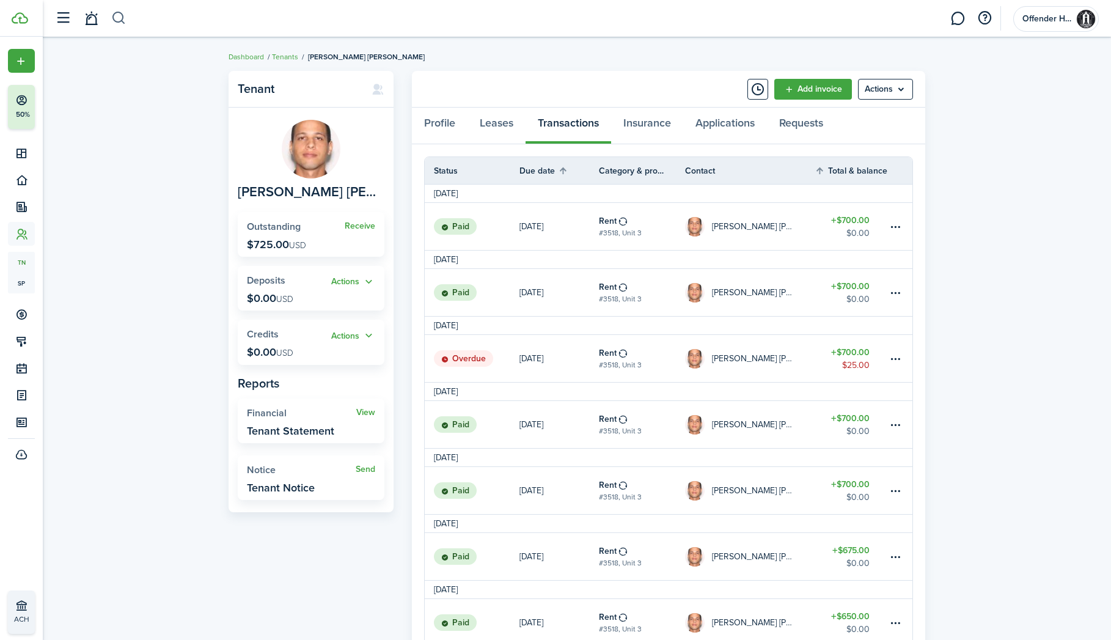
click at [116, 21] on button "button" at bounding box center [118, 18] width 15 height 21
